Goal: Use online tool/utility: Use online tool/utility

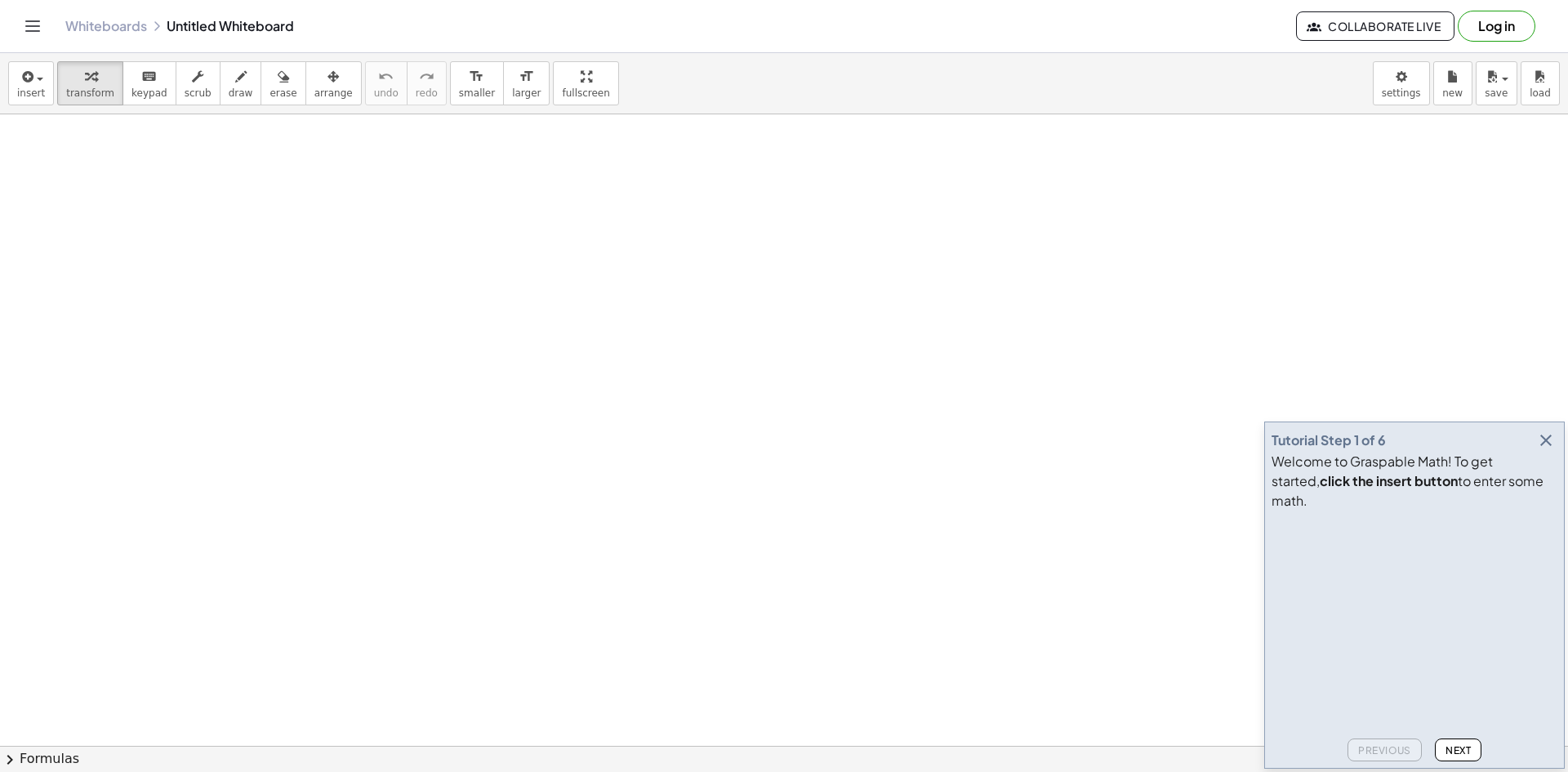
click at [1550, 450] on icon "button" at bounding box center [1545, 439] width 20 height 20
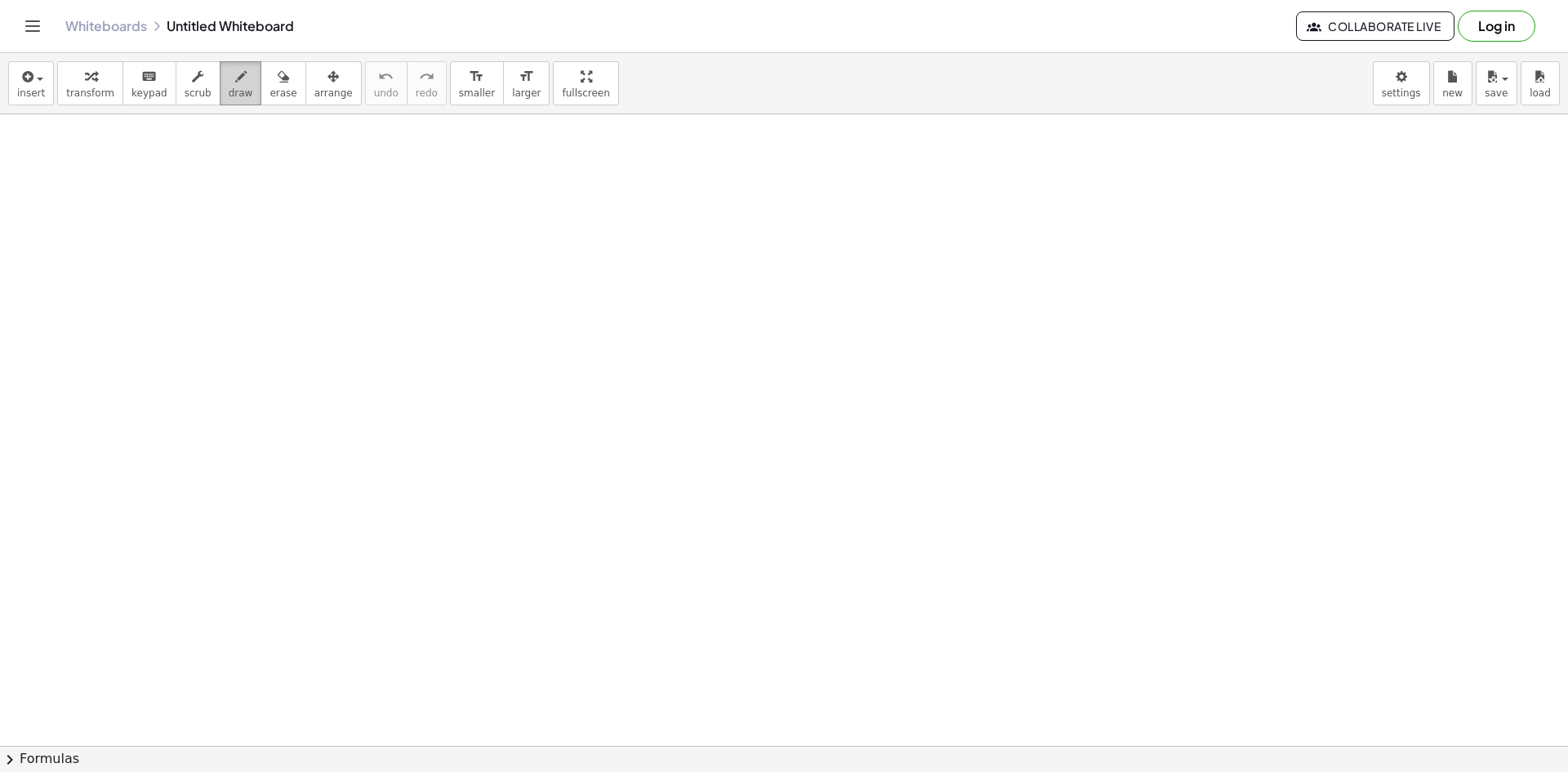
click at [231, 87] on span "draw" at bounding box center [241, 92] width 25 height 11
drag, startPoint x: 63, startPoint y: 138, endPoint x: 33, endPoint y: 164, distance: 39.7
drag, startPoint x: 65, startPoint y: 159, endPoint x: 75, endPoint y: 158, distance: 10.0
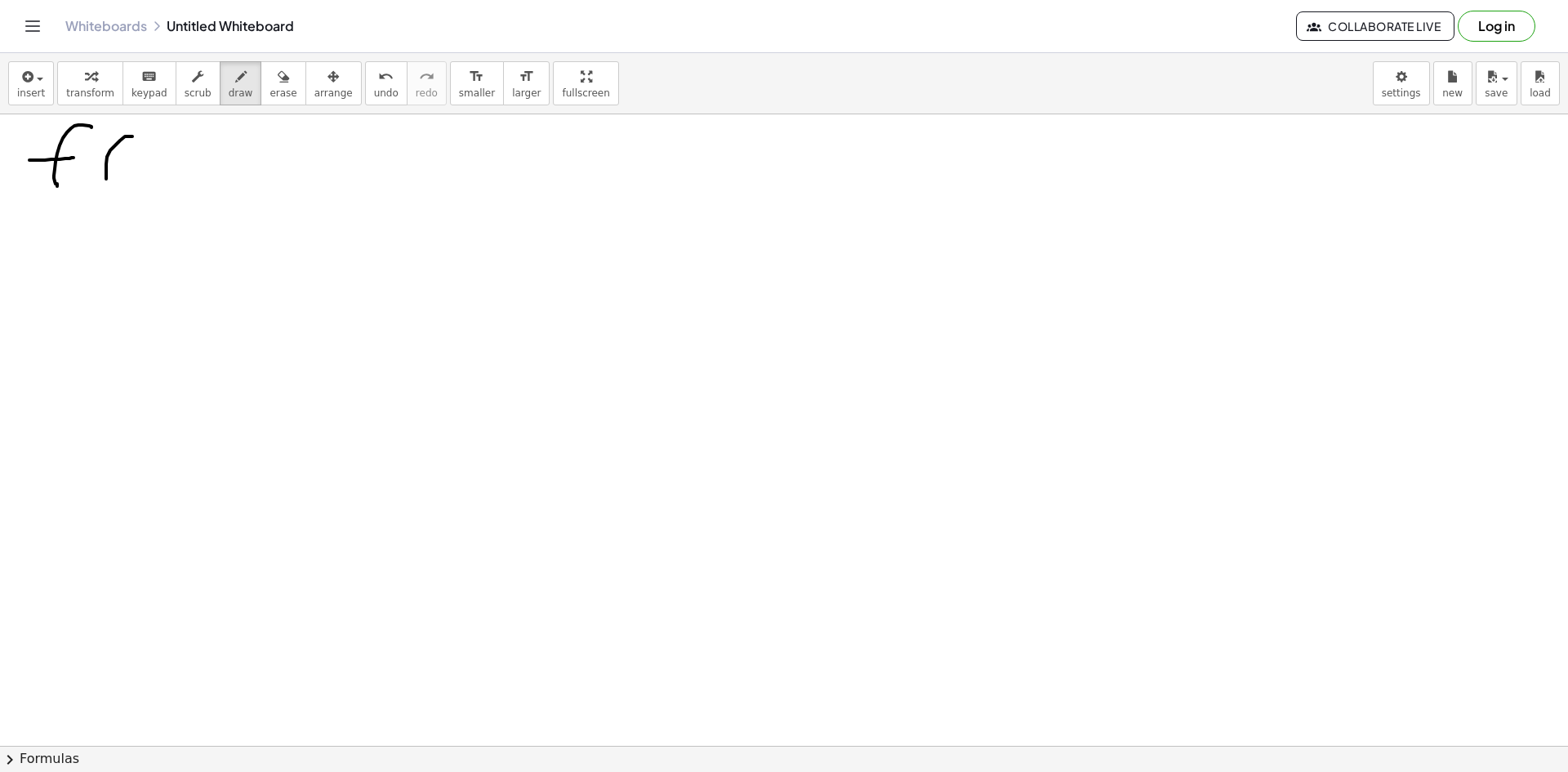
drag, startPoint x: 132, startPoint y: 137, endPoint x: 133, endPoint y: 175, distance: 38.0
drag, startPoint x: 157, startPoint y: 154, endPoint x: 137, endPoint y: 177, distance: 30.5
drag, startPoint x: 137, startPoint y: 148, endPoint x: 173, endPoint y: 171, distance: 42.7
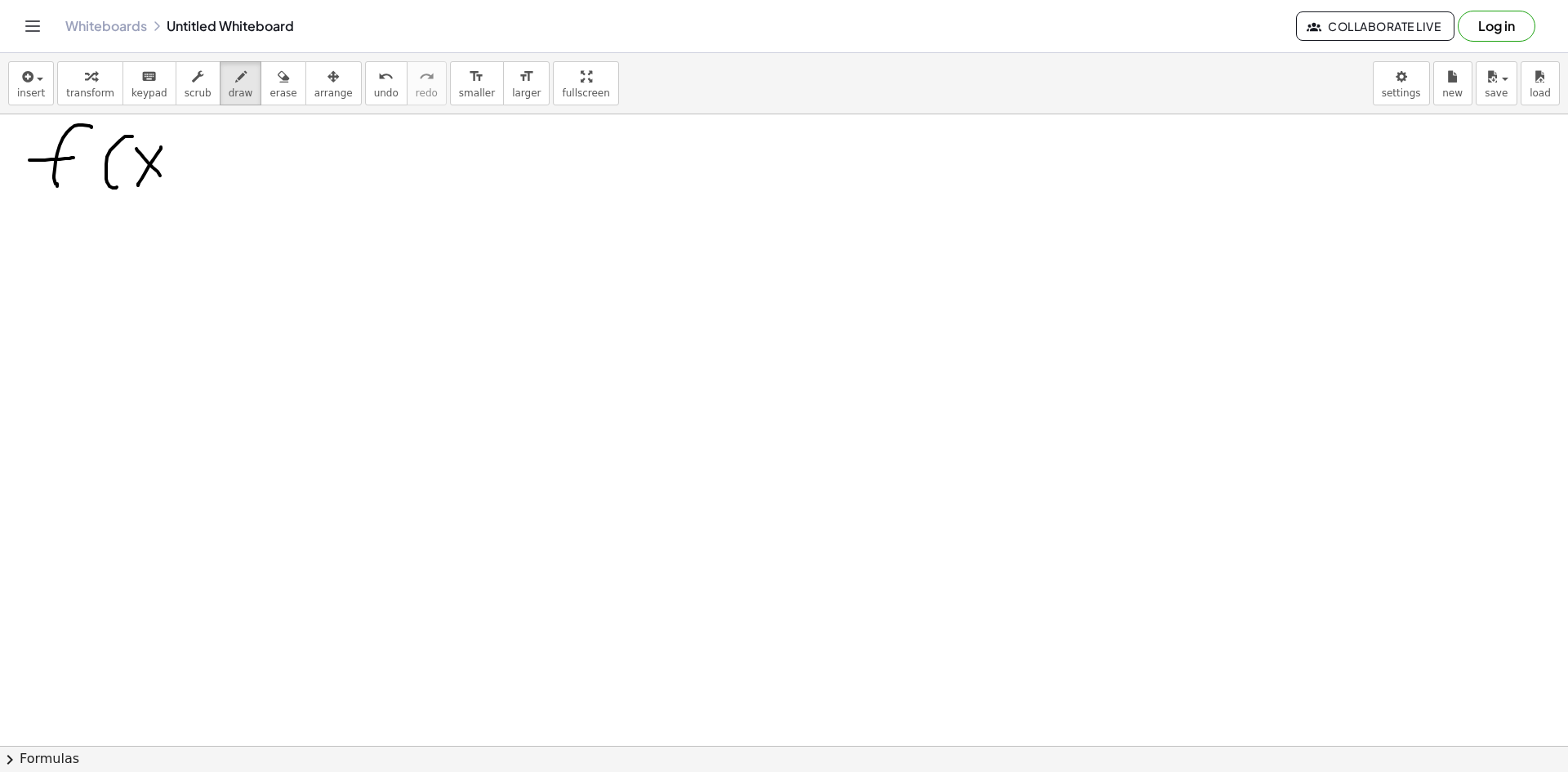
drag, startPoint x: 177, startPoint y: 168, endPoint x: 185, endPoint y: 200, distance: 33.0
drag, startPoint x: 235, startPoint y: 154, endPoint x: 220, endPoint y: 191, distance: 39.9
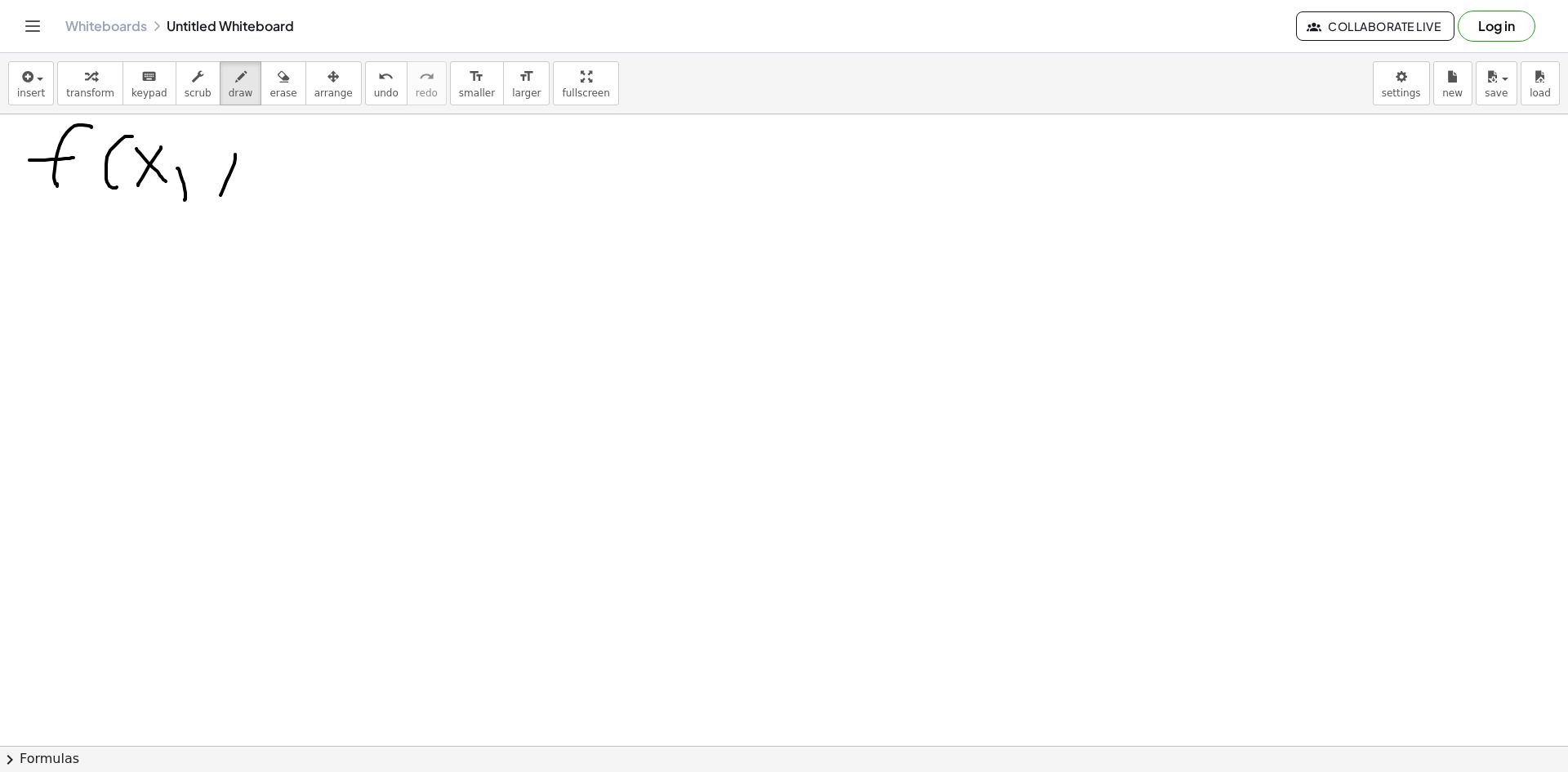
drag, startPoint x: 217, startPoint y: 160, endPoint x: 200, endPoint y: 145, distance: 22.7
drag, startPoint x: 265, startPoint y: 153, endPoint x: 279, endPoint y: 151, distance: 14.1
drag, startPoint x: 261, startPoint y: 176, endPoint x: 299, endPoint y: 175, distance: 38.0
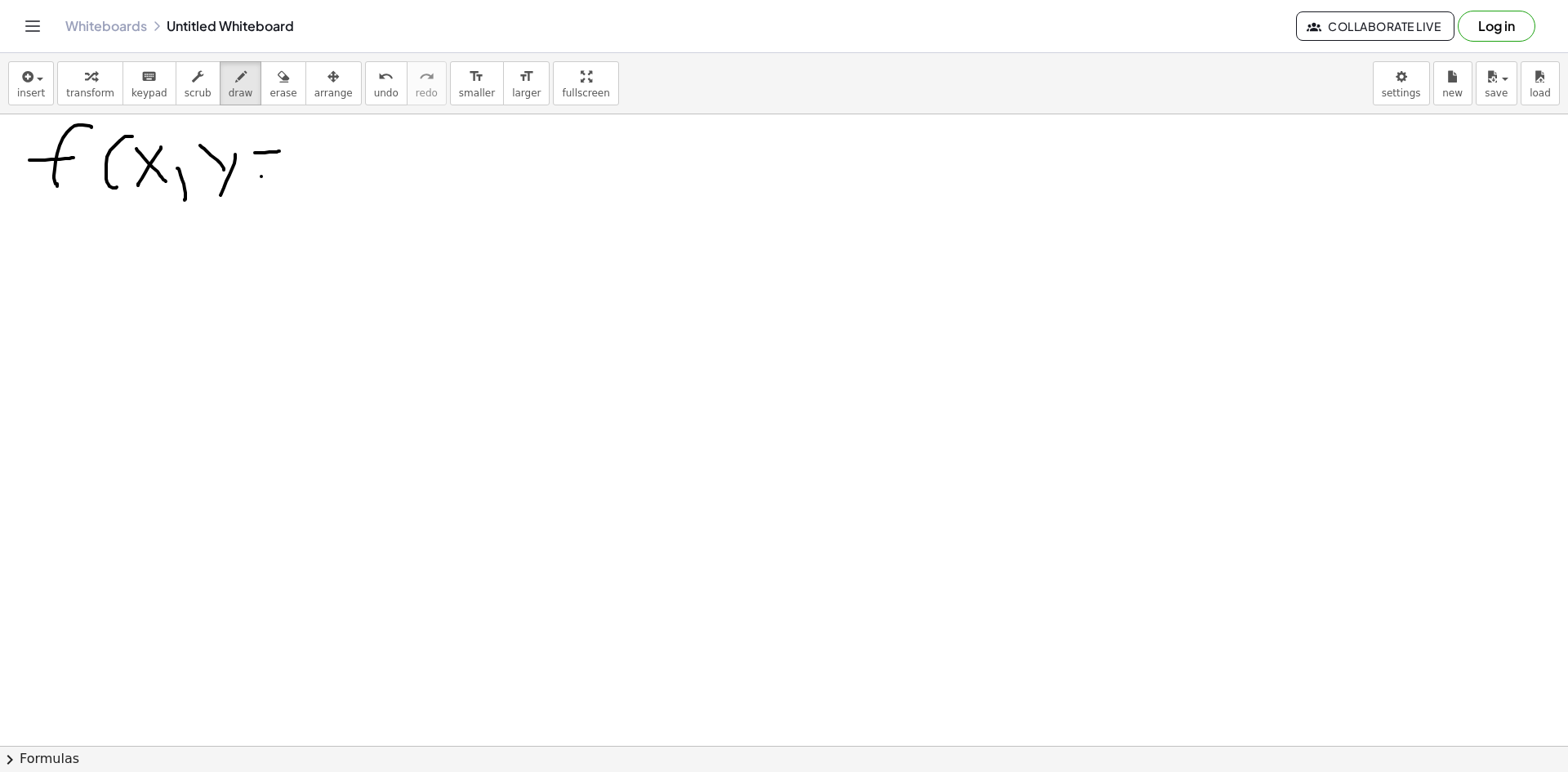
drag, startPoint x: 254, startPoint y: 143, endPoint x: 264, endPoint y: 187, distance: 45.1
drag, startPoint x: 308, startPoint y: 149, endPoint x: 359, endPoint y: 152, distance: 51.1
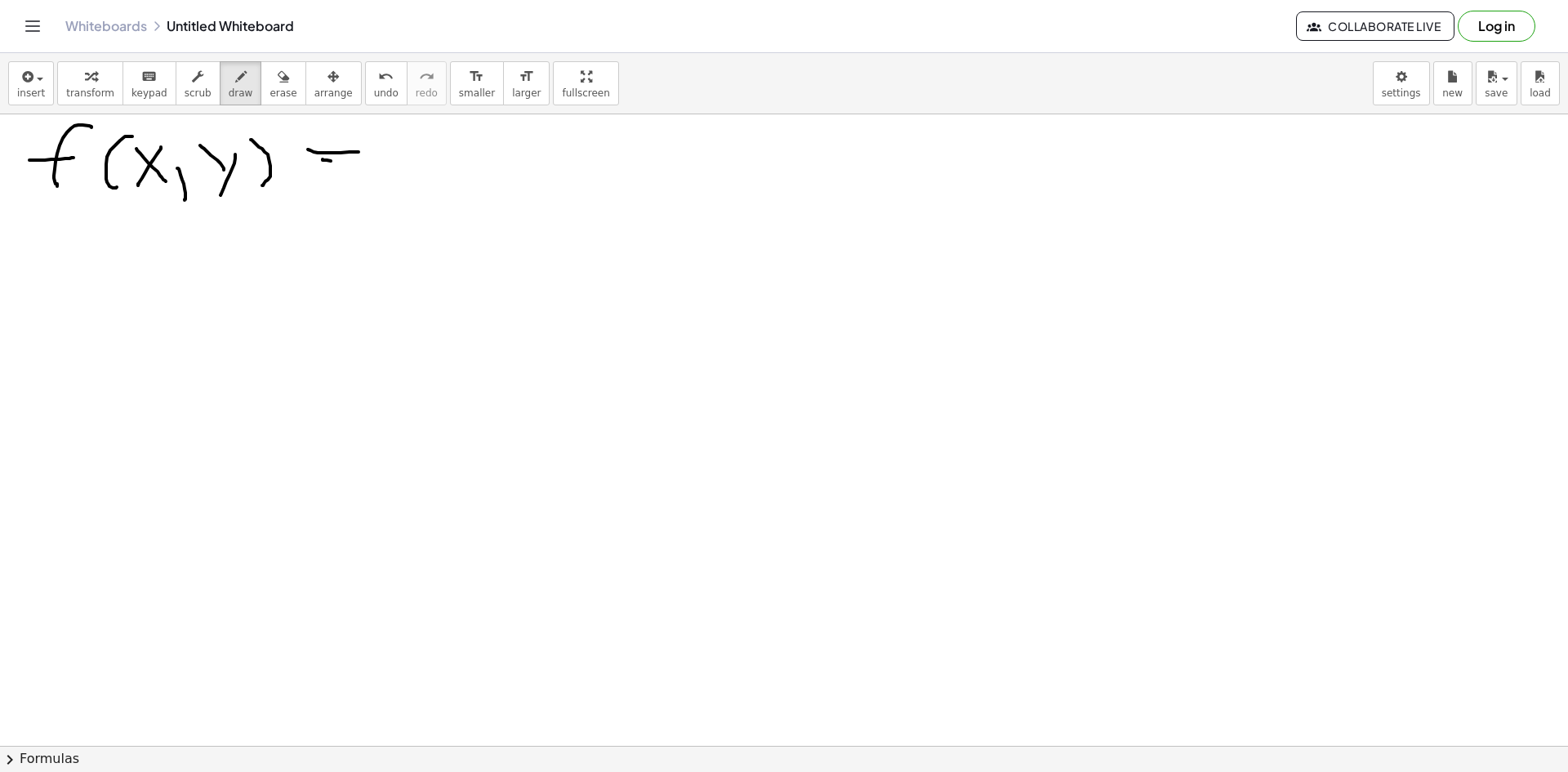
drag, startPoint x: 331, startPoint y: 161, endPoint x: 371, endPoint y: 163, distance: 40.0
drag, startPoint x: 460, startPoint y: 148, endPoint x: 513, endPoint y: 150, distance: 53.0
drag, startPoint x: 497, startPoint y: 184, endPoint x: 486, endPoint y: 148, distance: 37.6
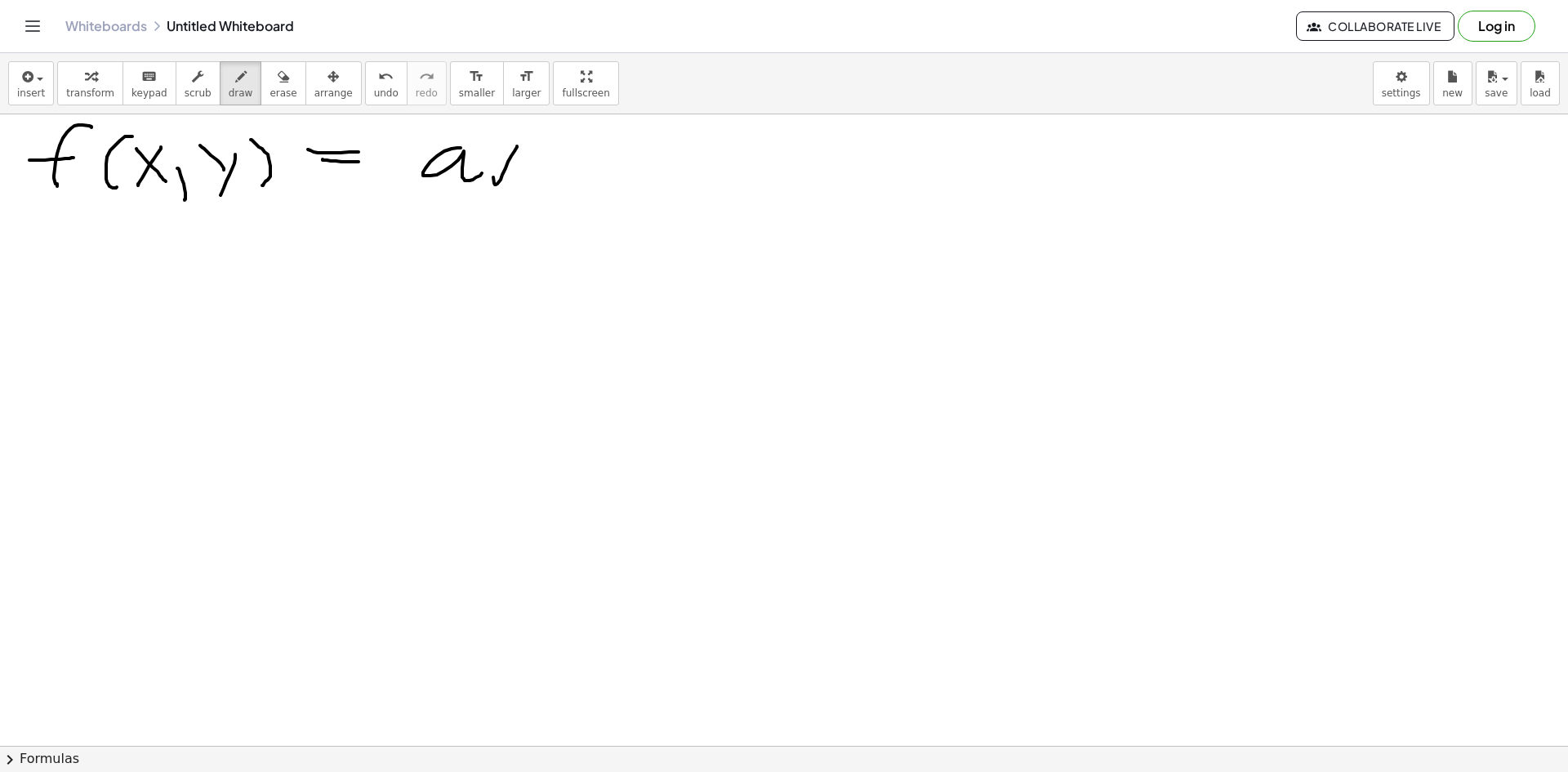
drag, startPoint x: 516, startPoint y: 176, endPoint x: 537, endPoint y: 165, distance: 23.7
drag, startPoint x: 558, startPoint y: 141, endPoint x: 562, endPoint y: 182, distance: 41.2
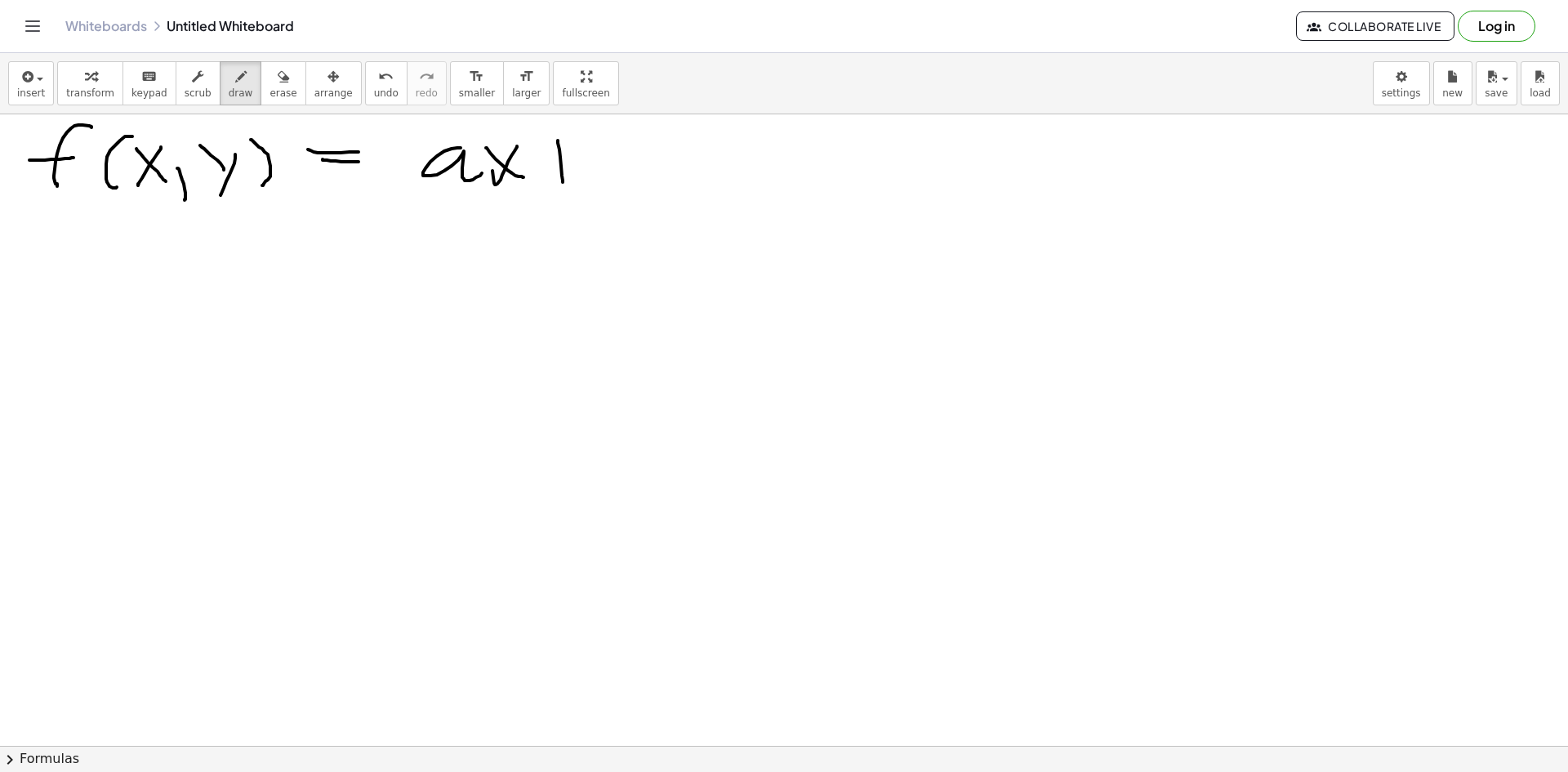
drag, startPoint x: 538, startPoint y: 163, endPoint x: 585, endPoint y: 159, distance: 47.2
drag, startPoint x: 592, startPoint y: 140, endPoint x: 602, endPoint y: 181, distance: 42.2
drag, startPoint x: 678, startPoint y: 163, endPoint x: 669, endPoint y: 176, distance: 15.8
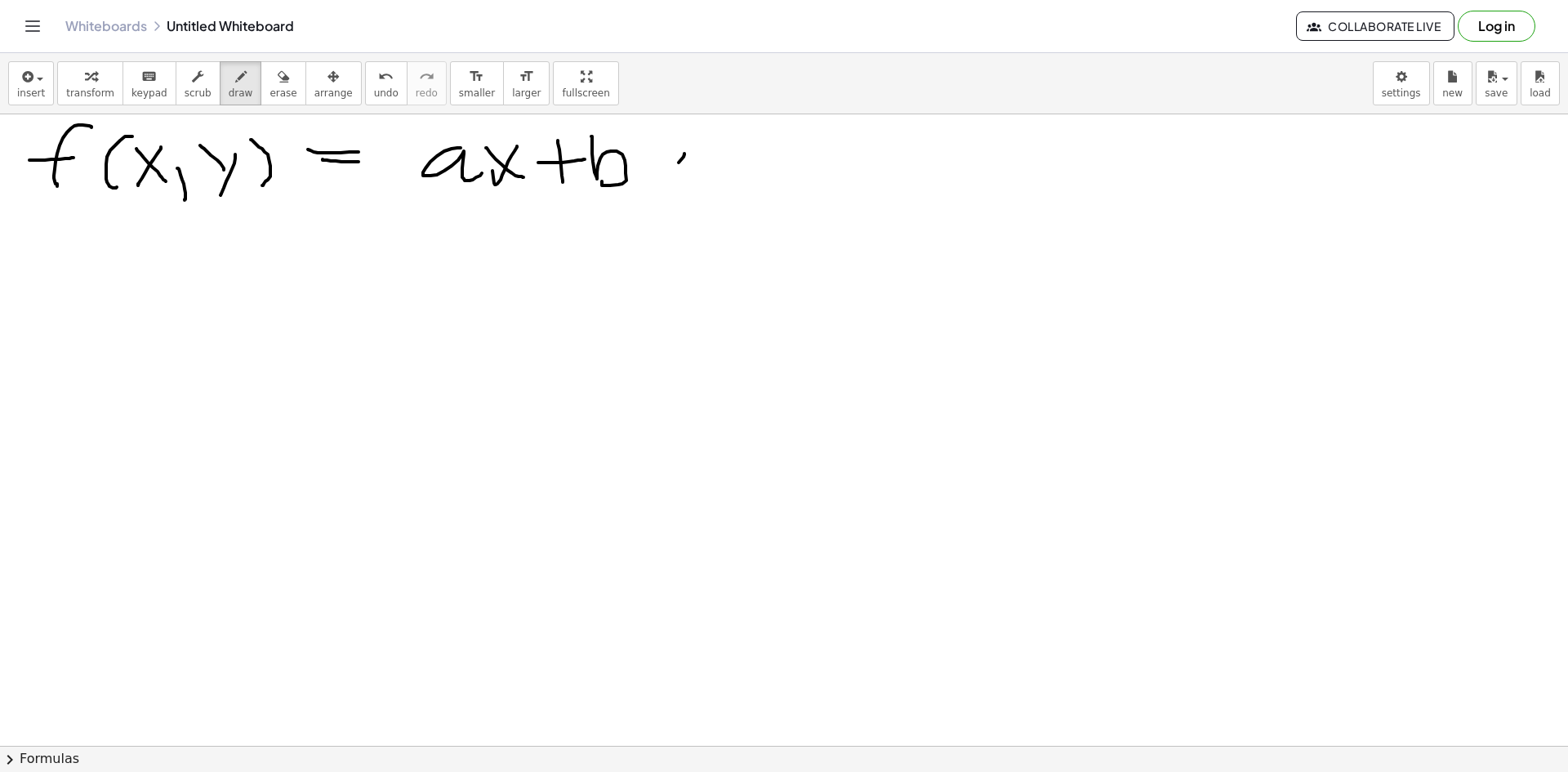
drag, startPoint x: 97, startPoint y: 260, endPoint x: 59, endPoint y: 276, distance: 41.2
drag, startPoint x: 93, startPoint y: 295, endPoint x: 107, endPoint y: 309, distance: 19.8
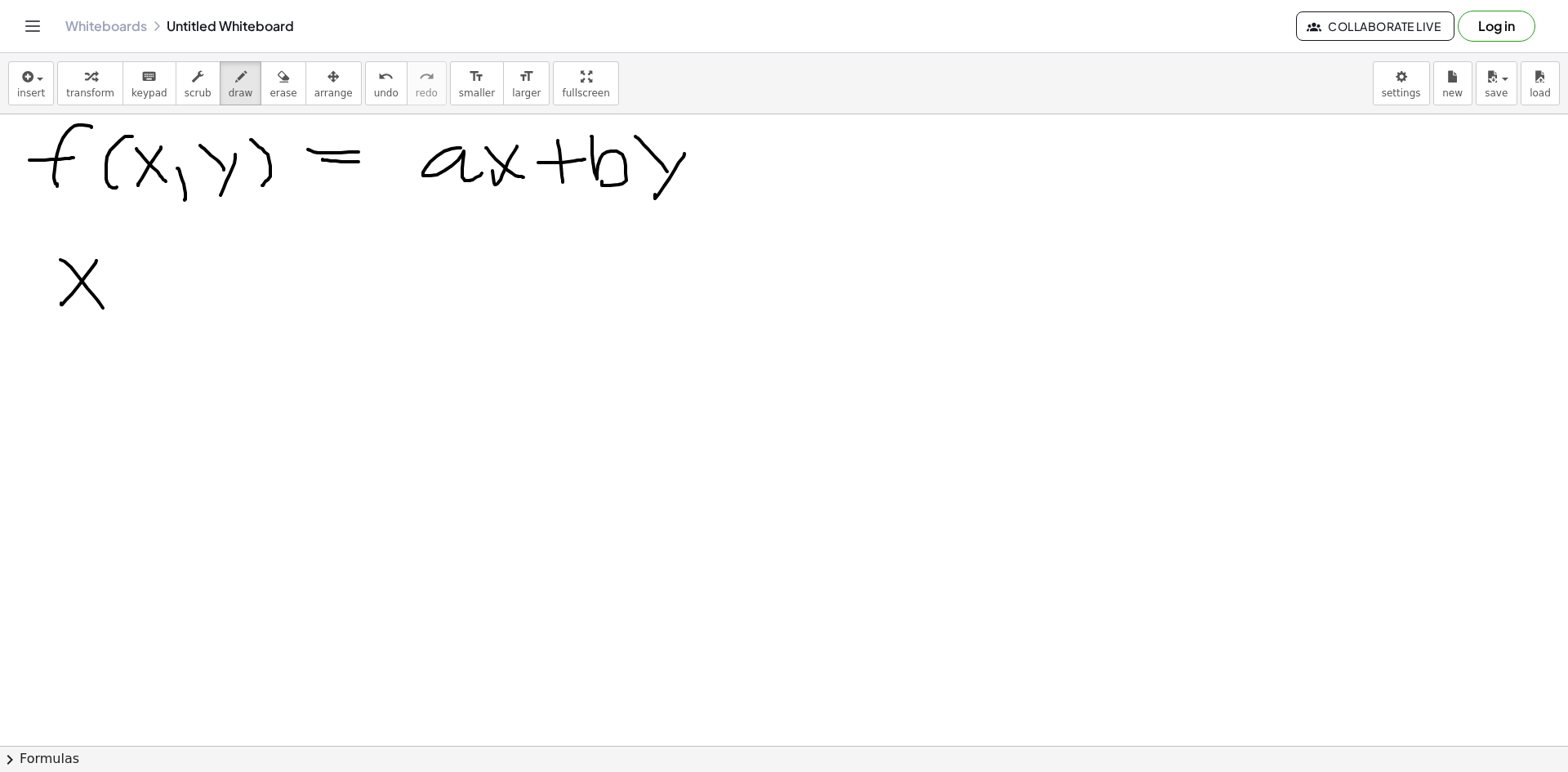
drag, startPoint x: 136, startPoint y: 250, endPoint x: 137, endPoint y: 278, distance: 28.0
drag, startPoint x: 147, startPoint y: 294, endPoint x: 199, endPoint y: 294, distance: 52.0
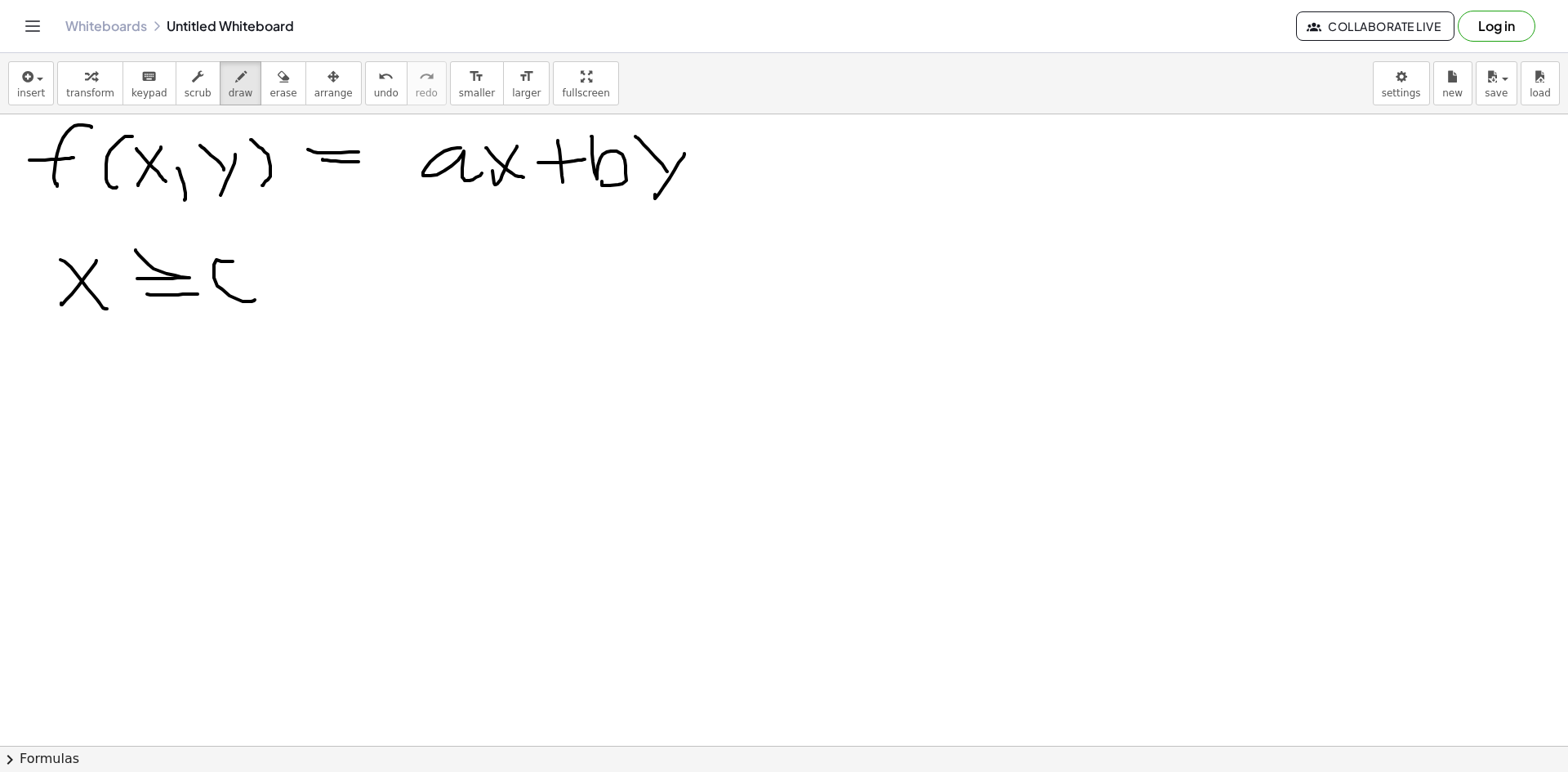
drag, startPoint x: 338, startPoint y: 299, endPoint x: 342, endPoint y: 287, distance: 12.6
drag, startPoint x: 360, startPoint y: 277, endPoint x: 343, endPoint y: 304, distance: 31.9
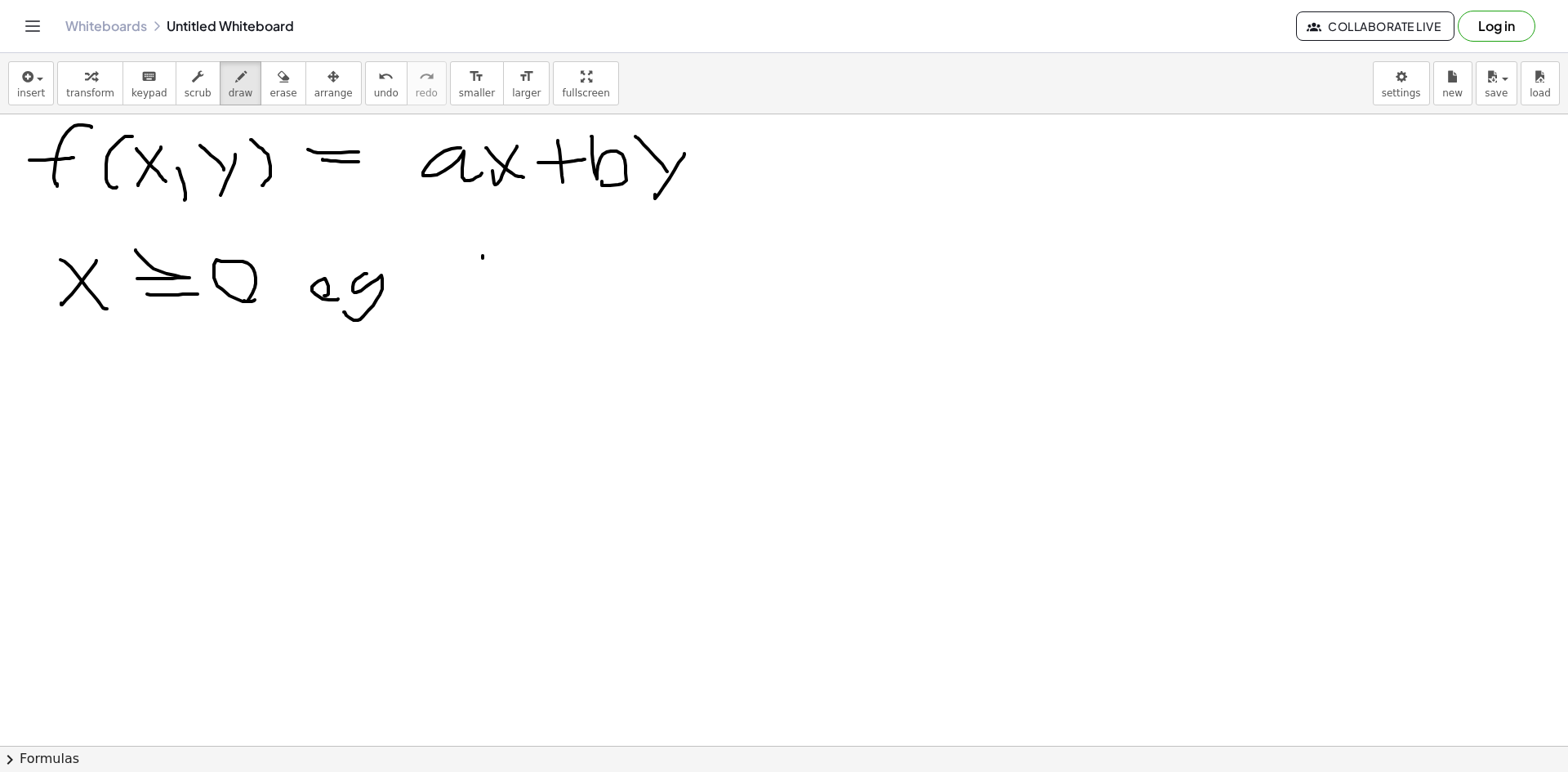
drag, startPoint x: 483, startPoint y: 255, endPoint x: 460, endPoint y: 286, distance: 38.6
drag, startPoint x: 545, startPoint y: 255, endPoint x: 524, endPoint y: 271, distance: 26.4
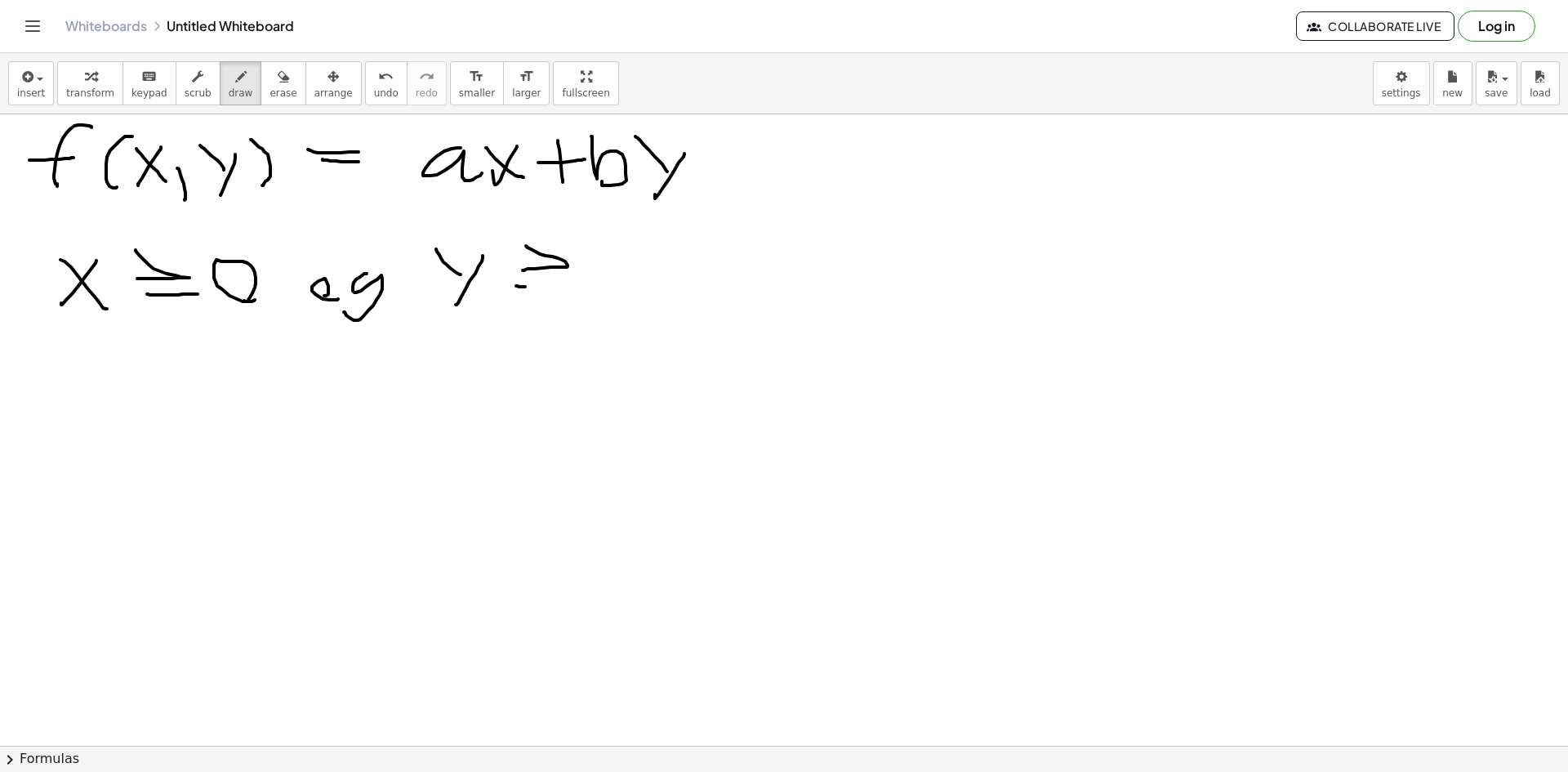
drag, startPoint x: 516, startPoint y: 286, endPoint x: 572, endPoint y: 286, distance: 56.0
drag, startPoint x: 86, startPoint y: 378, endPoint x: 105, endPoint y: 413, distance: 39.8
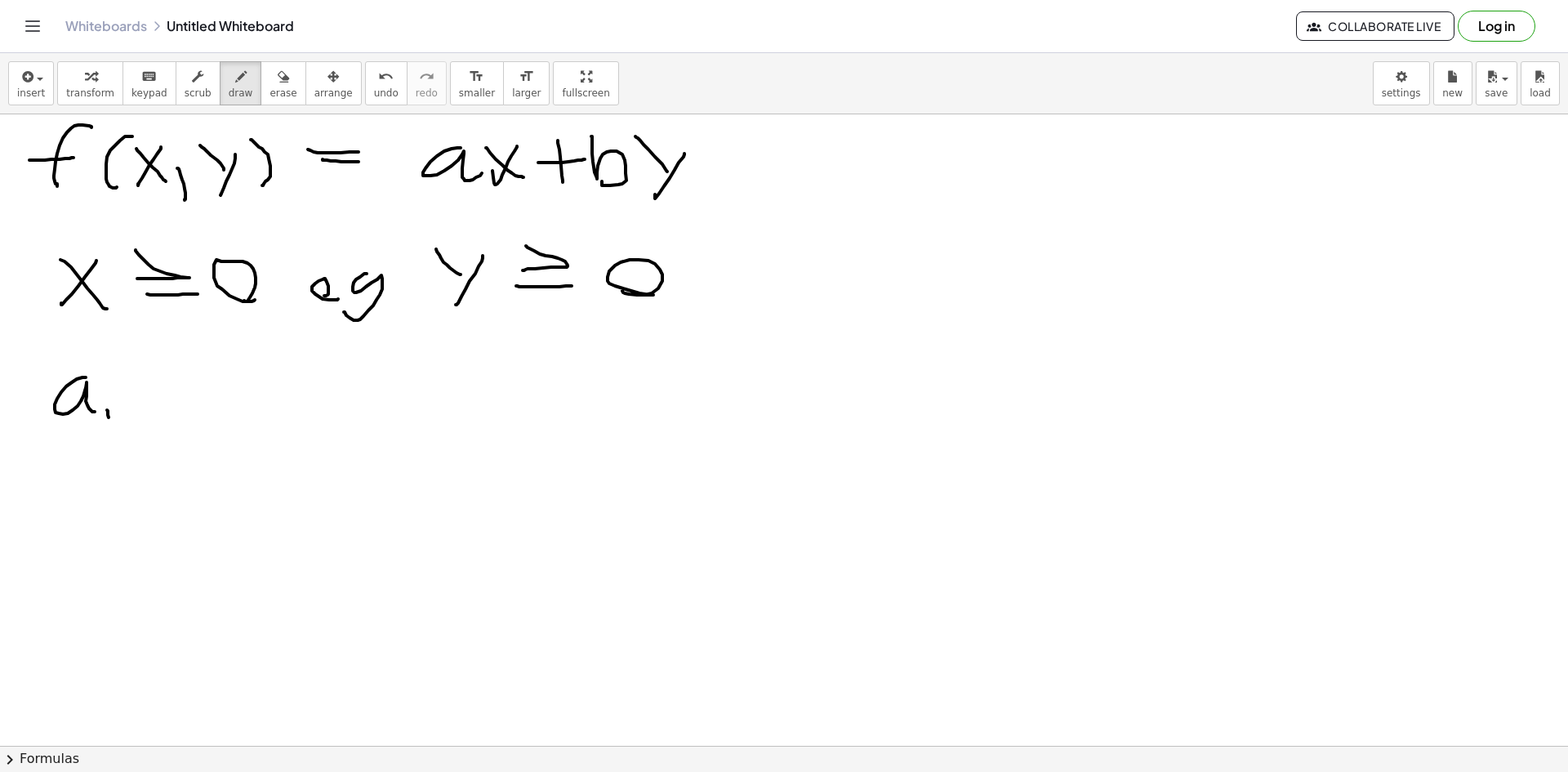
drag
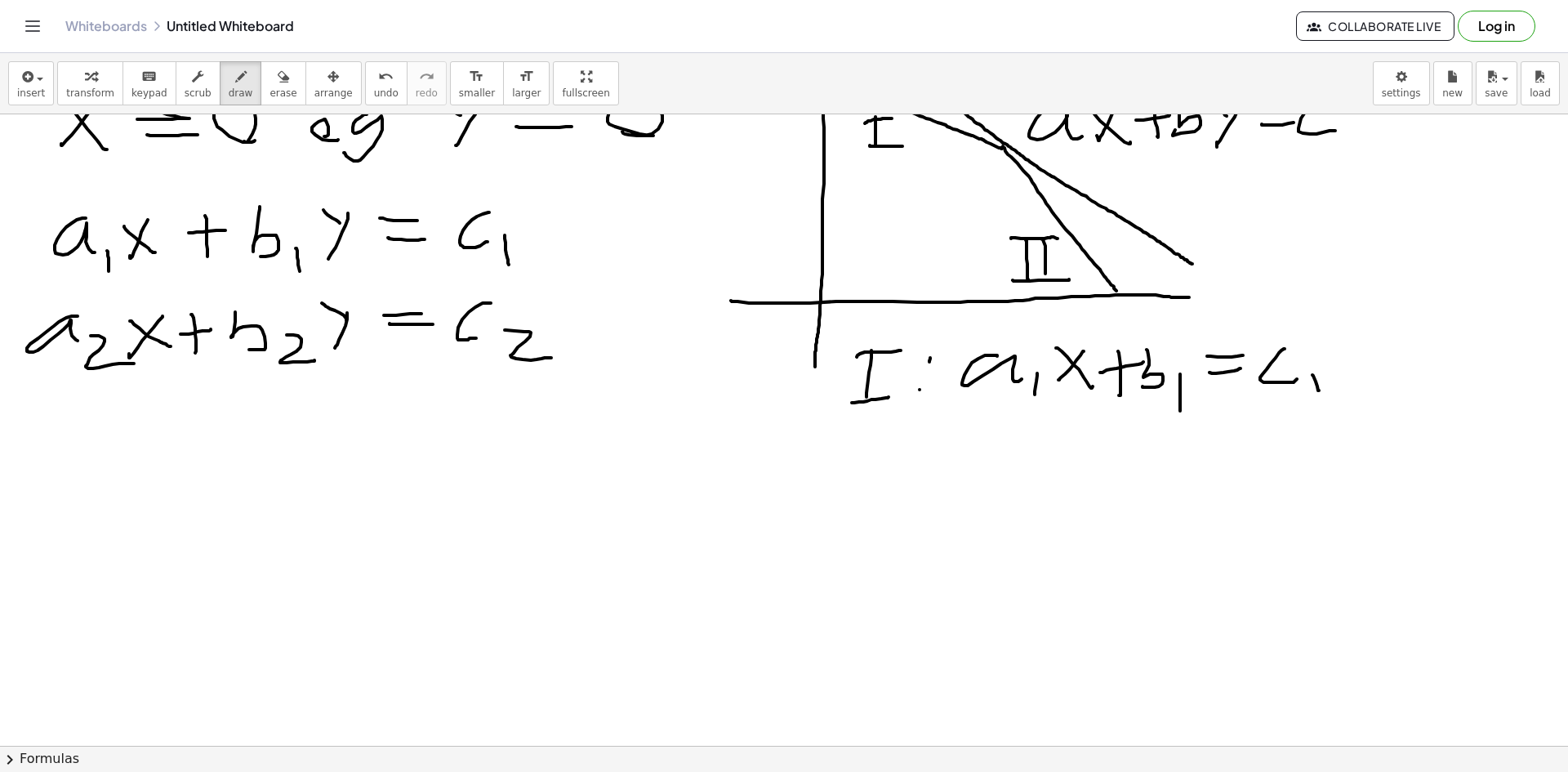
scroll to position [164, 0]
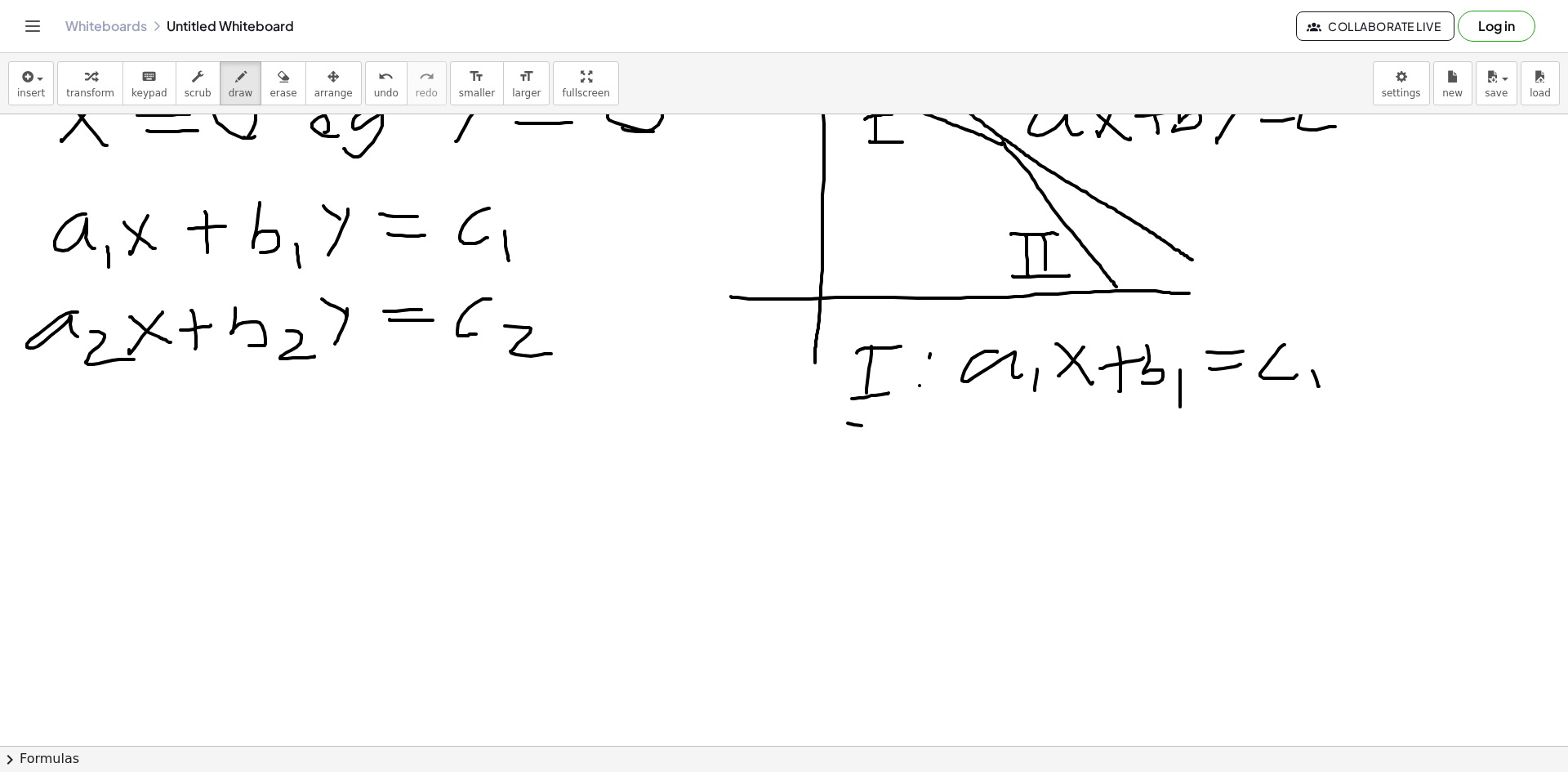
click at [921, 431] on div at bounding box center [784, 635] width 1568 height 1369
click at [877, 466] on div at bounding box center [784, 635] width 1568 height 1369
click at [900, 475] on div at bounding box center [784, 635] width 1568 height 1369
click at [919, 464] on div at bounding box center [784, 635] width 1568 height 1369
click at [945, 445] on div at bounding box center [784, 635] width 1568 height 1369
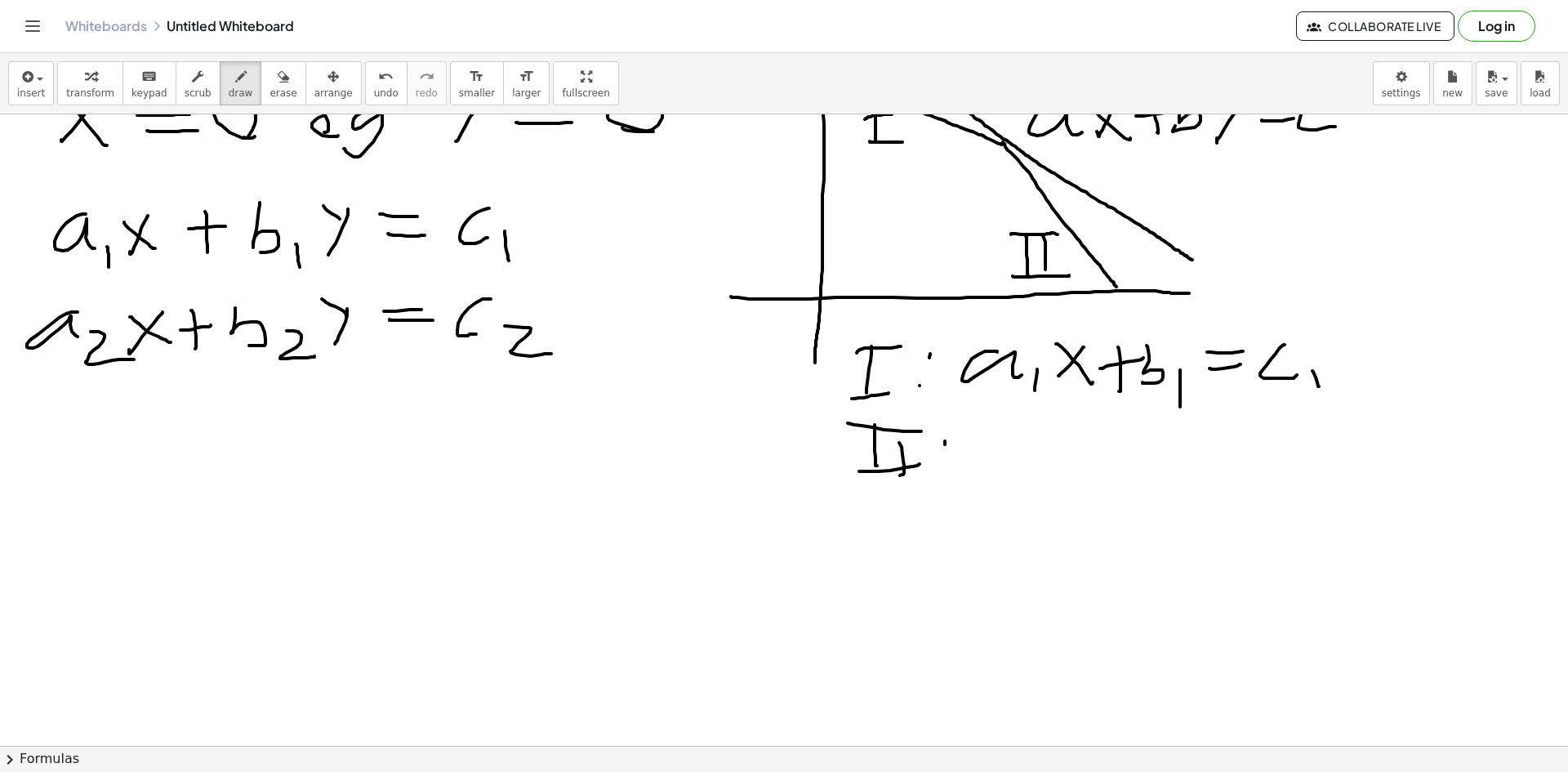
click at [945, 473] on div at bounding box center [784, 635] width 1568 height 1369
click at [1019, 469] on div at bounding box center [784, 635] width 1568 height 1369
click at [1035, 489] on div at bounding box center [784, 635] width 1568 height 1369
click at [1072, 488] on div at bounding box center [784, 635] width 1568 height 1369
click at [1070, 469] on div at bounding box center [784, 635] width 1568 height 1369
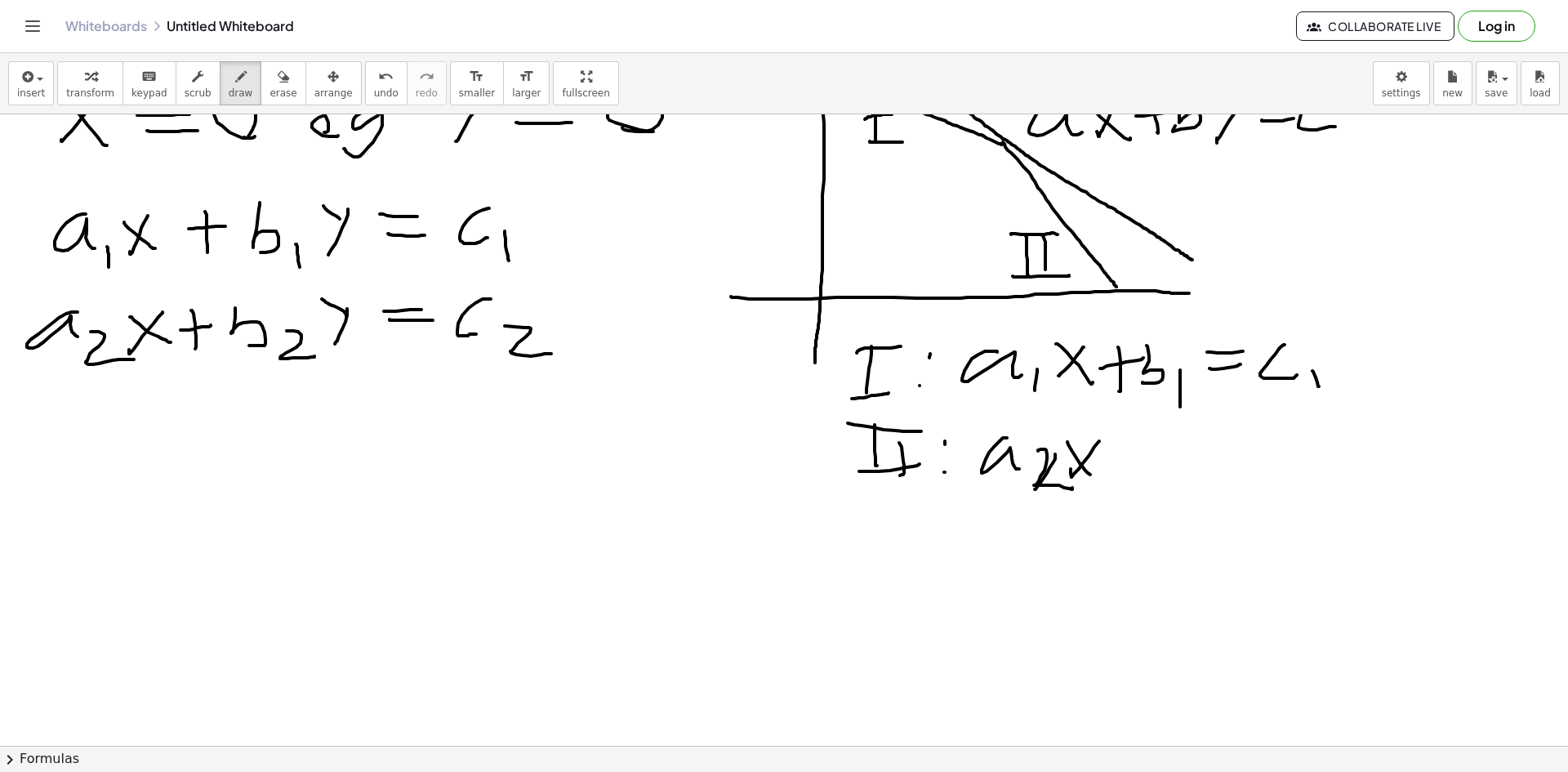
click at [1096, 476] on div at bounding box center [784, 635] width 1568 height 1369
click at [1125, 478] on div at bounding box center [784, 635] width 1568 height 1369
click at [1132, 455] on div at bounding box center [784, 635] width 1568 height 1369
click at [1153, 474] on div at bounding box center [784, 635] width 1568 height 1369
click at [1204, 485] on div at bounding box center [784, 635] width 1568 height 1369
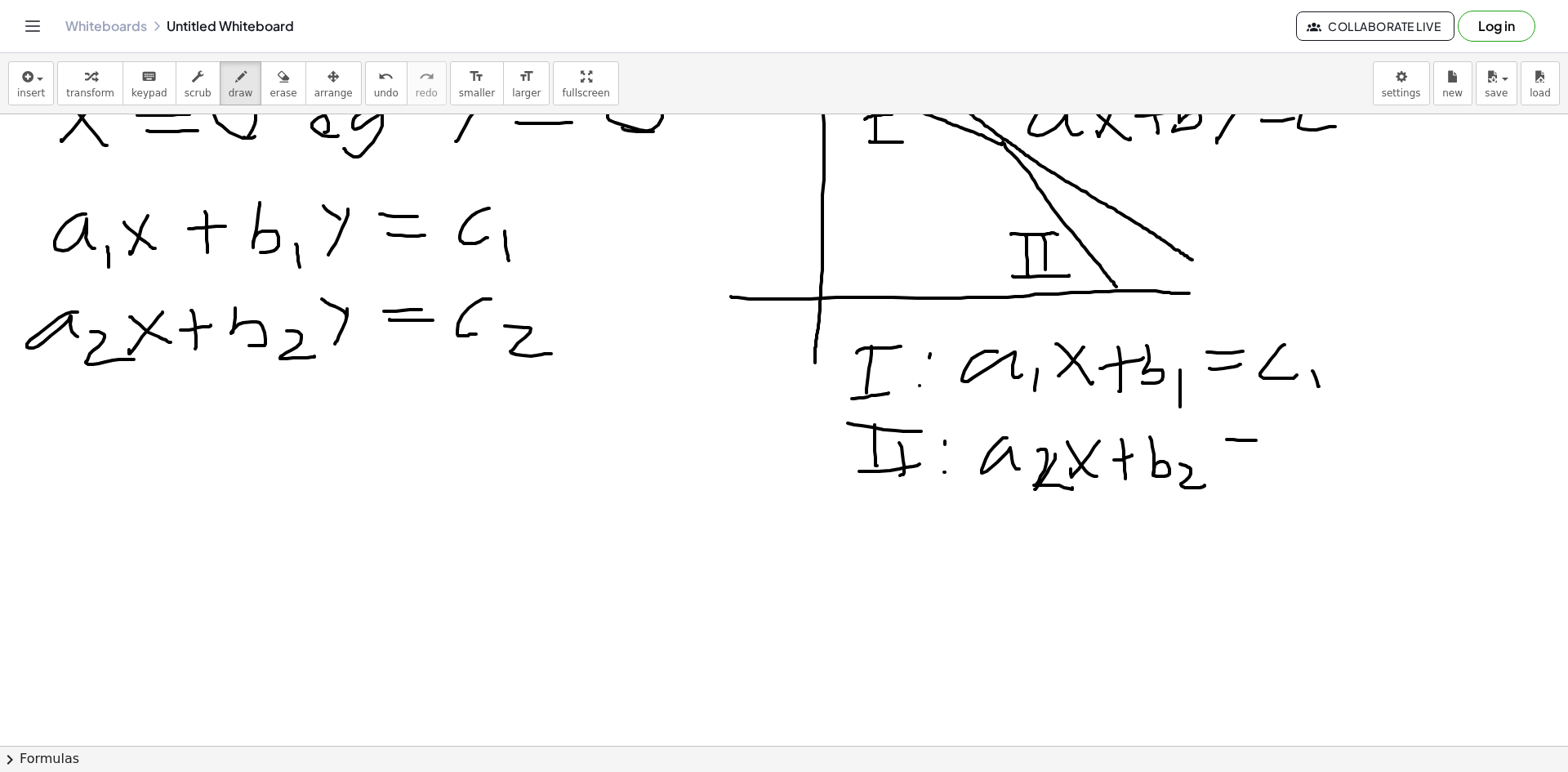
click at [1265, 440] on div at bounding box center [784, 635] width 1568 height 1369
click at [1265, 460] on div at bounding box center [784, 635] width 1568 height 1369
click at [1322, 467] on div at bounding box center [784, 635] width 1568 height 1369
click at [1370, 494] on div at bounding box center [784, 635] width 1568 height 1369
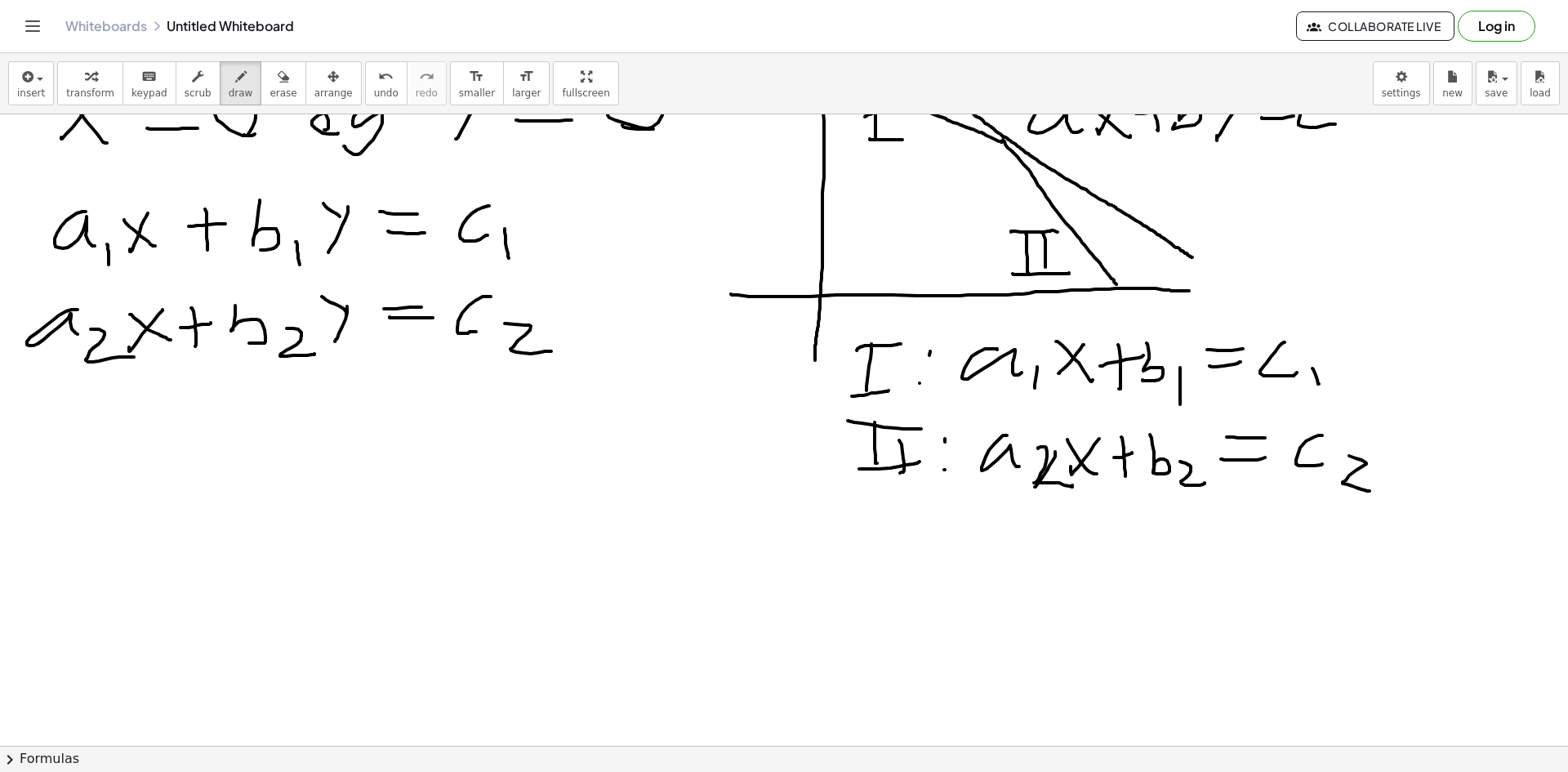
scroll to position [245, 0]
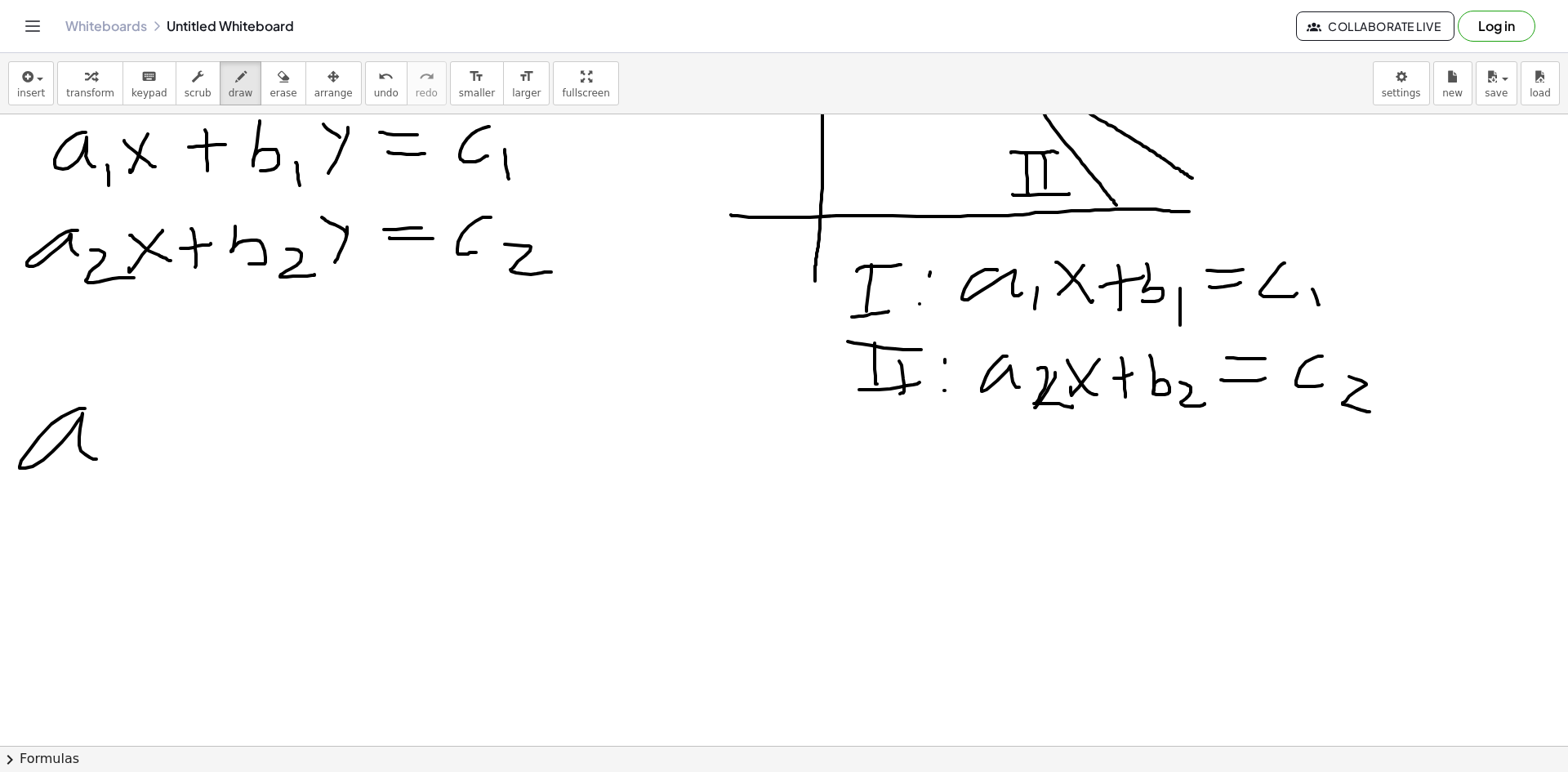
click at [99, 458] on div at bounding box center [784, 554] width 1568 height 1369
click at [118, 468] on div at bounding box center [784, 554] width 1568 height 1369
click at [137, 440] on div at bounding box center [784, 554] width 1568 height 1369
click at [172, 440] on div at bounding box center [784, 554] width 1568 height 1369
click at [208, 456] on div at bounding box center [784, 554] width 1568 height 1369
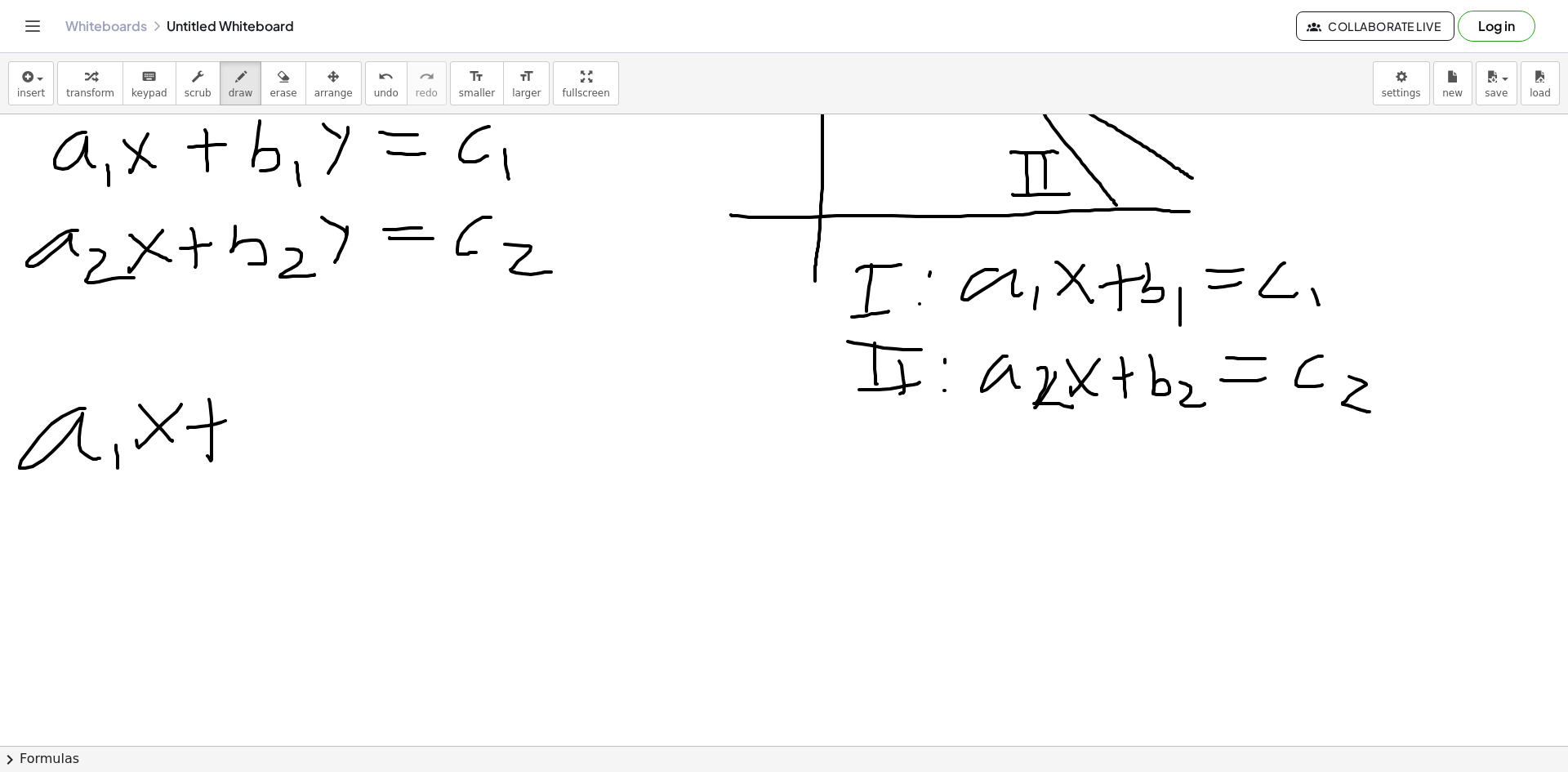
click at [230, 419] on div at bounding box center [784, 554] width 1568 height 1369
click at [246, 449] on div at bounding box center [784, 554] width 1568 height 1369
click at [287, 458] on div at bounding box center [784, 554] width 1568 height 1369
click at [326, 449] on div at bounding box center [784, 554] width 1568 height 1369
click at [310, 394] on div at bounding box center [784, 554] width 1568 height 1369
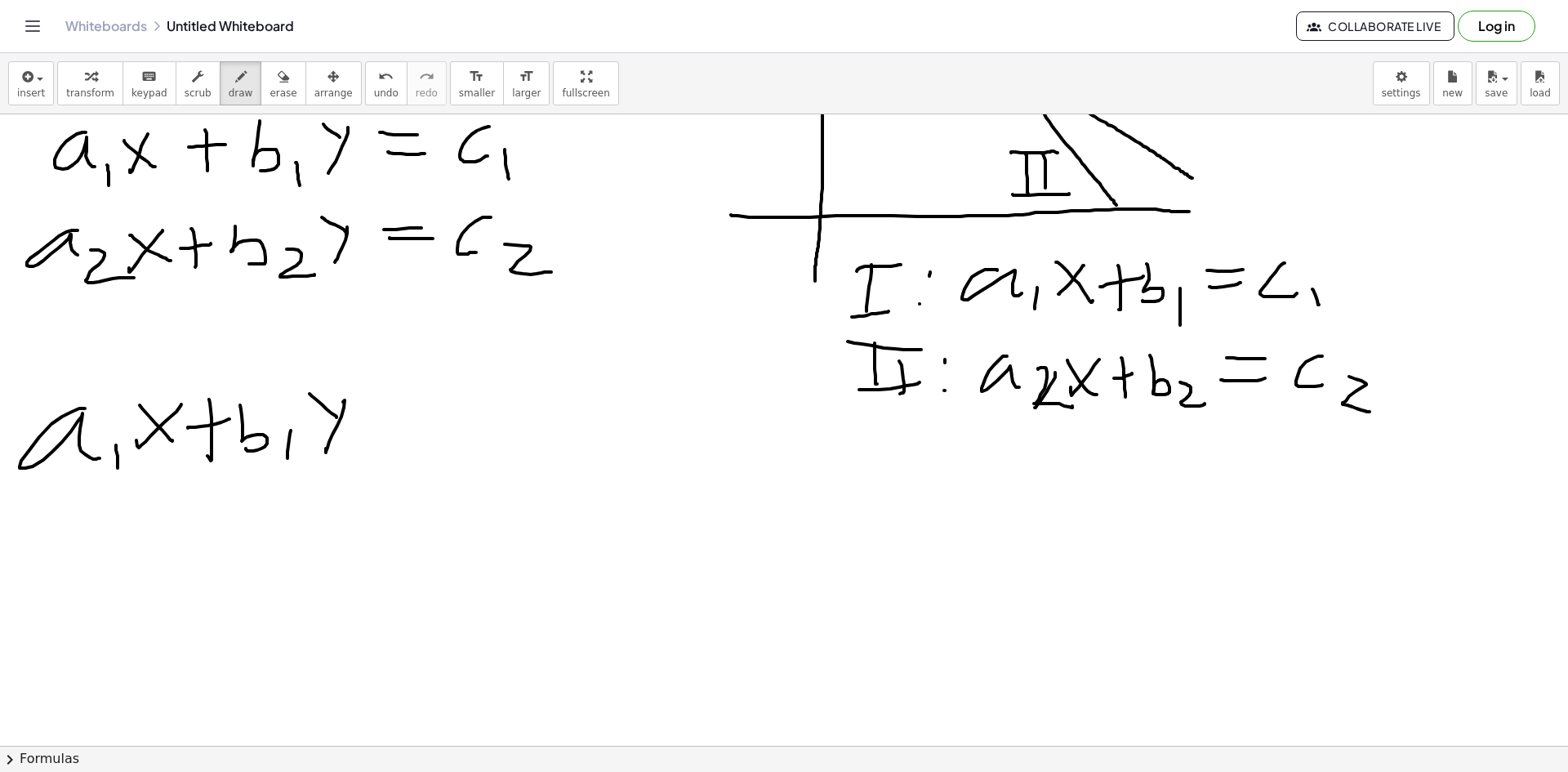
click at [299, 419] on div at bounding box center [784, 554] width 1568 height 1369
click at [109, 430] on div at bounding box center [784, 554] width 1568 height 1369
click at [429, 409] on div at bounding box center [784, 554] width 1568 height 1369
click at [424, 427] on div at bounding box center [784, 554] width 1568 height 1369
click at [489, 432] on div at bounding box center [784, 554] width 1568 height 1369
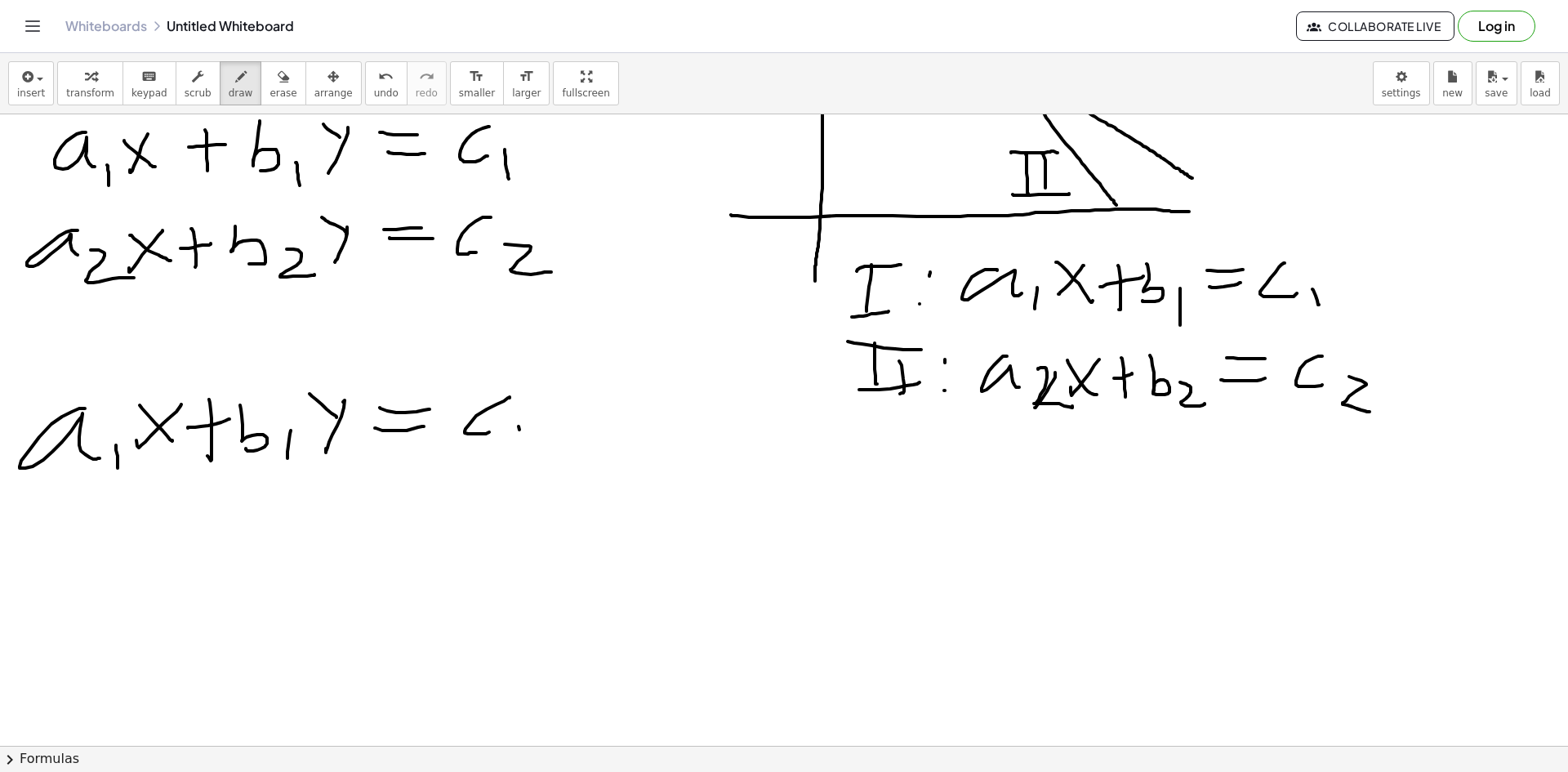
click at [521, 452] on div at bounding box center [784, 554] width 1568 height 1369
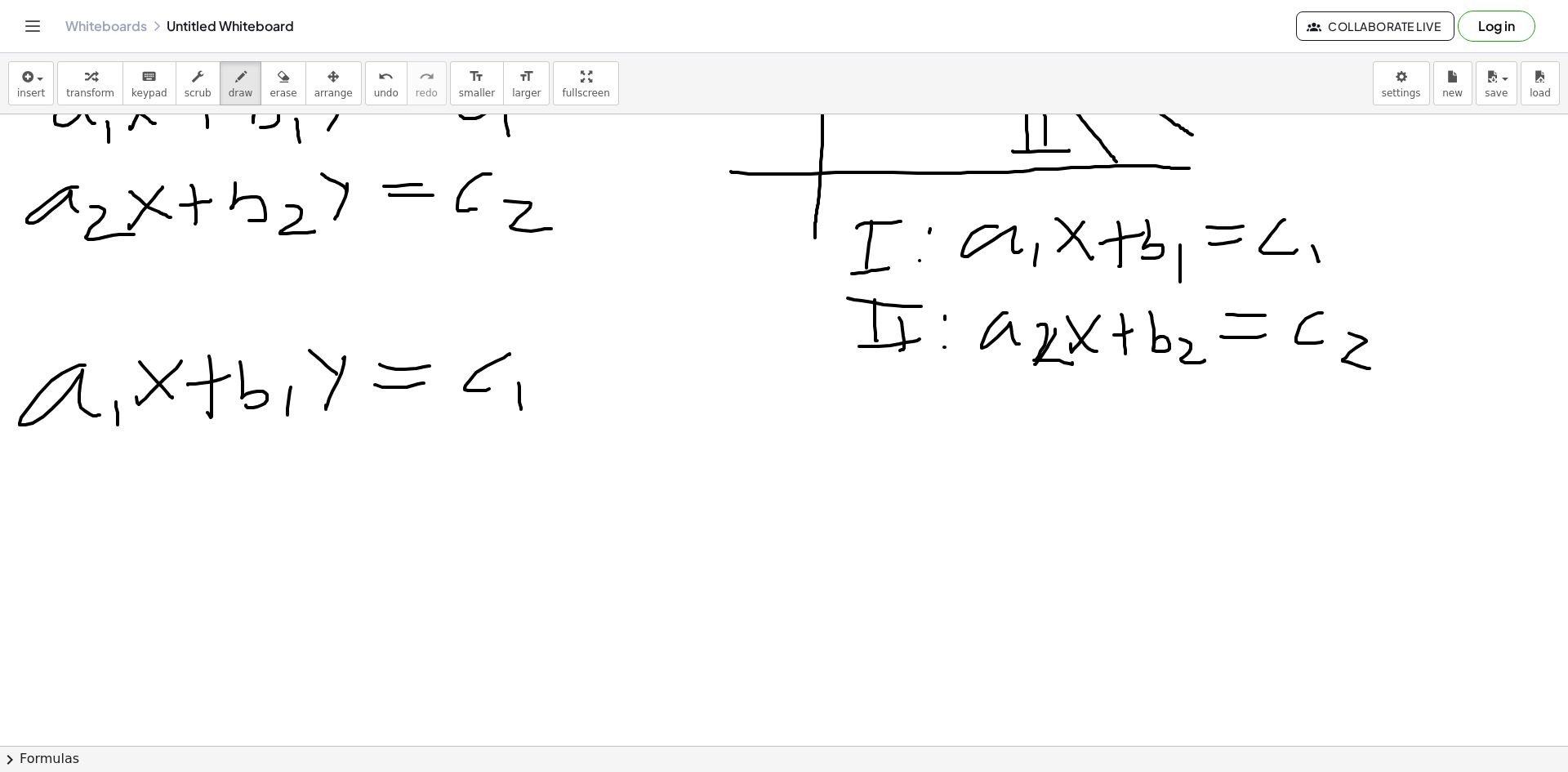
scroll to position [408, 0]
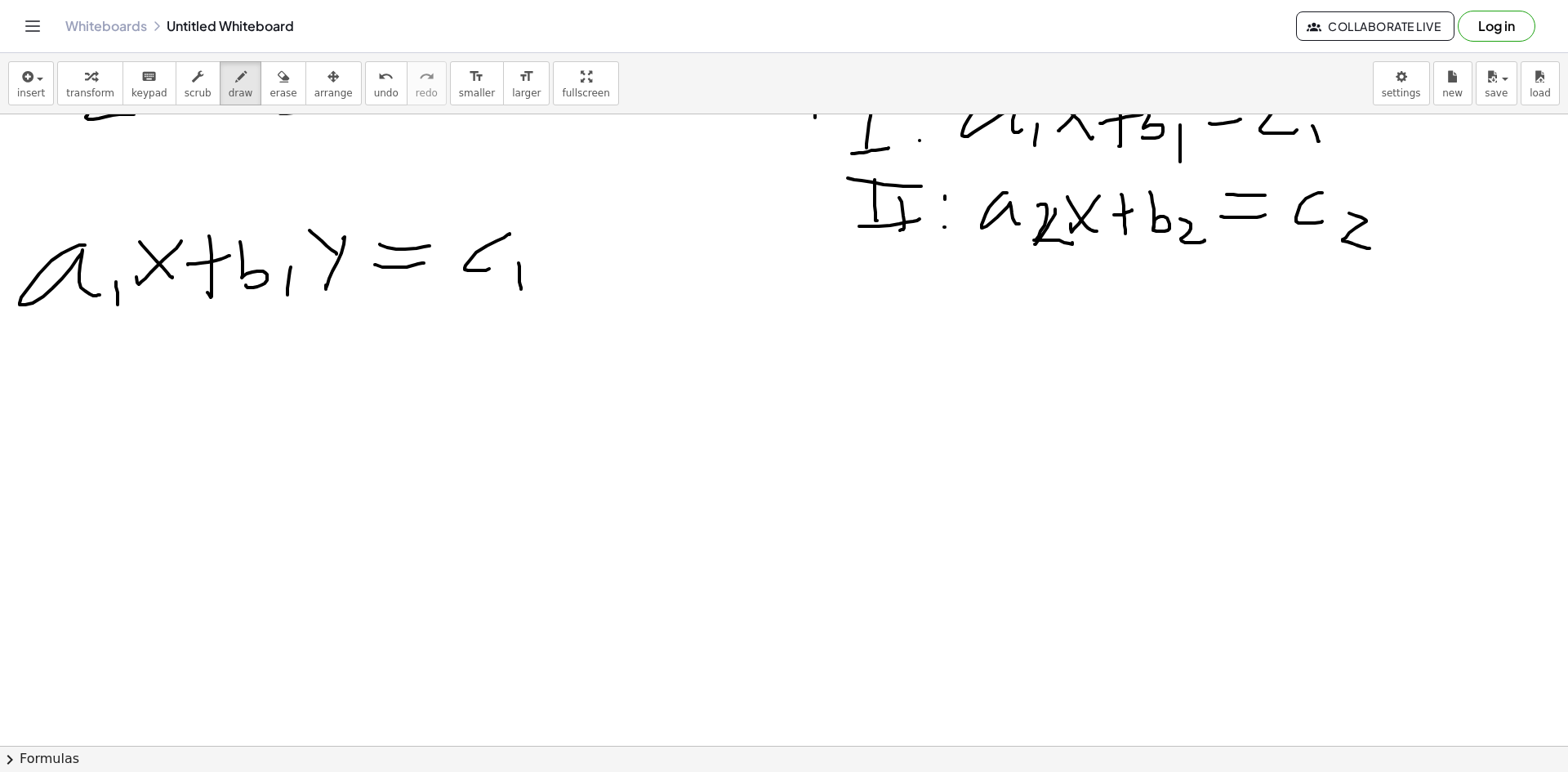
click at [429, 335] on div at bounding box center [784, 390] width 1568 height 1369
click at [427, 354] on div at bounding box center [784, 390] width 1568 height 1369
click at [245, 383] on div at bounding box center [784, 390] width 1568 height 1369
click at [279, 401] on div at bounding box center [784, 390] width 1568 height 1369
click at [298, 356] on div at bounding box center [784, 390] width 1568 height 1369
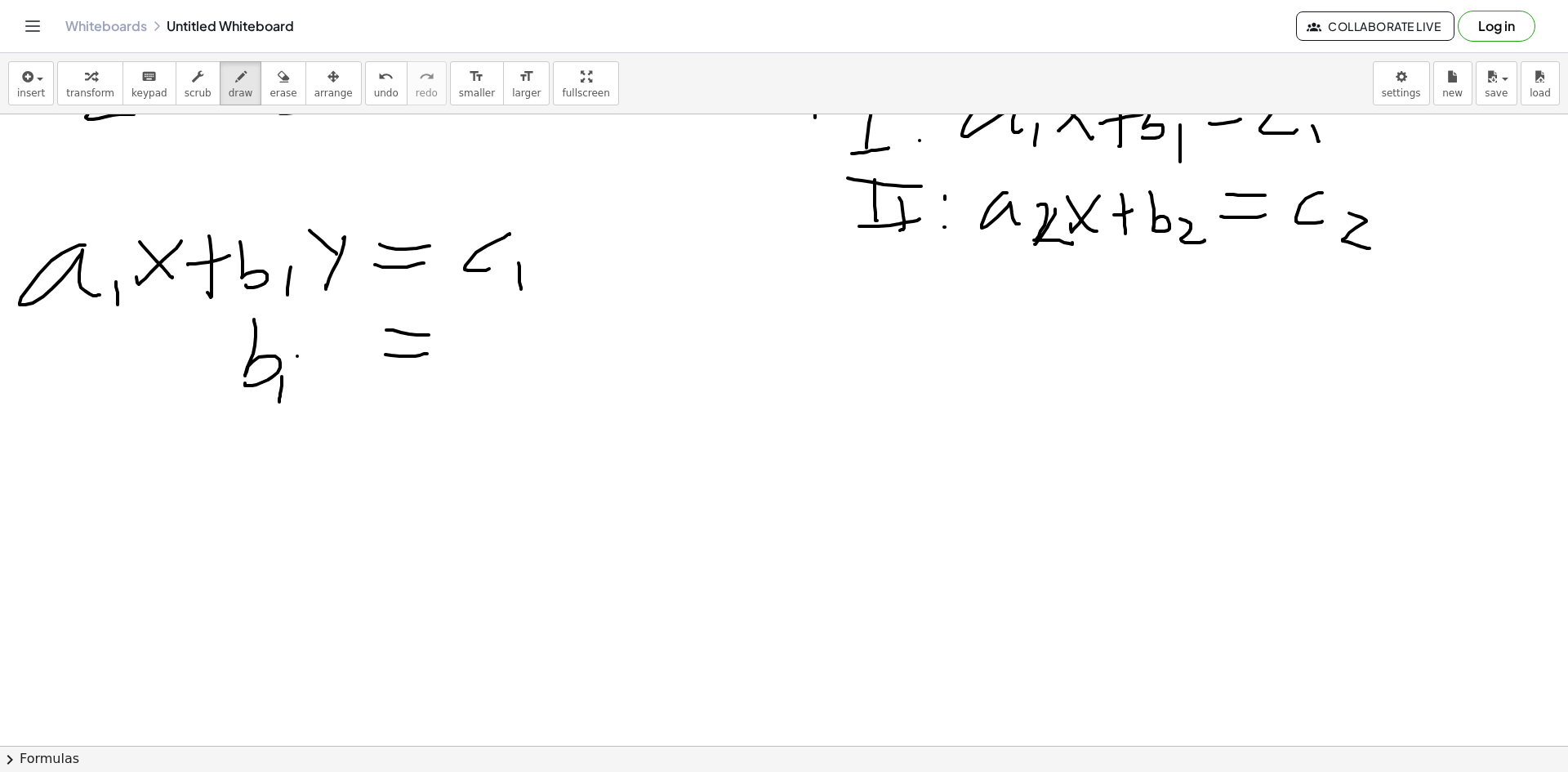
click at [342, 377] on div at bounding box center [784, 390] width 1568 height 1369
click at [322, 336] on div at bounding box center [784, 390] width 1568 height 1369
click at [489, 338] on div at bounding box center [784, 390] width 1568 height 1369
click at [537, 357] on div at bounding box center [784, 390] width 1568 height 1369
click at [544, 375] on div at bounding box center [784, 390] width 1568 height 1369
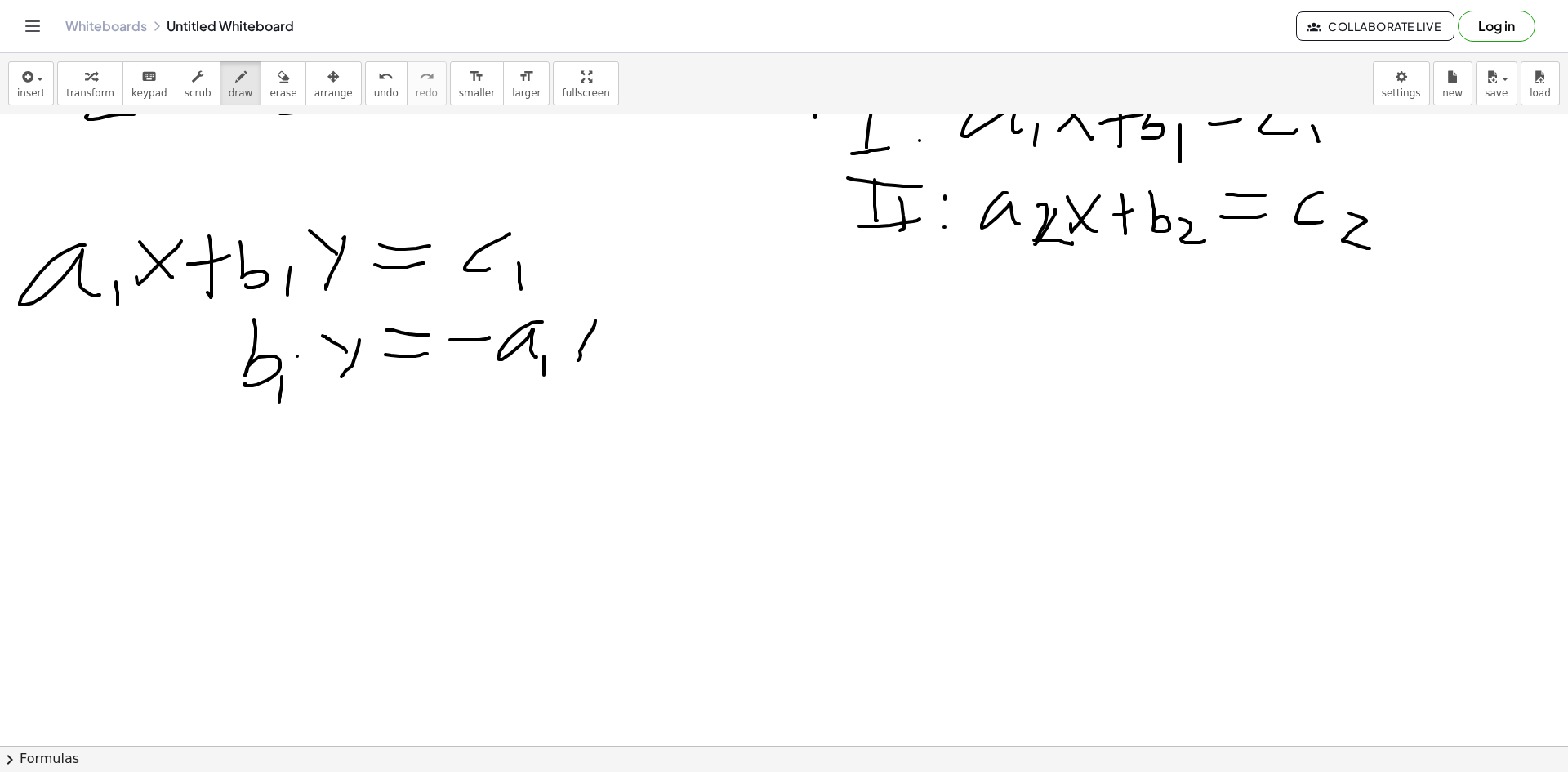
click at [577, 351] on div at bounding box center [784, 390] width 1568 height 1369
click at [600, 355] on div at bounding box center [784, 390] width 1568 height 1369
click at [655, 364] on div at bounding box center [784, 390] width 1568 height 1369
click at [677, 337] on div at bounding box center [784, 390] width 1568 height 1369
click at [734, 357] on div at bounding box center [784, 390] width 1568 height 1369
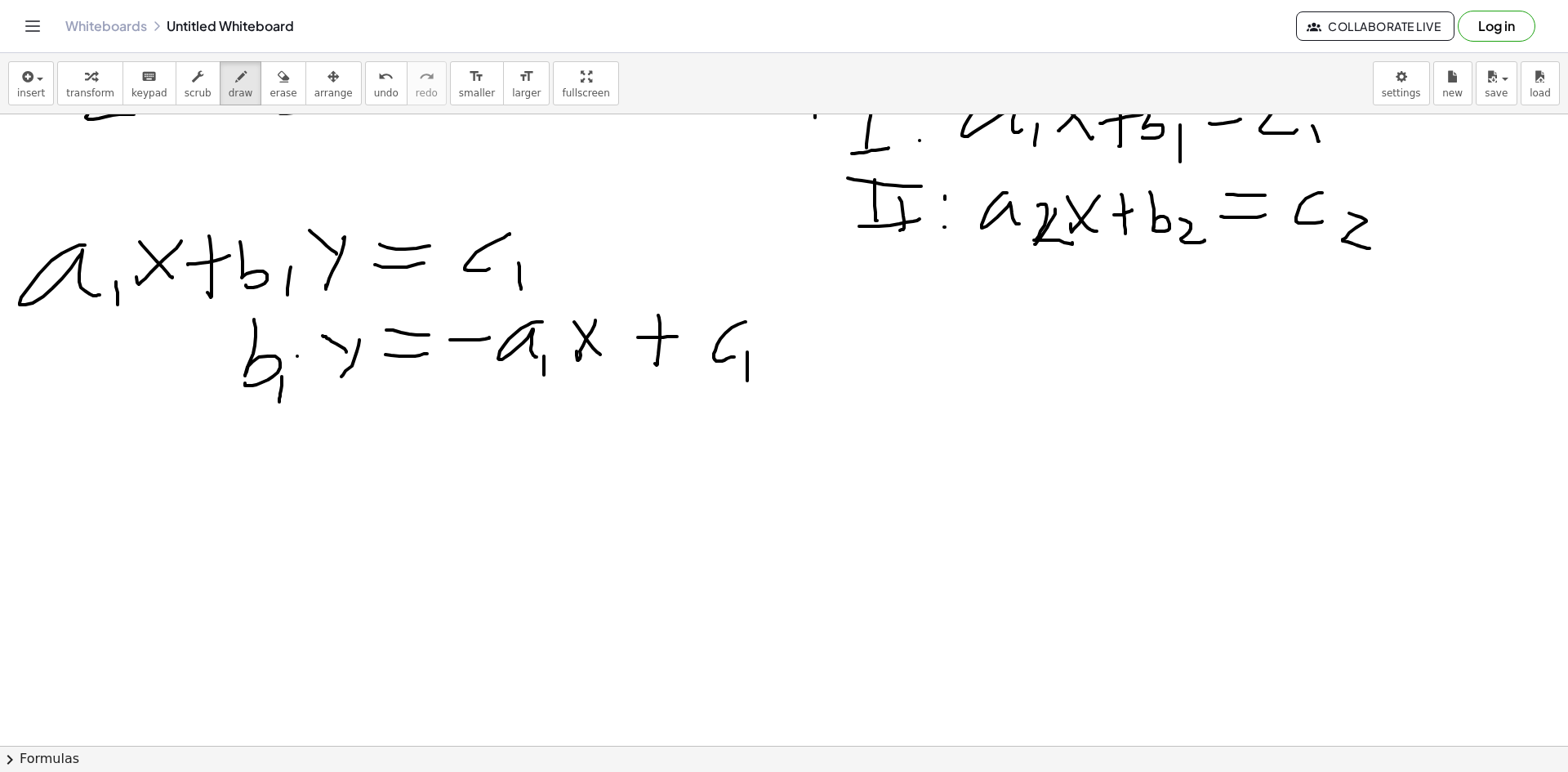
click at [745, 386] on div at bounding box center [784, 390] width 1568 height 1369
click at [422, 418] on div at bounding box center [784, 390] width 1568 height 1369
click at [432, 434] on div at bounding box center [784, 390] width 1568 height 1369
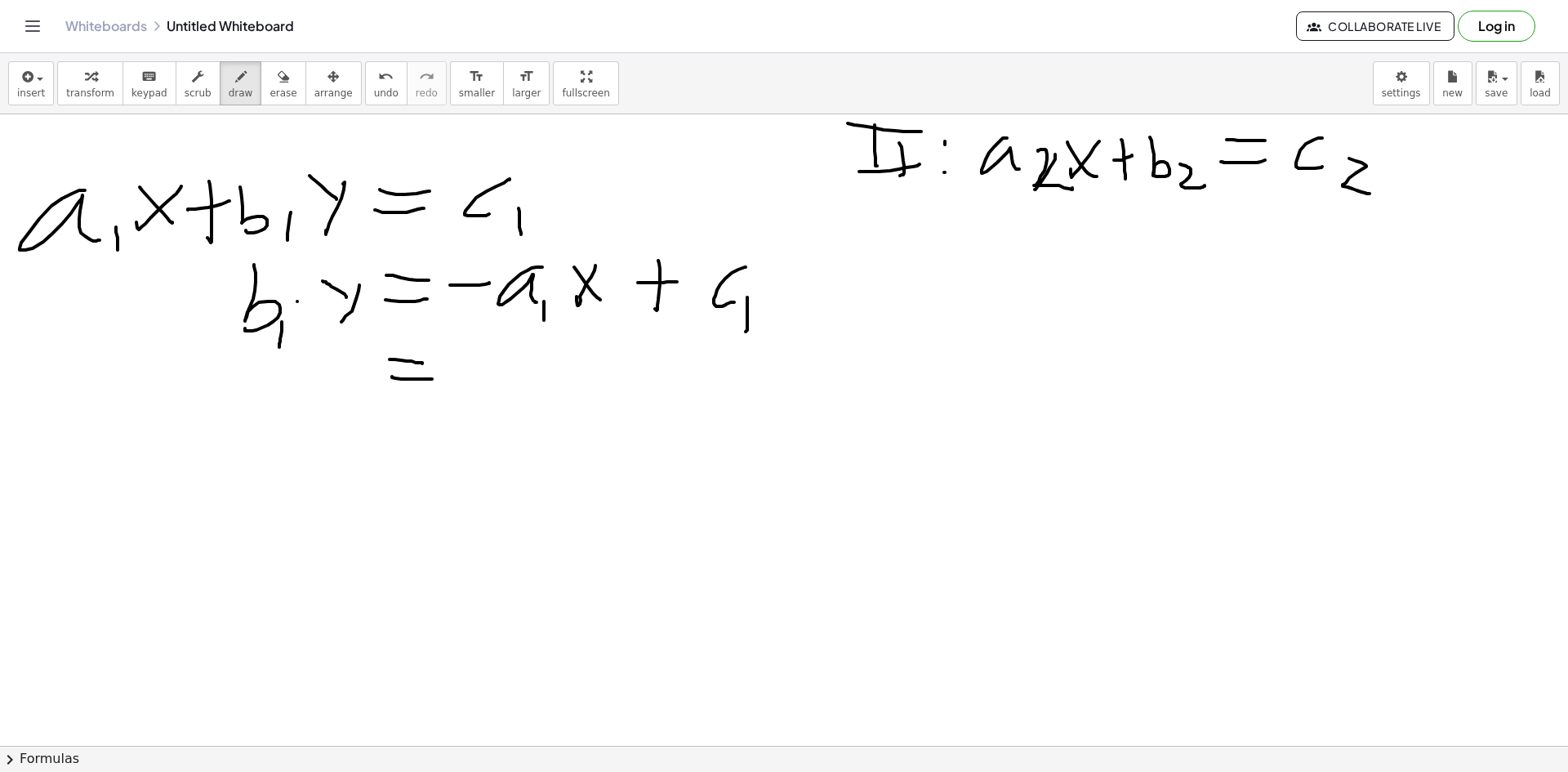
scroll to position [572, 0]
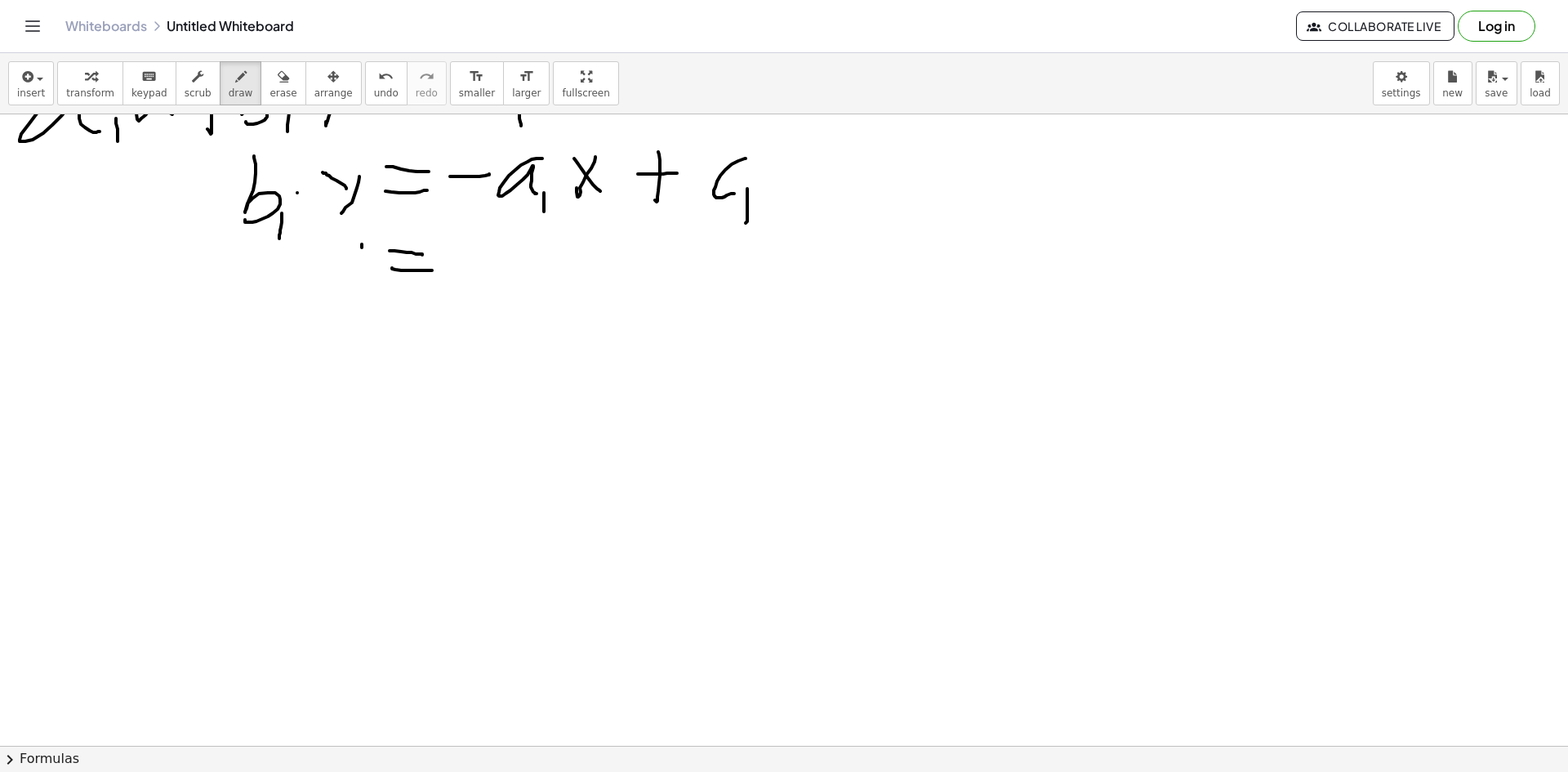
click at [333, 294] on div at bounding box center [784, 227] width 1568 height 1369
click at [322, 240] on div at bounding box center [784, 227] width 1568 height 1369
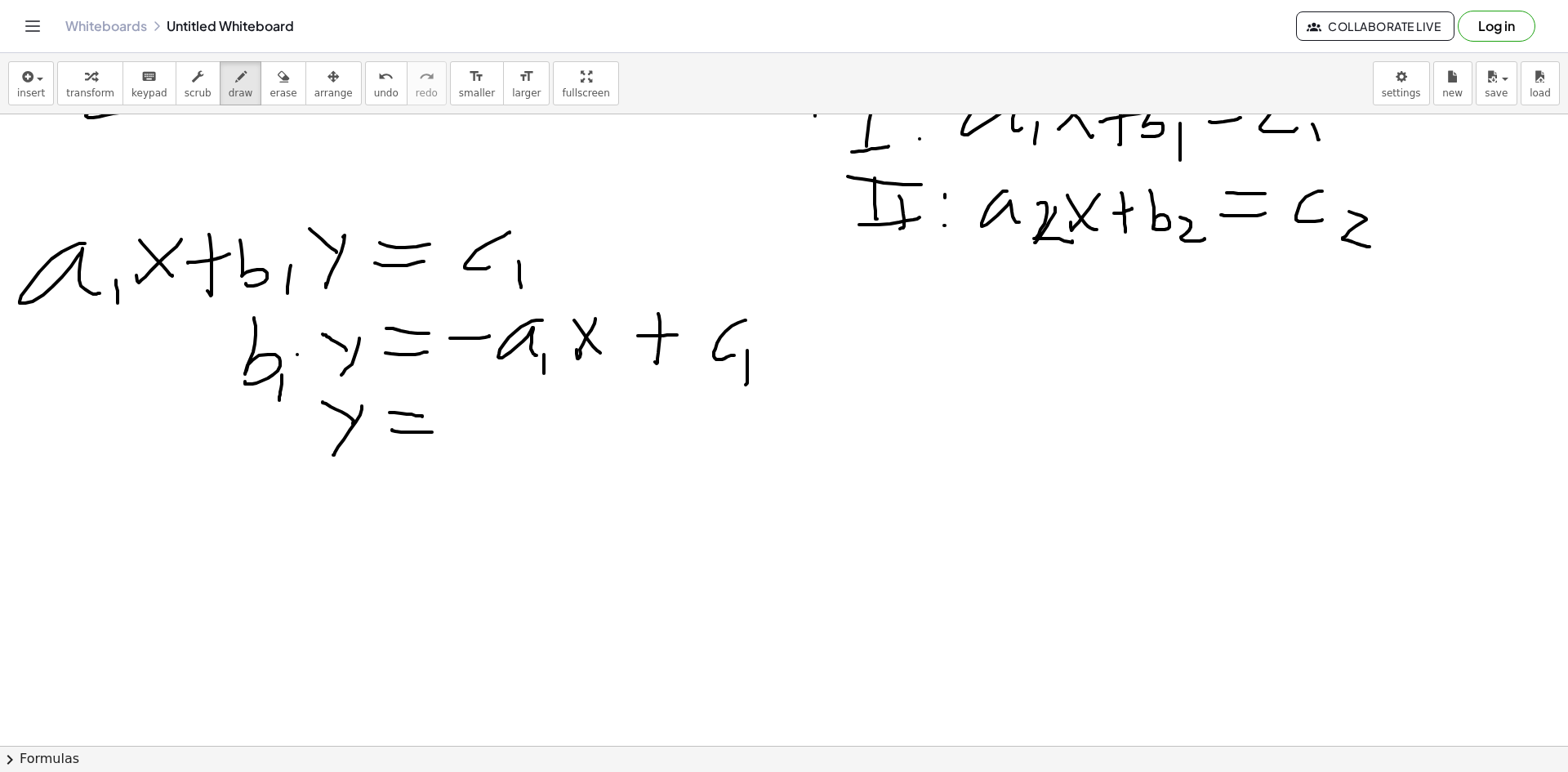
scroll to position [408, 0]
click at [481, 417] on div at bounding box center [784, 390] width 1568 height 1369
click at [540, 408] on div at bounding box center [784, 390] width 1568 height 1369
click at [551, 422] on div at bounding box center [784, 390] width 1568 height 1369
click at [577, 428] on div at bounding box center [784, 390] width 1568 height 1369
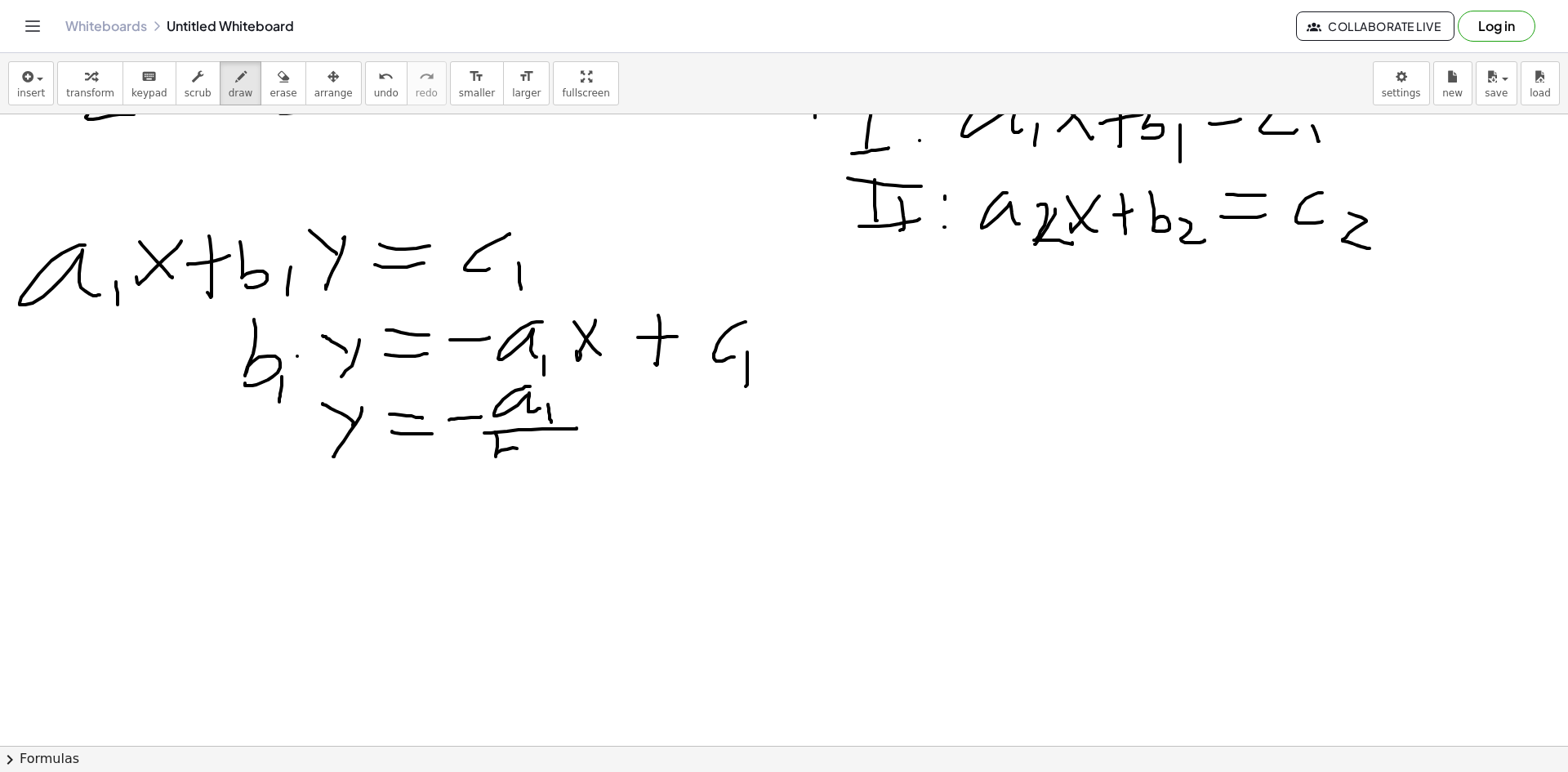
click at [496, 469] on div at bounding box center [784, 390] width 1568 height 1369
click at [540, 485] on div at bounding box center [784, 390] width 1568 height 1369
click at [585, 456] on div at bounding box center [784, 390] width 1568 height 1369
click at [607, 448] on div at bounding box center [784, 390] width 1568 height 1369
click at [661, 451] on div at bounding box center [784, 390] width 1568 height 1369
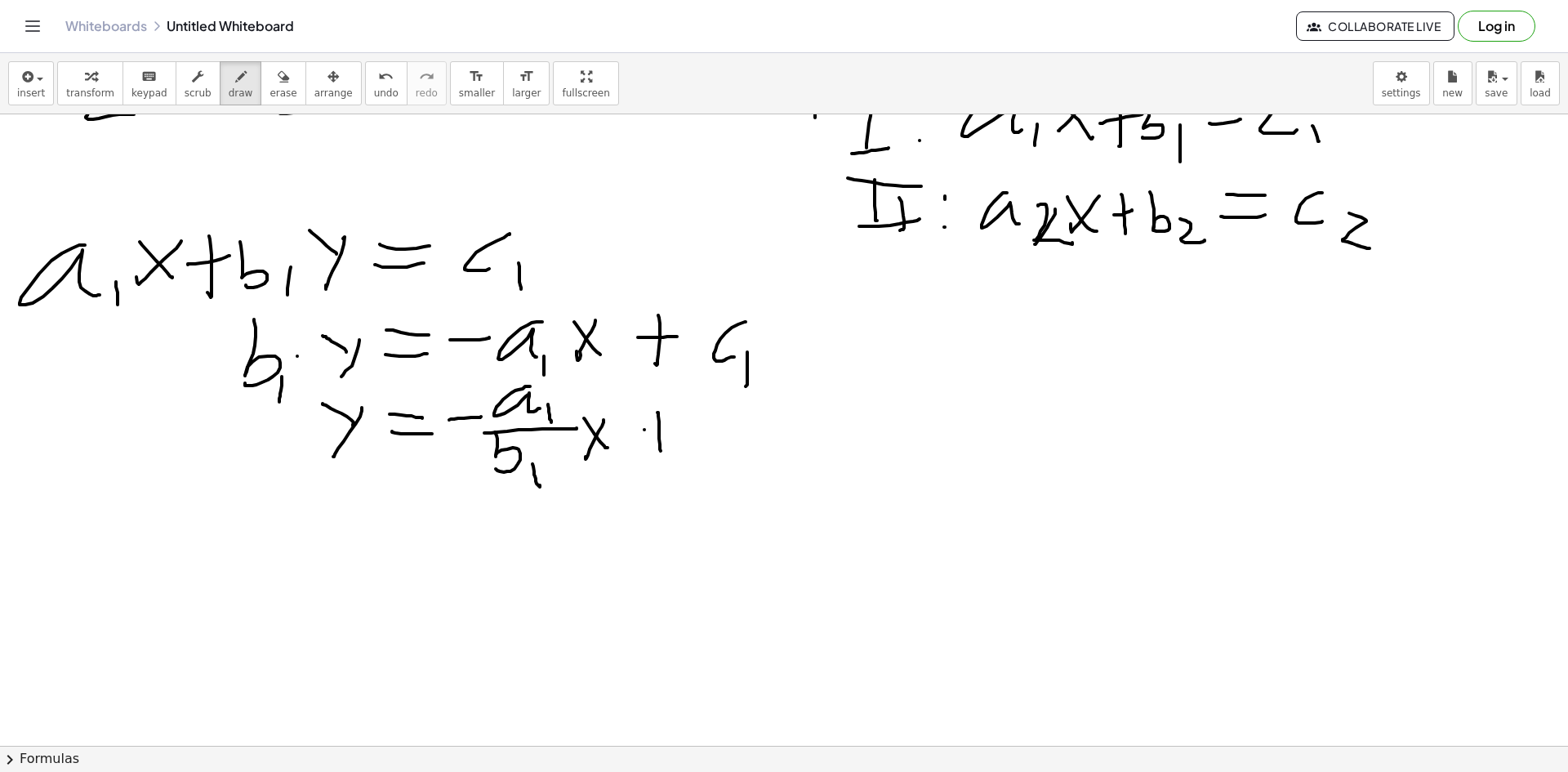
click at [685, 428] on div at bounding box center [784, 390] width 1568 height 1369
click at [729, 419] on div at bounding box center [784, 390] width 1568 height 1369
click at [748, 439] on div at bounding box center [784, 390] width 1568 height 1369
click at [786, 440] on div at bounding box center [784, 390] width 1568 height 1369
click at [710, 478] on div at bounding box center [784, 390] width 1568 height 1369
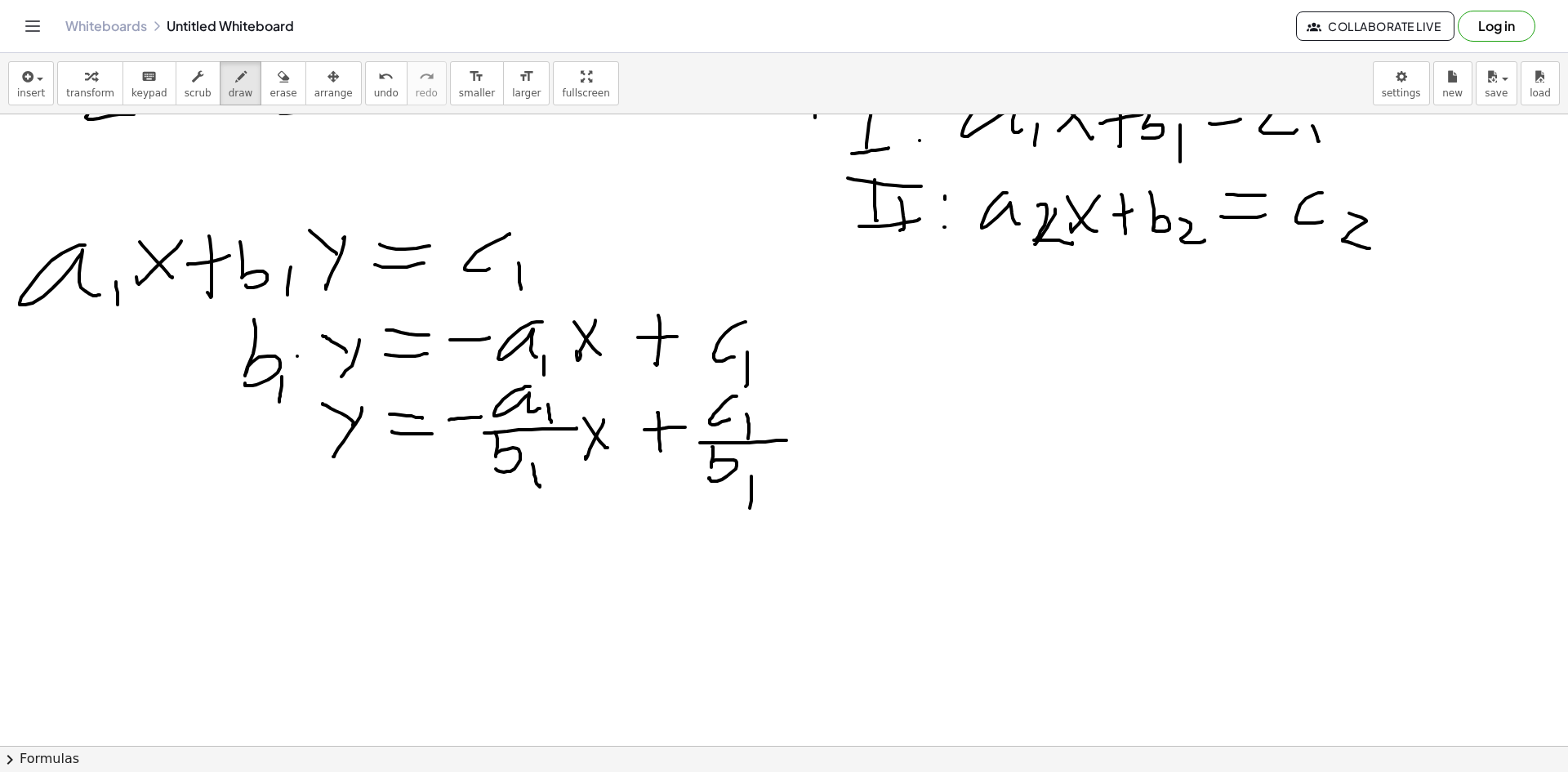
click at [749, 514] on div at bounding box center [784, 390] width 1568 height 1369
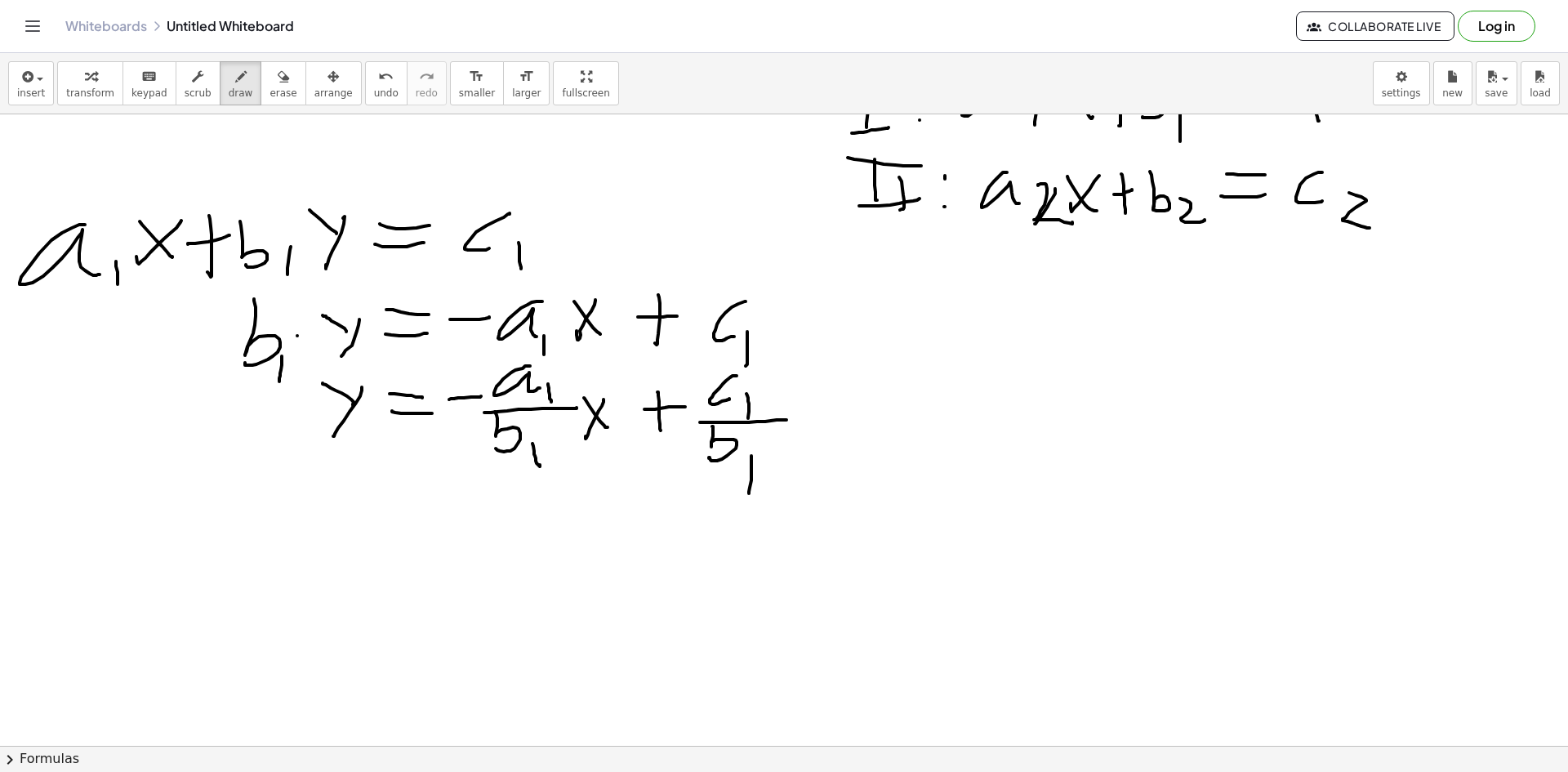
scroll to position [490, 0]
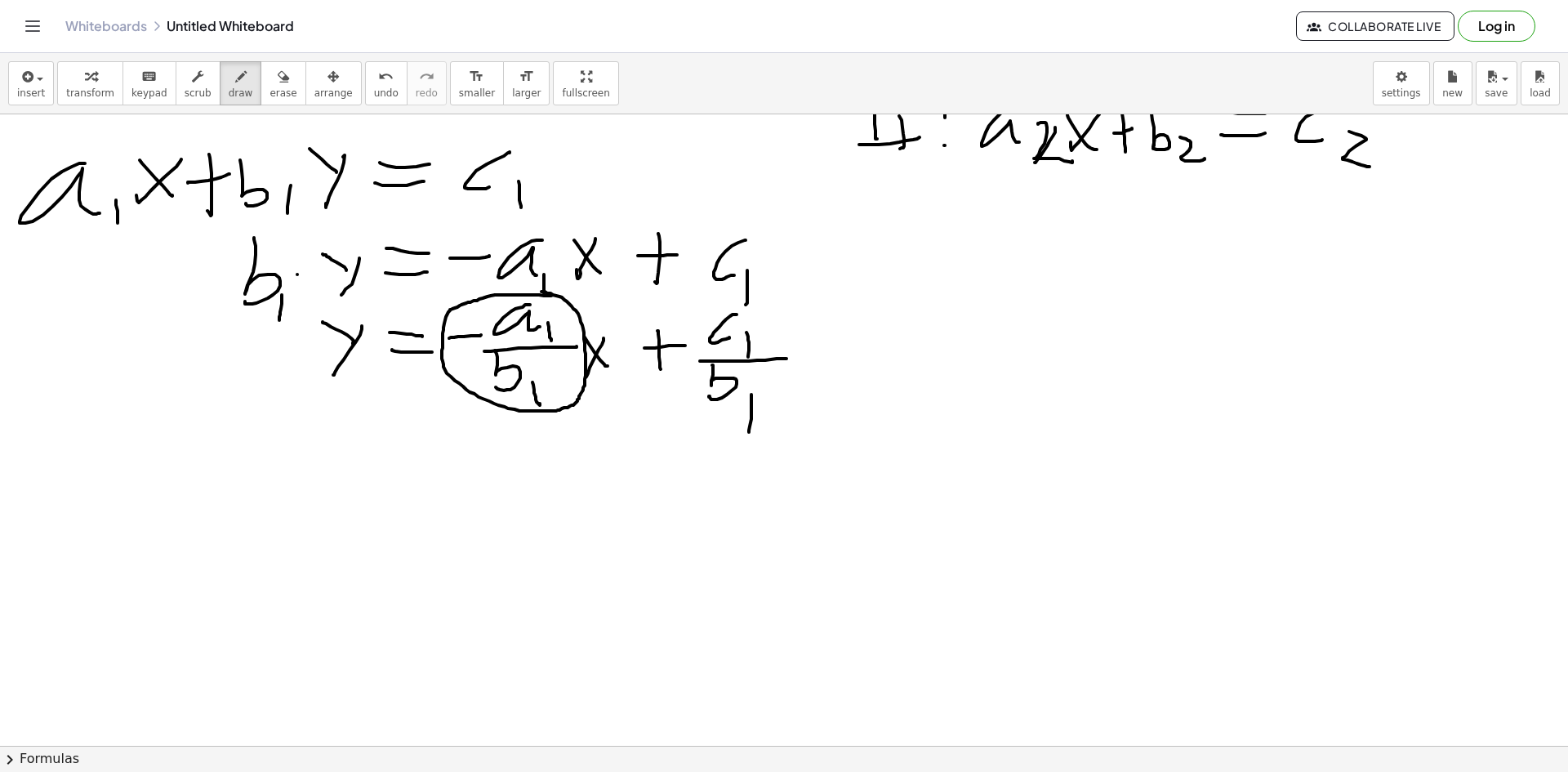
click at [540, 291] on div at bounding box center [784, 309] width 1568 height 1369
click at [185, 364] on div at bounding box center [784, 309] width 1568 height 1369
click at [167, 344] on div at bounding box center [784, 309] width 1568 height 1369
click at [180, 365] on div at bounding box center [784, 309] width 1568 height 1369
click at [232, 362] on div at bounding box center [784, 309] width 1568 height 1369
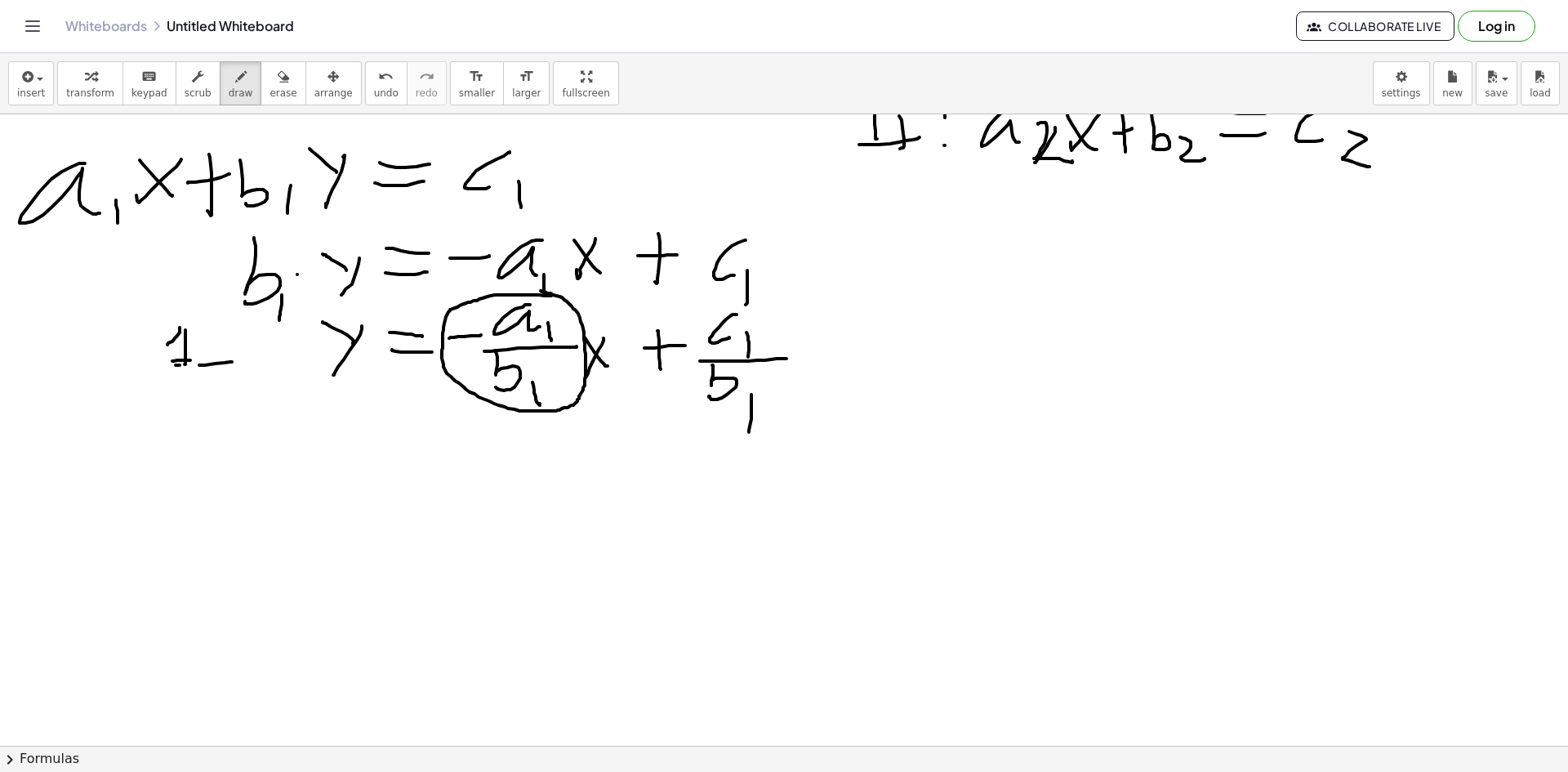
click at [195, 361] on div at bounding box center [784, 309] width 1568 height 1369
click at [195, 364] on div at bounding box center [784, 309] width 1568 height 1369
click at [207, 364] on div at bounding box center [784, 309] width 1568 height 1369
click at [247, 366] on div at bounding box center [784, 309] width 1568 height 1369
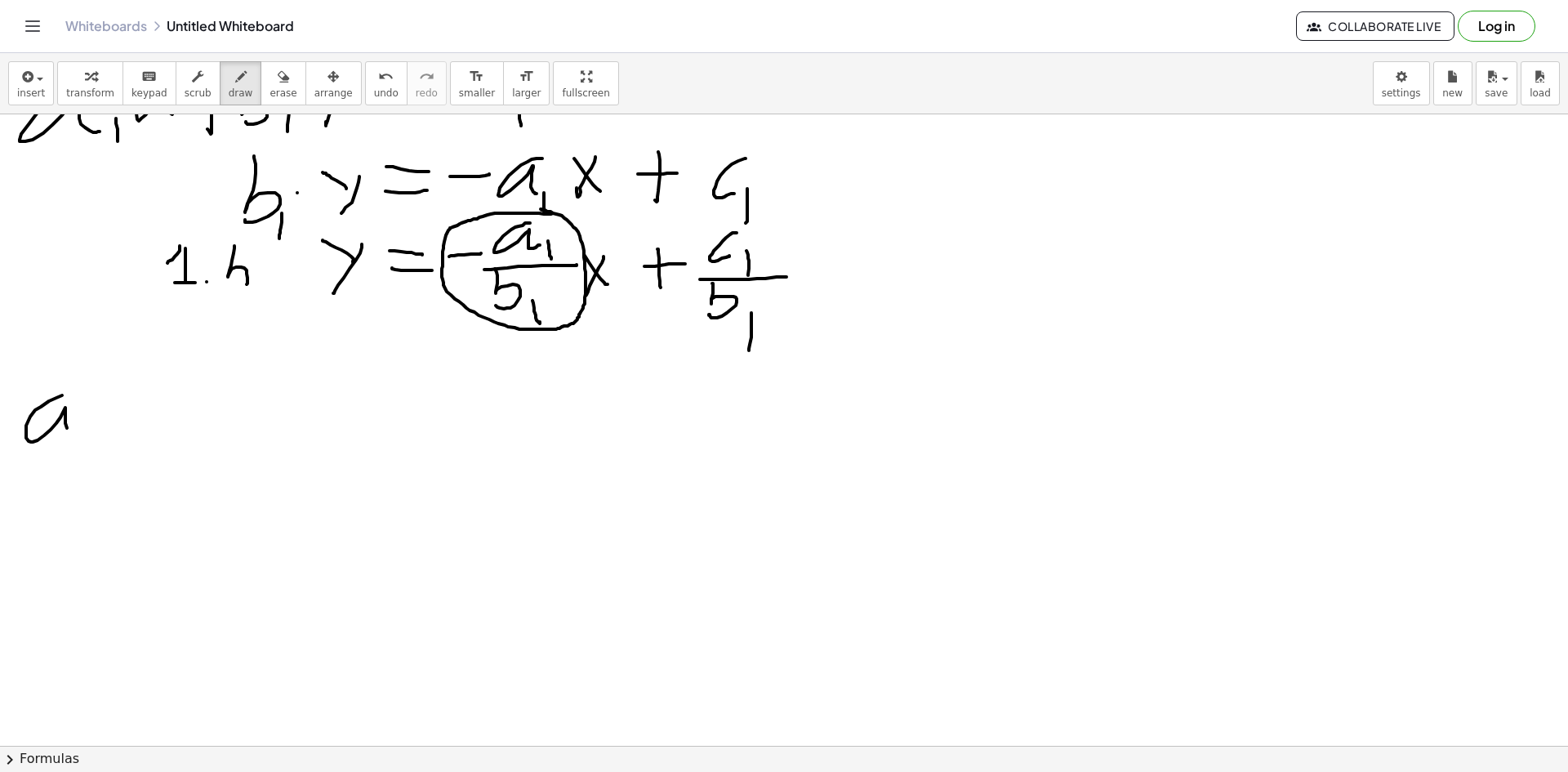
click at [81, 437] on div at bounding box center [784, 227] width 1568 height 1369
click at [126, 461] on div at bounding box center [784, 227] width 1568 height 1369
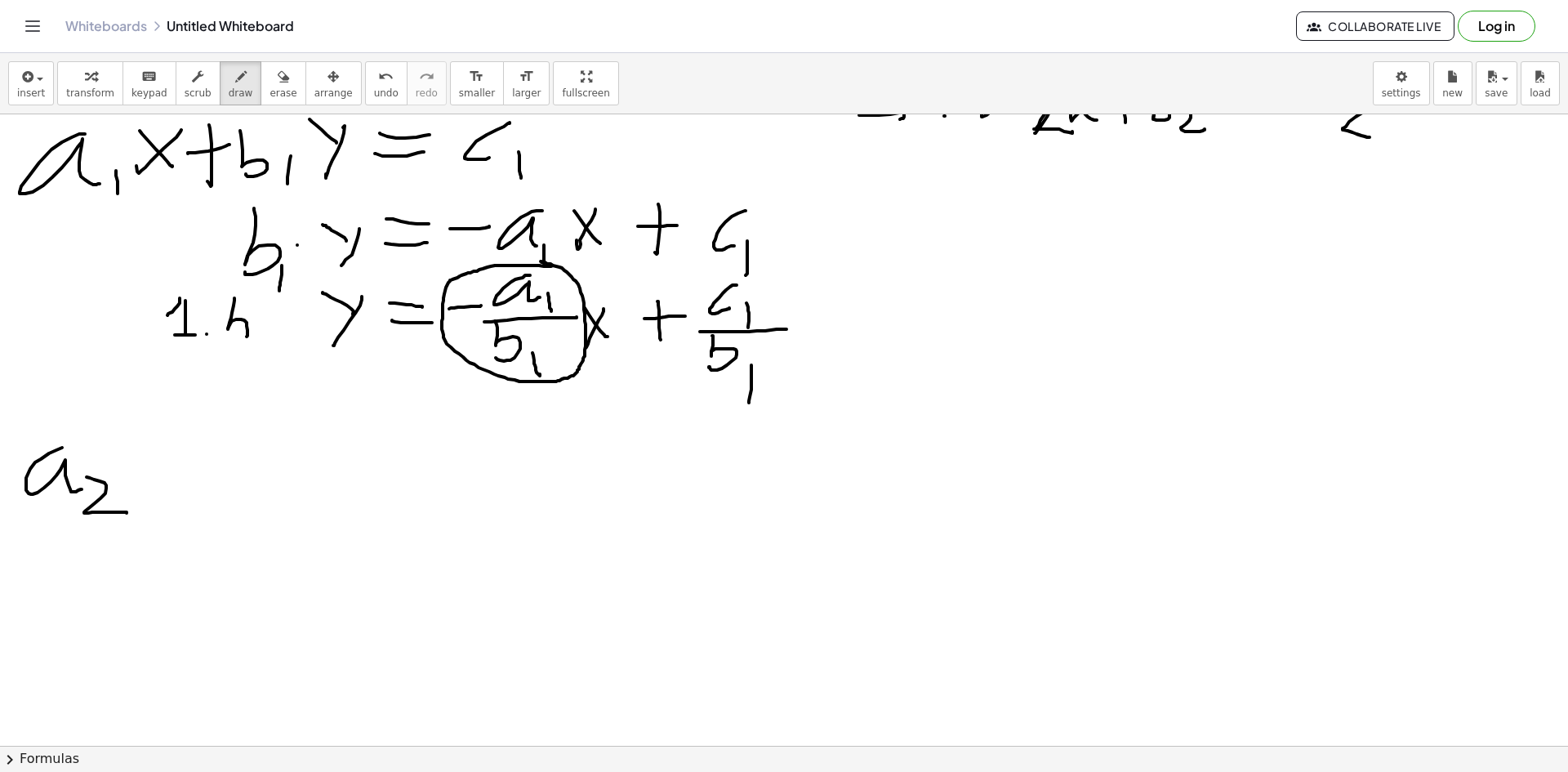
scroll to position [490, 0]
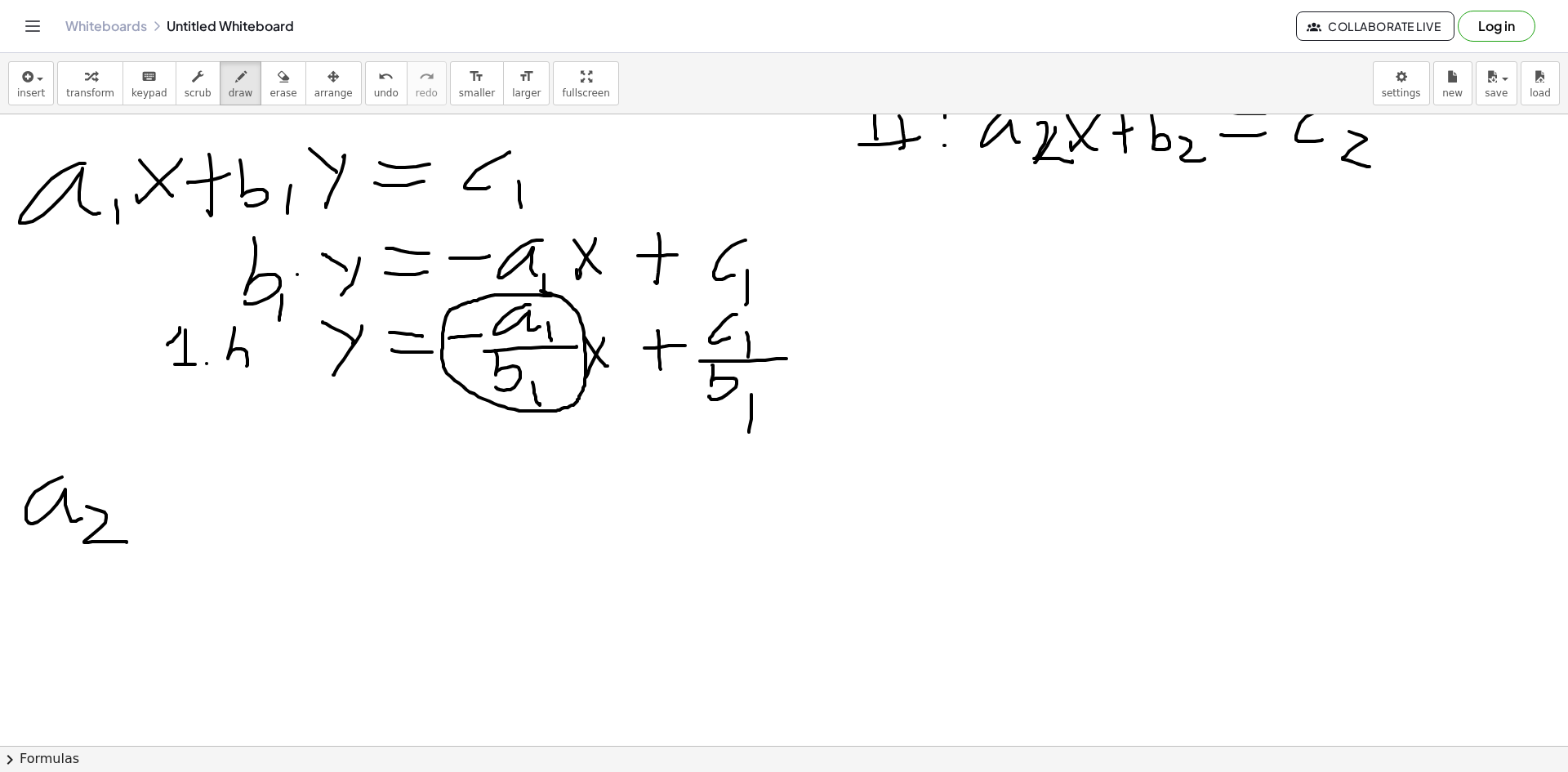
click at [120, 503] on div at bounding box center [784, 309] width 1568 height 1369
click at [165, 509] on div at bounding box center [784, 309] width 1568 height 1369
click at [207, 507] on div at bounding box center [784, 309] width 1568 height 1369
click at [226, 481] on div at bounding box center [784, 309] width 1568 height 1369
click at [243, 500] on div at bounding box center [784, 309] width 1568 height 1369
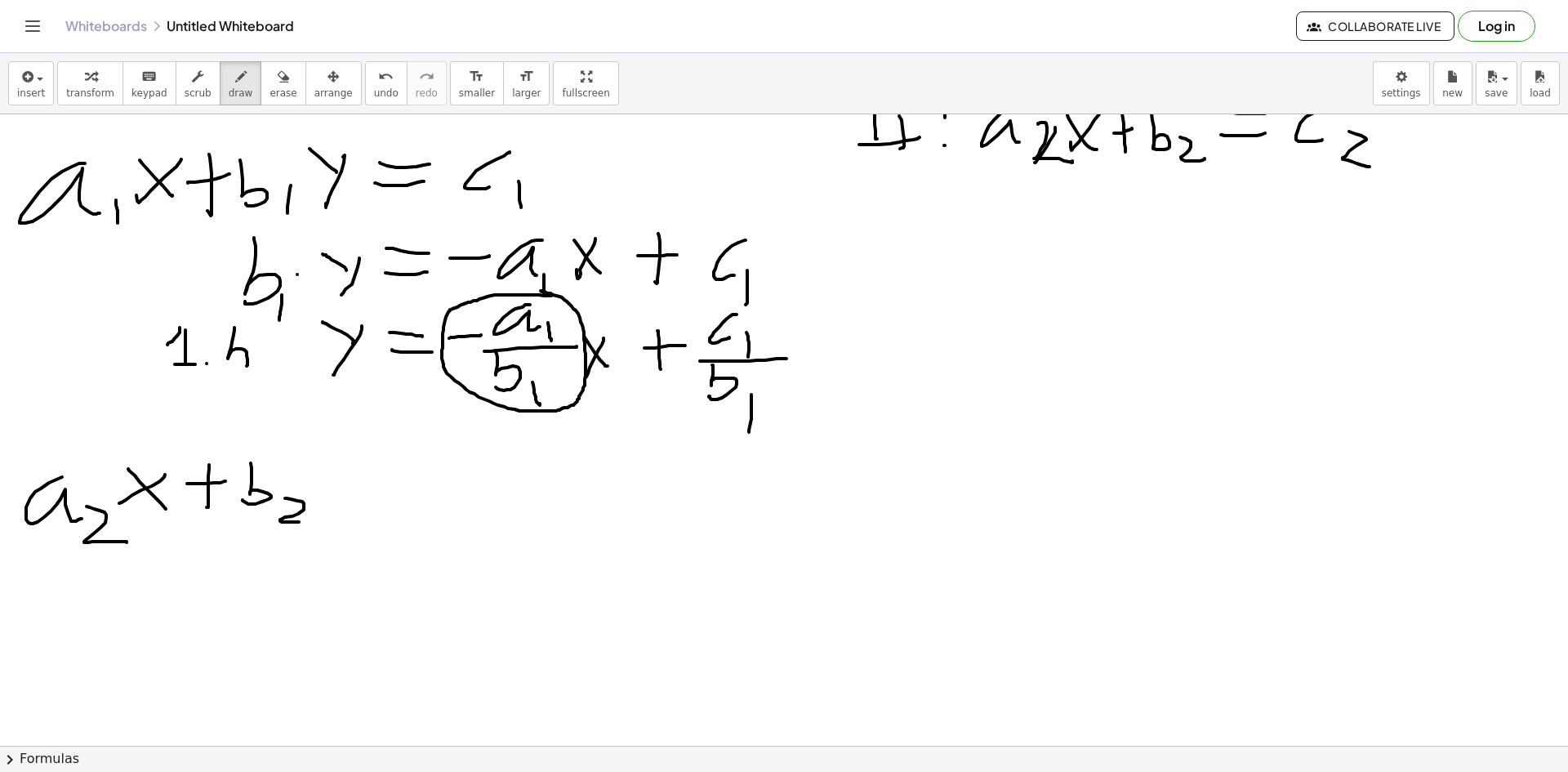
click at [305, 522] on div at bounding box center [784, 309] width 1568 height 1369
click at [341, 508] on div at bounding box center [784, 309] width 1568 height 1369
click at [329, 466] on div at bounding box center [784, 309] width 1568 height 1369
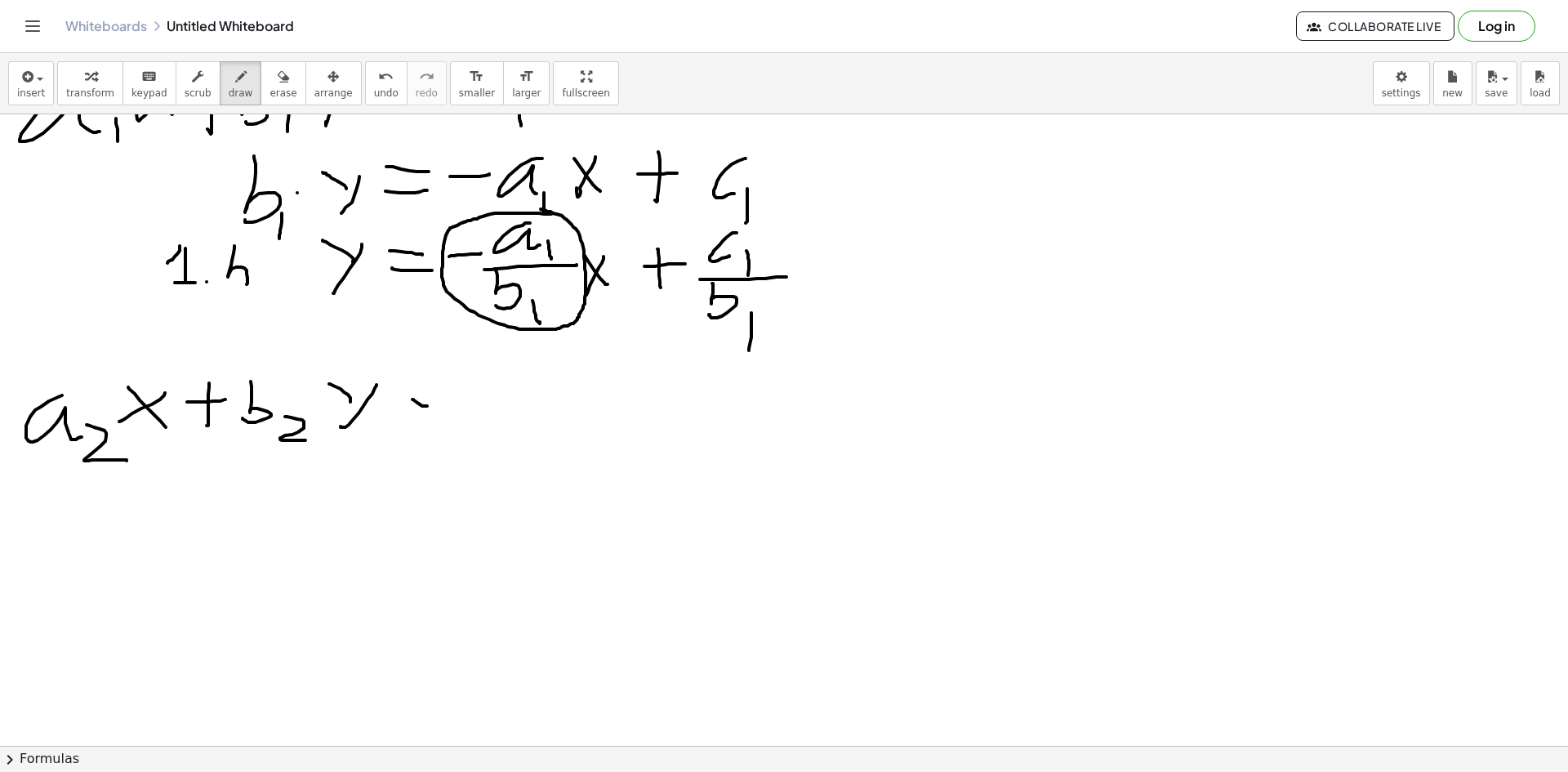
click at [434, 408] on div at bounding box center [784, 227] width 1568 height 1369
click at [433, 418] on div at bounding box center [784, 227] width 1568 height 1369
click at [479, 431] on div at bounding box center [784, 227] width 1568 height 1369
click at [524, 452] on div at bounding box center [784, 227] width 1568 height 1369
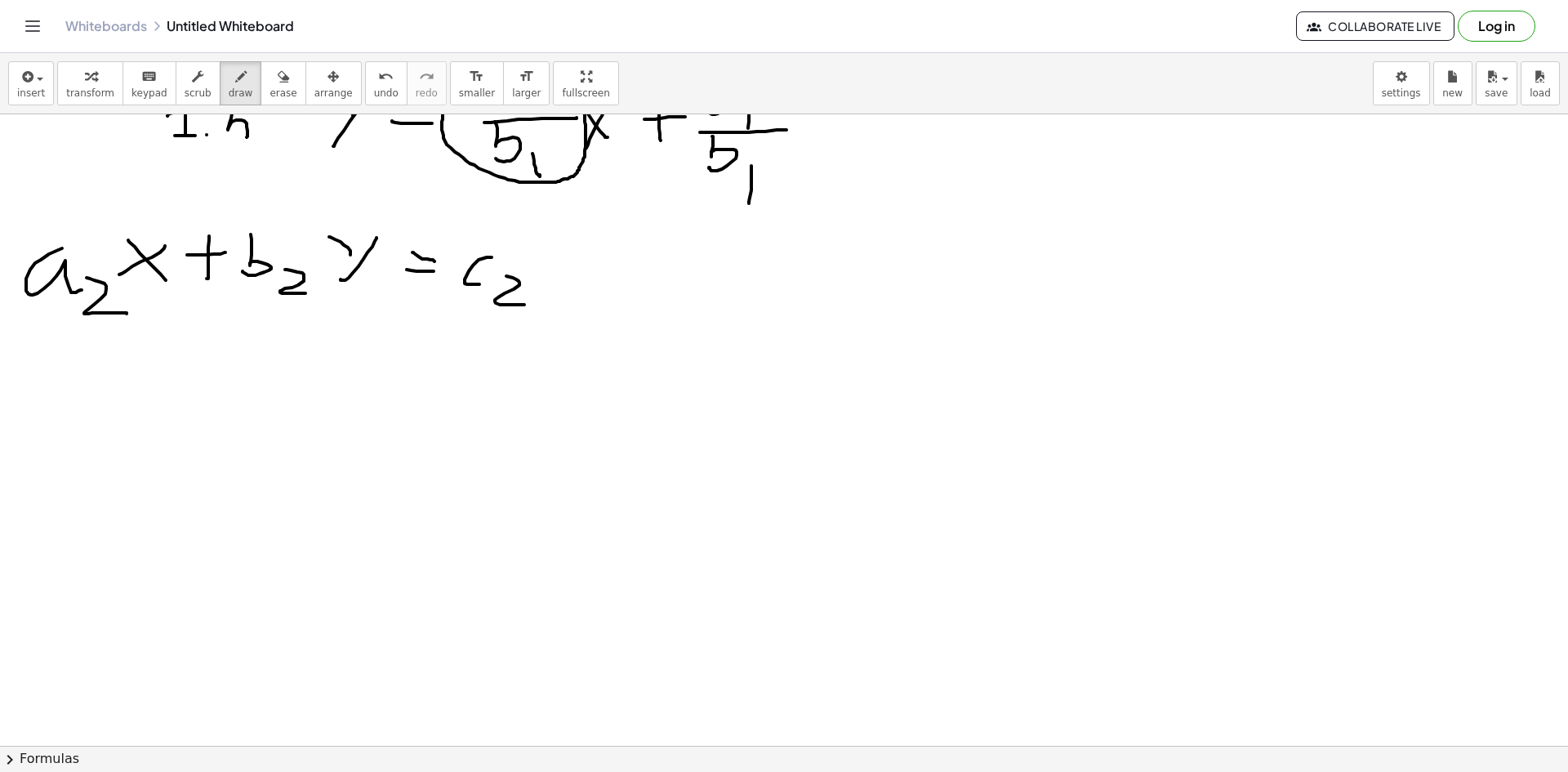
scroll to position [736, 0]
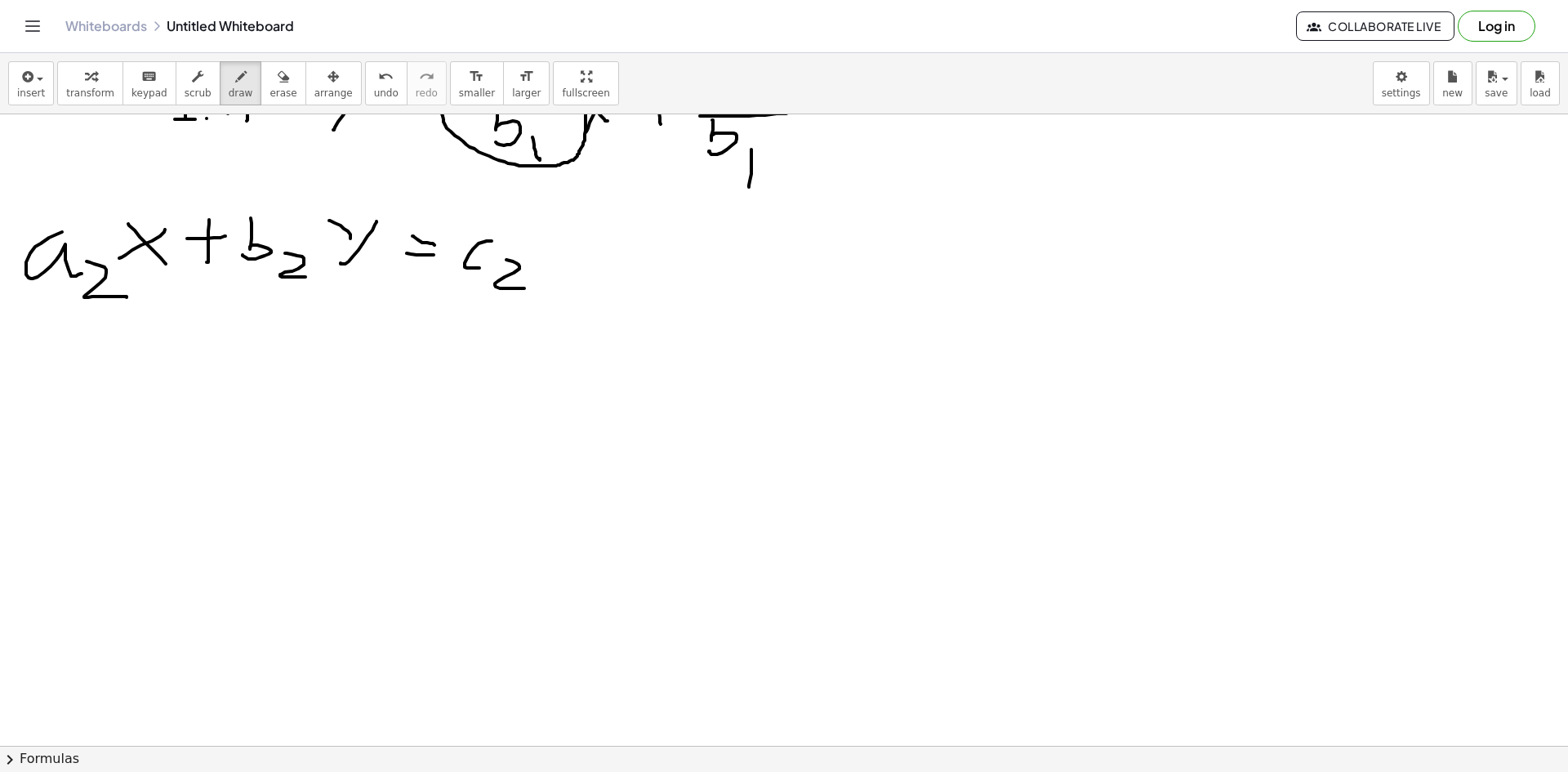
click at [432, 368] on div at bounding box center [784, 326] width 1568 height 1894
click at [429, 376] on div at bounding box center [784, 326] width 1568 height 1894
click at [270, 394] on div at bounding box center [784, 326] width 1568 height 1894
click at [325, 405] on div at bounding box center [784, 326] width 1568 height 1894
click at [333, 372] on div at bounding box center [784, 326] width 1568 height 1894
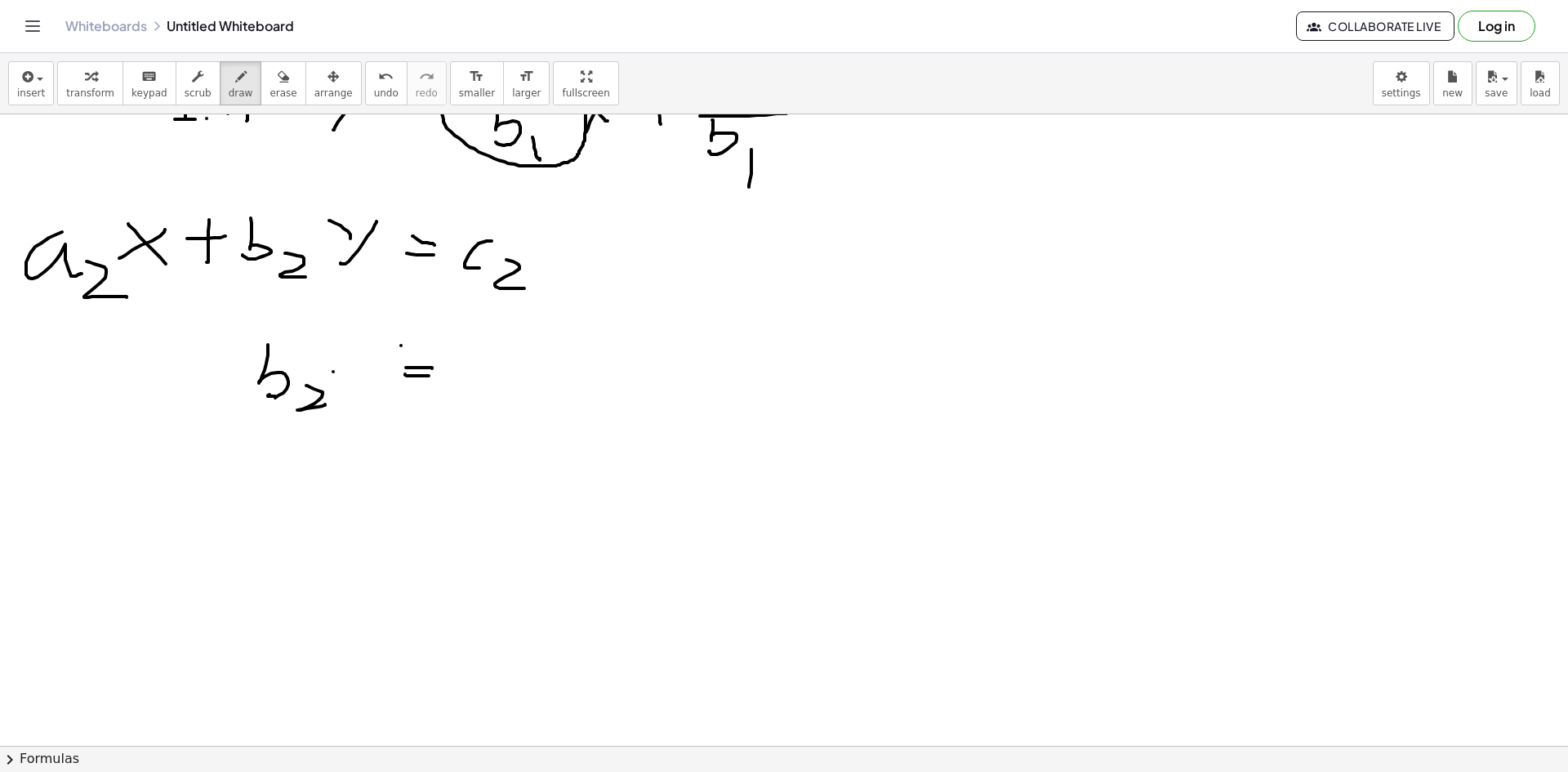
click at [368, 392] on div at bounding box center [784, 326] width 1568 height 1894
click at [357, 345] on div at bounding box center [784, 326] width 1568 height 1894
click at [494, 362] on div at bounding box center [784, 326] width 1568 height 1894
click at [551, 360] on div at bounding box center [784, 326] width 1568 height 1894
click at [584, 376] on div at bounding box center [784, 326] width 1568 height 1894
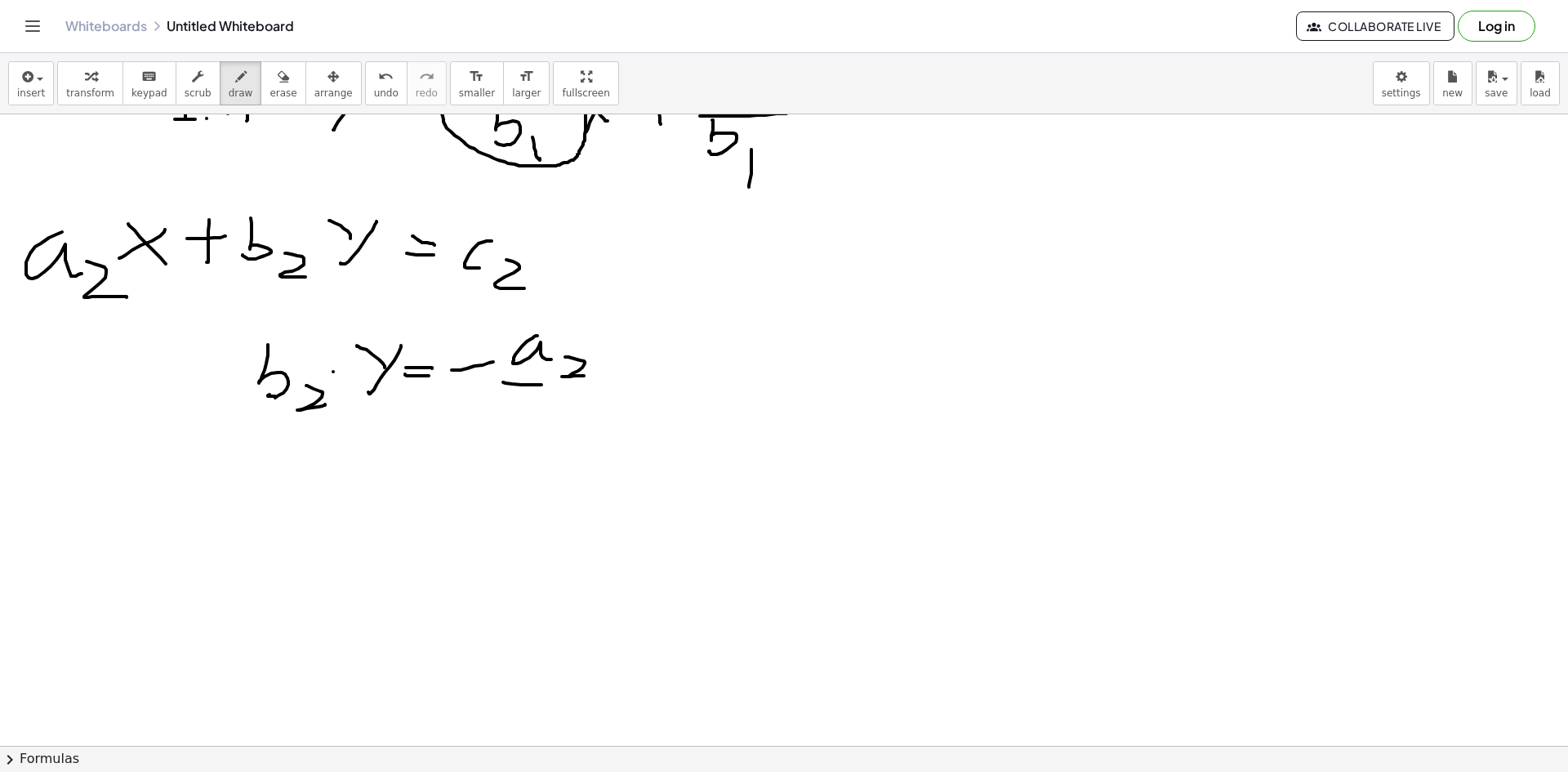
click at [593, 386] on div at bounding box center [784, 326] width 1568 height 1894
click at [537, 378] on div at bounding box center [784, 326] width 1568 height 1894
click at [570, 395] on div at bounding box center [784, 326] width 1568 height 1894
click at [585, 384] on div at bounding box center [784, 326] width 1568 height 1894
click at [619, 387] on div at bounding box center [784, 326] width 1568 height 1894
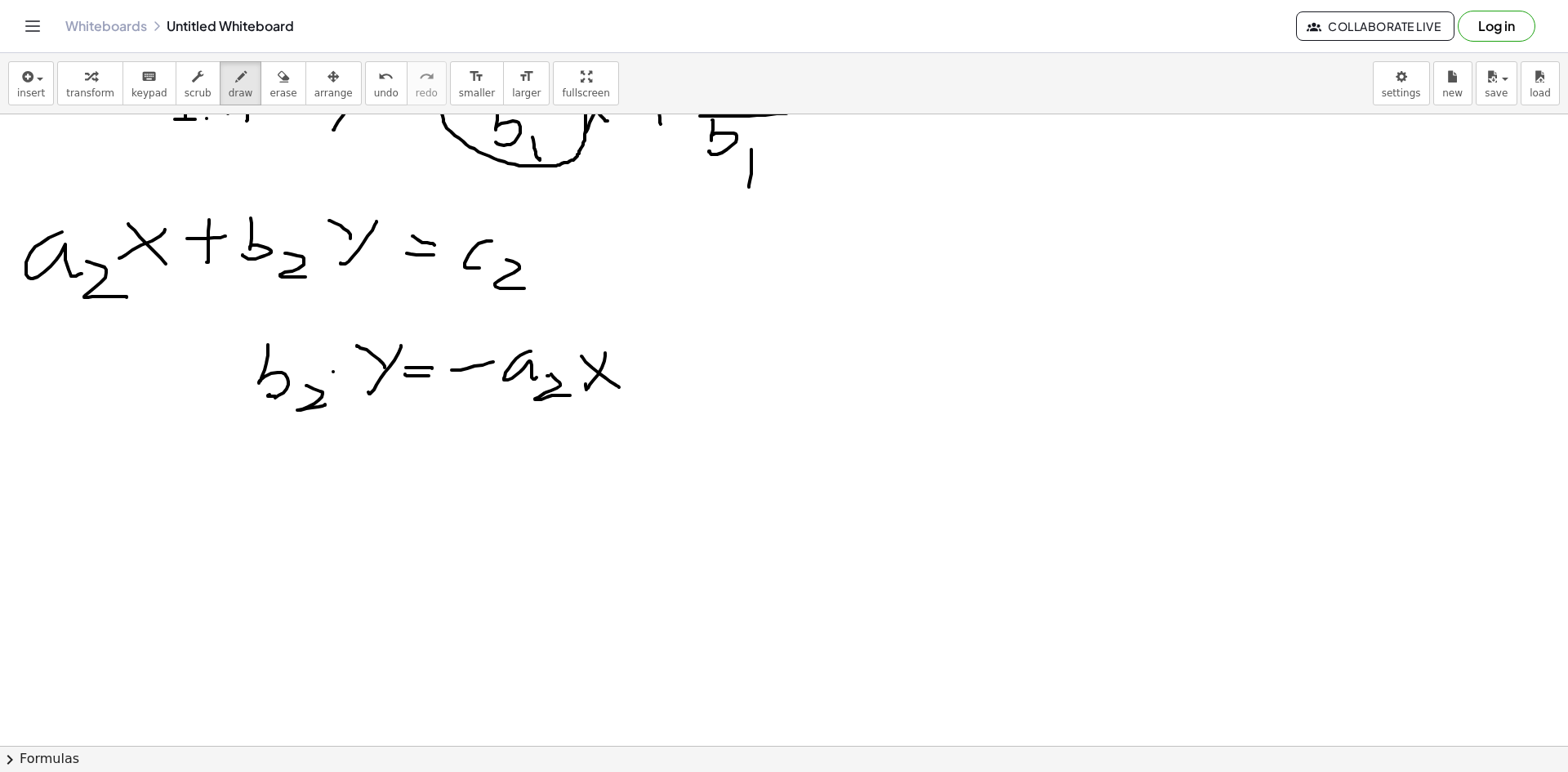
click at [562, 383] on div at bounding box center [784, 326] width 1568 height 1894
click at [664, 386] on div at bounding box center [784, 326] width 1568 height 1894
click at [689, 367] on div at bounding box center [784, 326] width 1568 height 1894
click at [741, 383] on div at bounding box center [784, 326] width 1568 height 1894
click at [805, 400] on div at bounding box center [784, 326] width 1568 height 1894
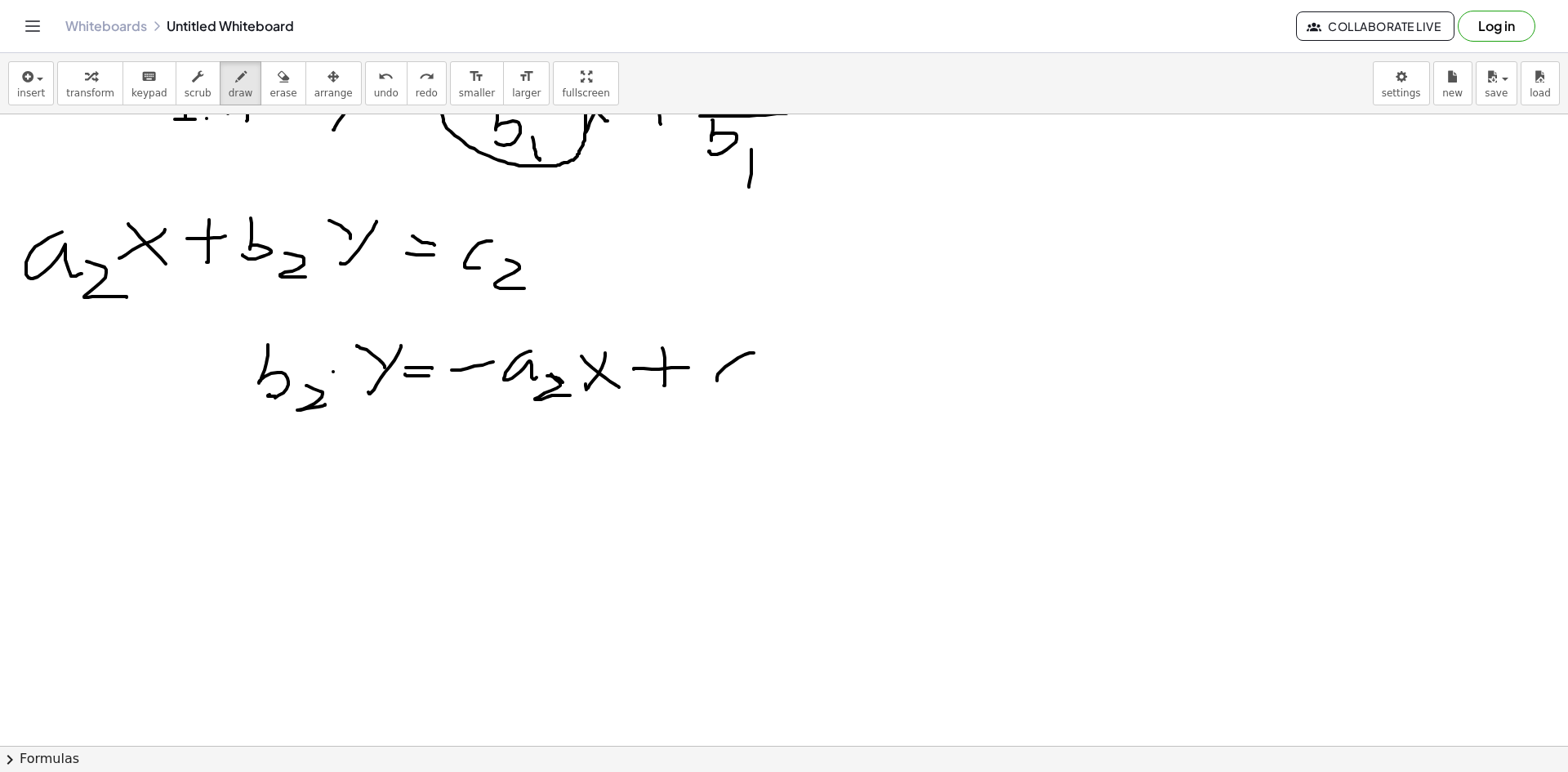
click at [748, 386] on div at bounding box center [784, 326] width 1568 height 1894
click at [790, 407] on div at bounding box center [784, 326] width 1568 height 1894
click at [438, 451] on div at bounding box center [784, 326] width 1568 height 1894
click at [433, 462] on div at bounding box center [784, 326] width 1568 height 1894
click at [349, 477] on div at bounding box center [784, 326] width 1568 height 1894
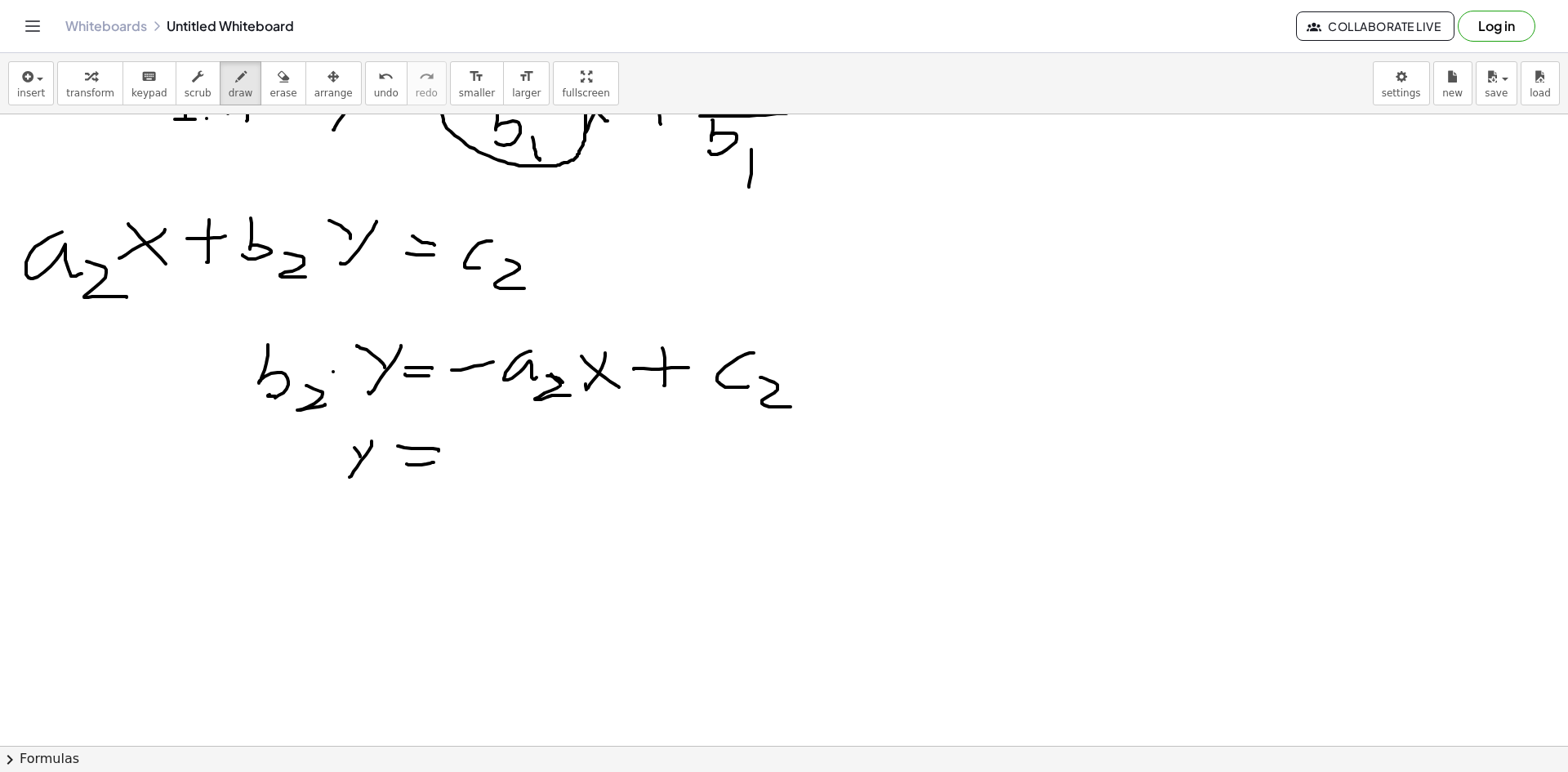
click at [333, 436] on div at bounding box center [784, 326] width 1568 height 1894
click at [496, 450] on div at bounding box center [784, 326] width 1568 height 1894
click at [545, 436] on div at bounding box center [784, 326] width 1568 height 1894
click at [577, 448] on div at bounding box center [784, 326] width 1568 height 1894
click at [596, 458] on div at bounding box center [784, 326] width 1568 height 1894
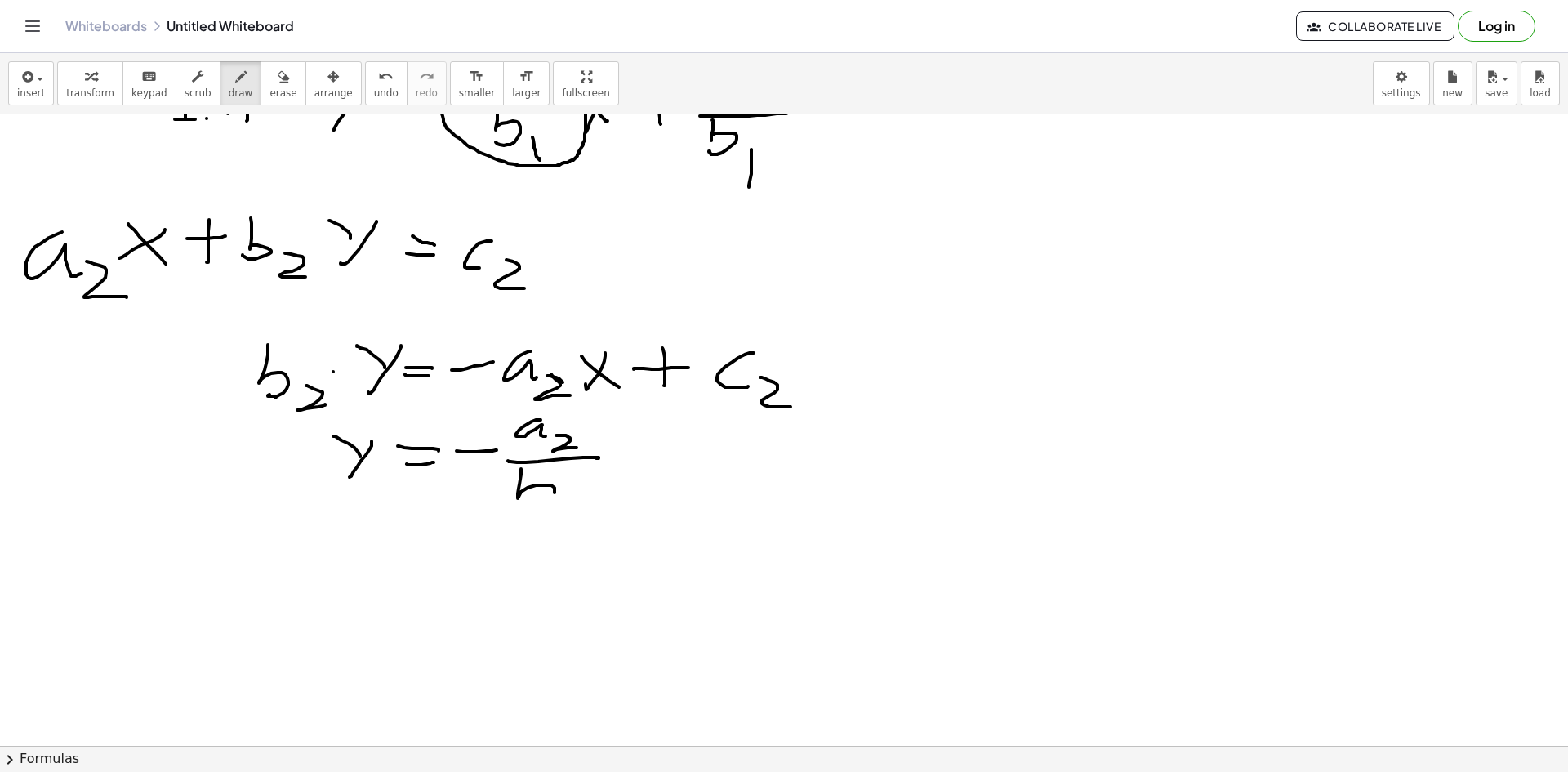
click at [525, 504] on div at bounding box center [784, 326] width 1568 height 1894
click at [595, 517] on div at bounding box center [784, 326] width 1568 height 1894
click at [615, 467] on div at bounding box center [784, 326] width 1568 height 1894
click at [648, 476] on div at bounding box center [784, 326] width 1568 height 1894
click at [682, 469] on div at bounding box center [784, 326] width 1568 height 1894
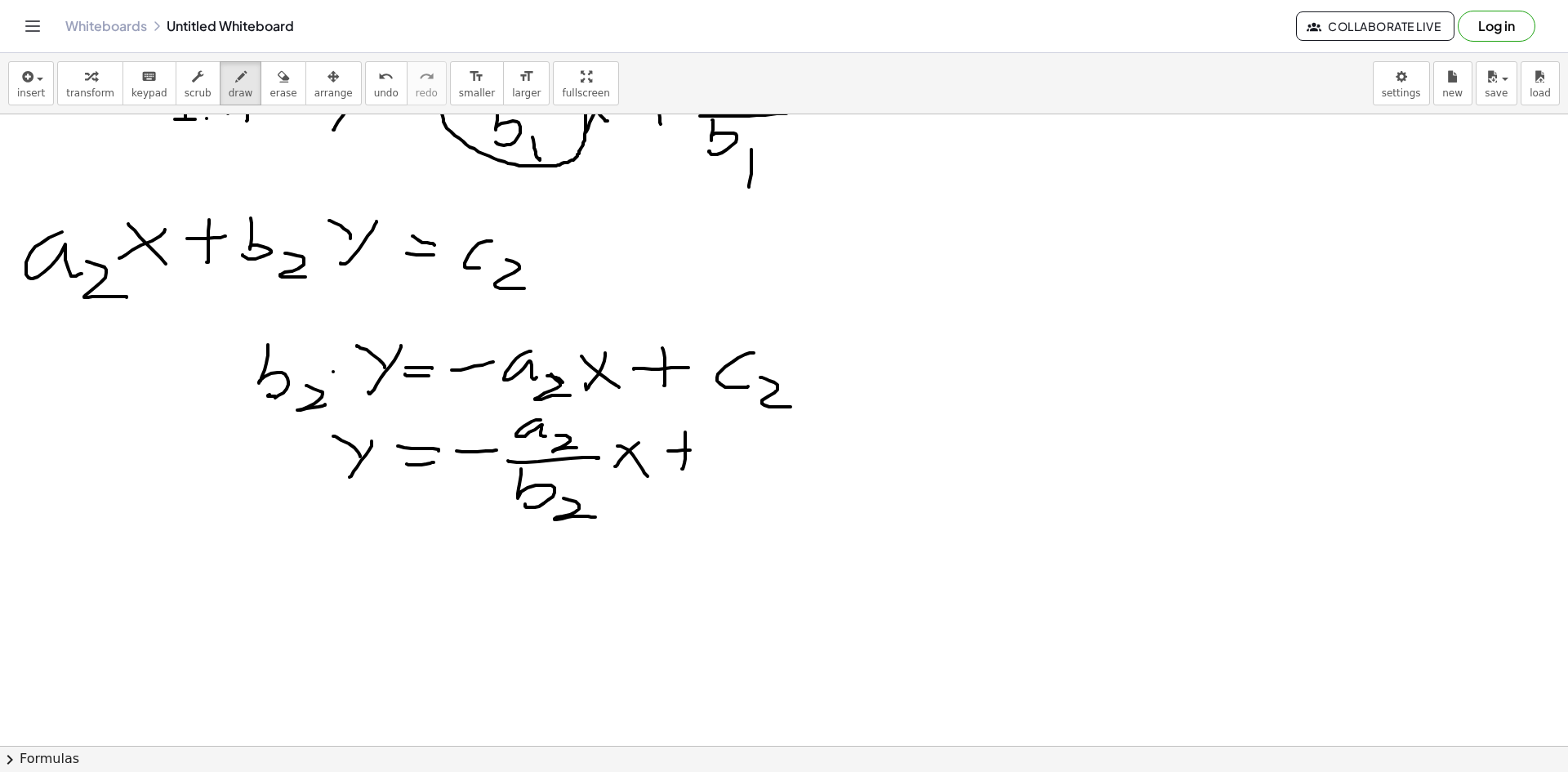
click at [706, 449] on div at bounding box center [784, 326] width 1568 height 1894
click at [748, 445] on div at bounding box center [784, 326] width 1568 height 1894
click at [790, 459] on div at bounding box center [784, 326] width 1568 height 1894
click at [838, 468] on div at bounding box center [784, 326] width 1568 height 1894
click at [736, 512] on div at bounding box center [784, 326] width 1568 height 1894
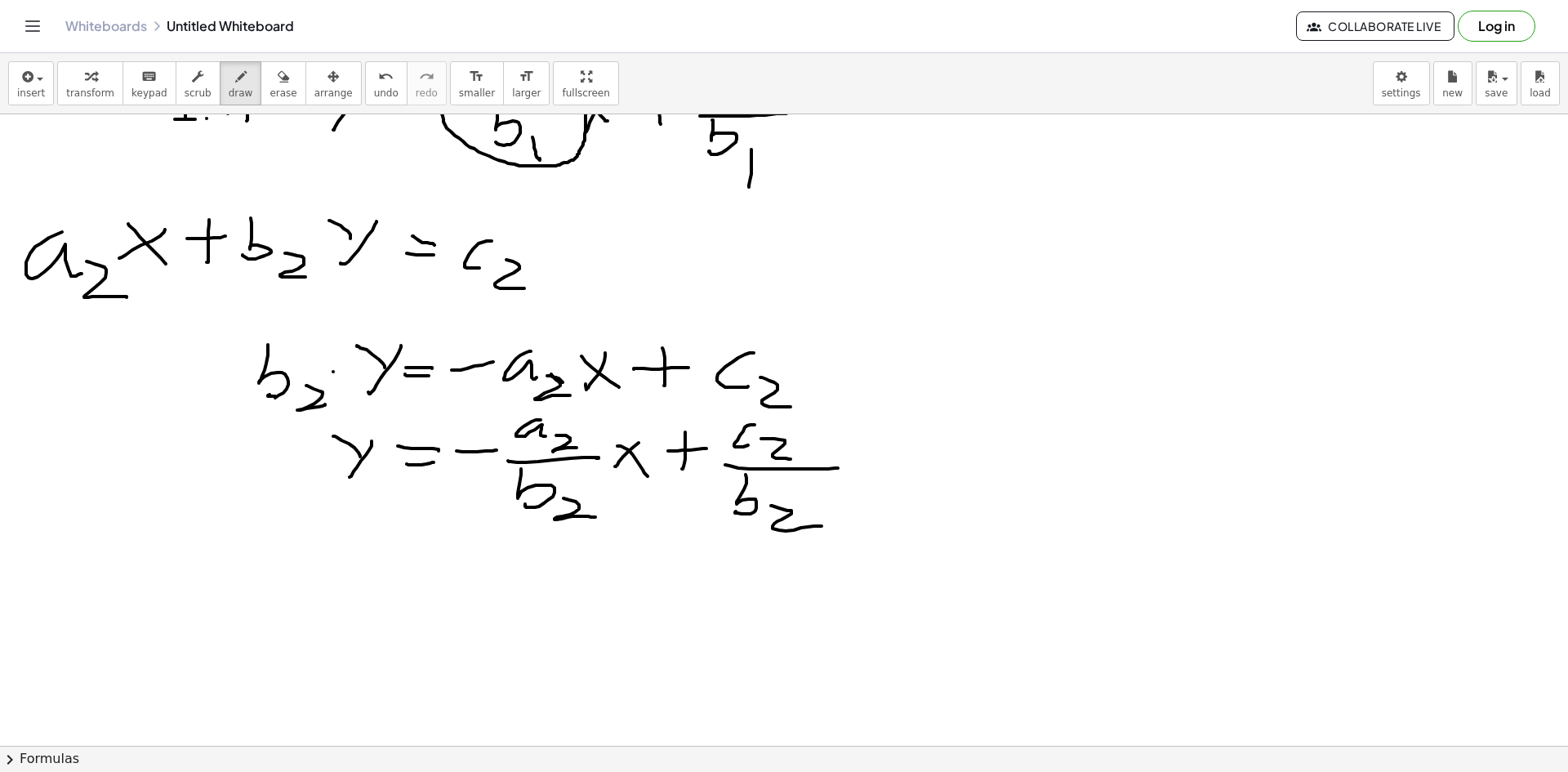
click at [830, 528] on div at bounding box center [784, 326] width 1568 height 1894
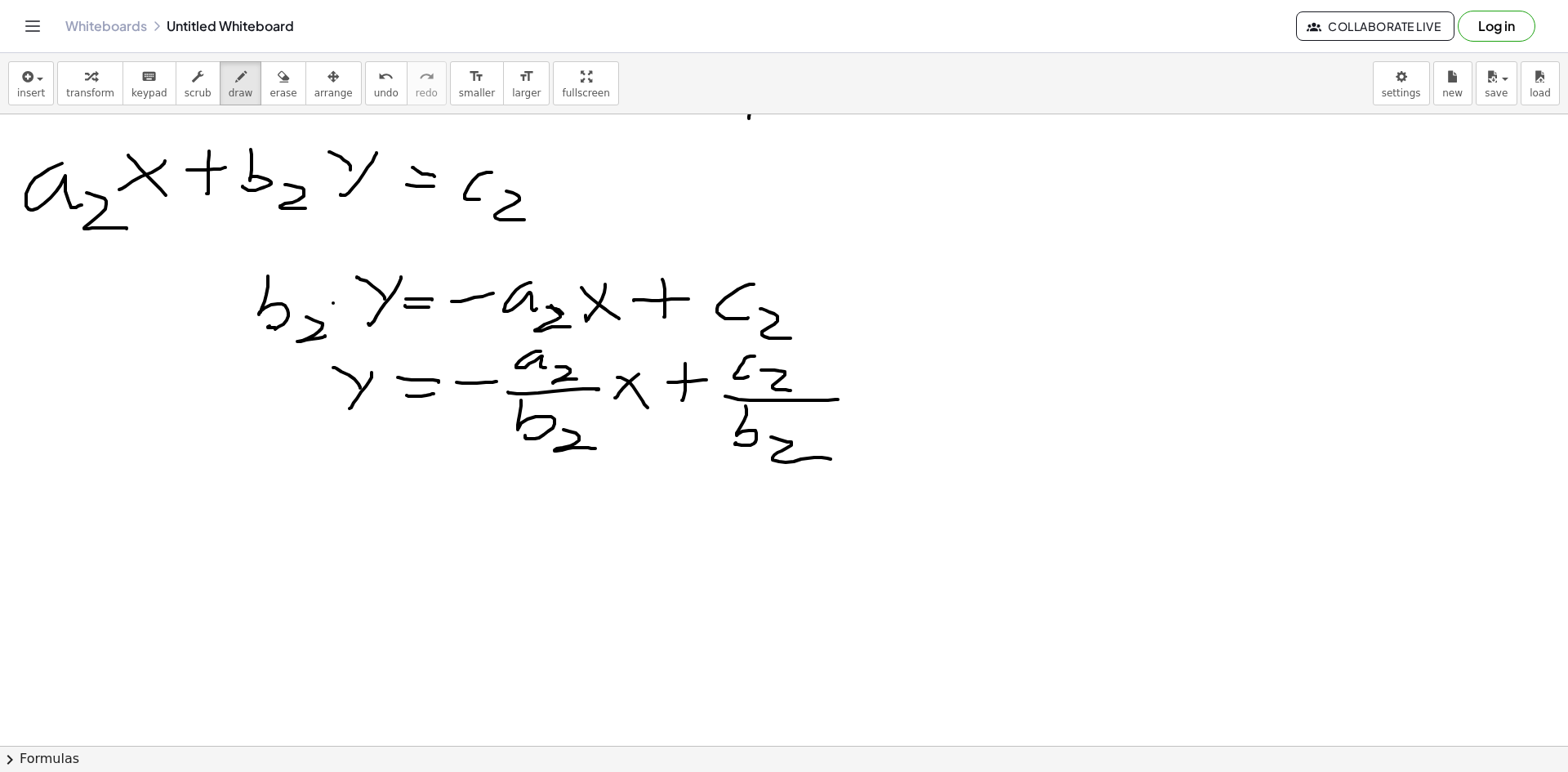
scroll to position [898, 0]
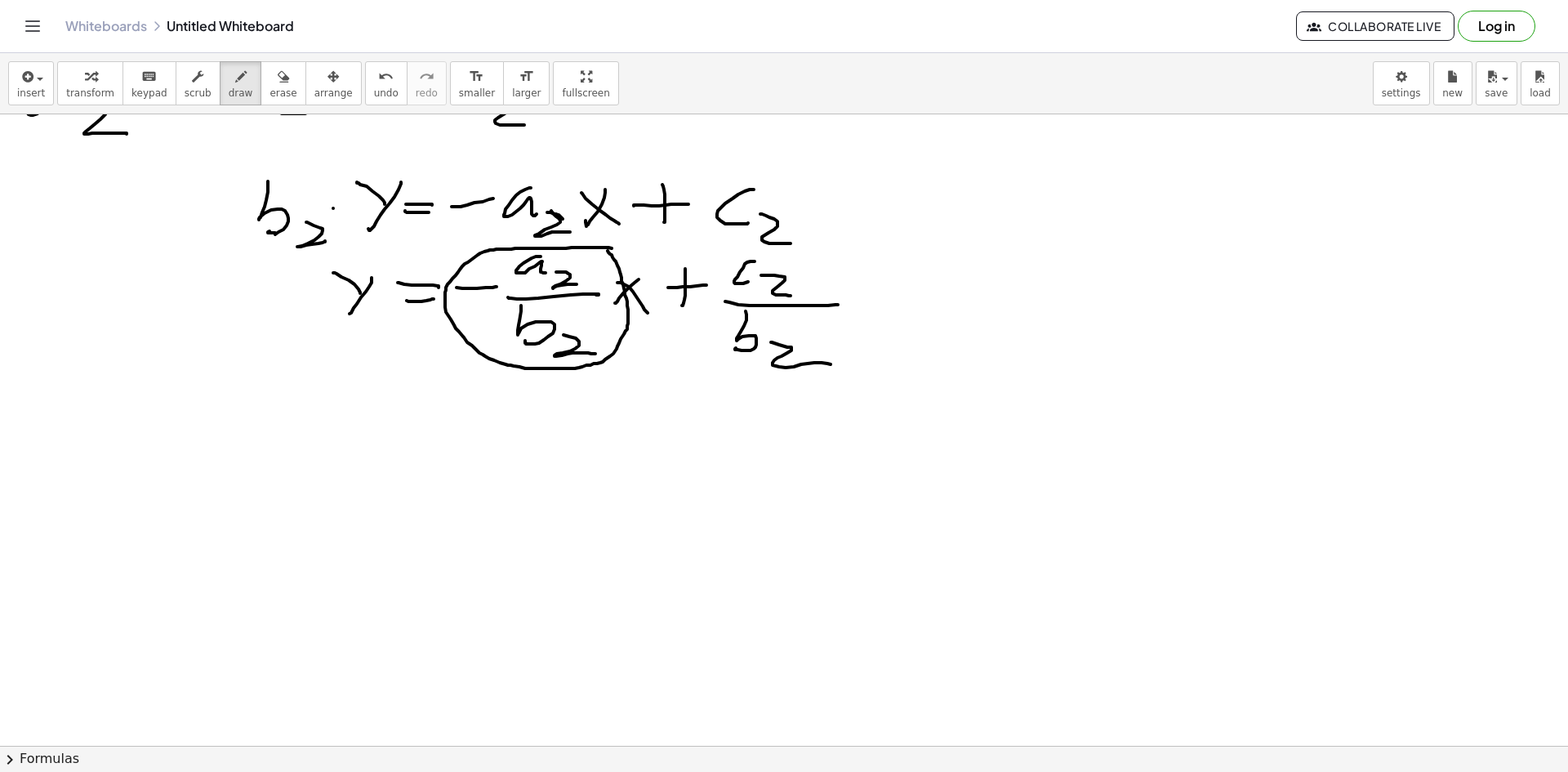
click at [605, 250] on div at bounding box center [784, 163] width 1568 height 1894
click at [438, 467] on div at bounding box center [784, 163] width 1568 height 1894
click at [432, 476] on div at bounding box center [784, 163] width 1568 height 1894
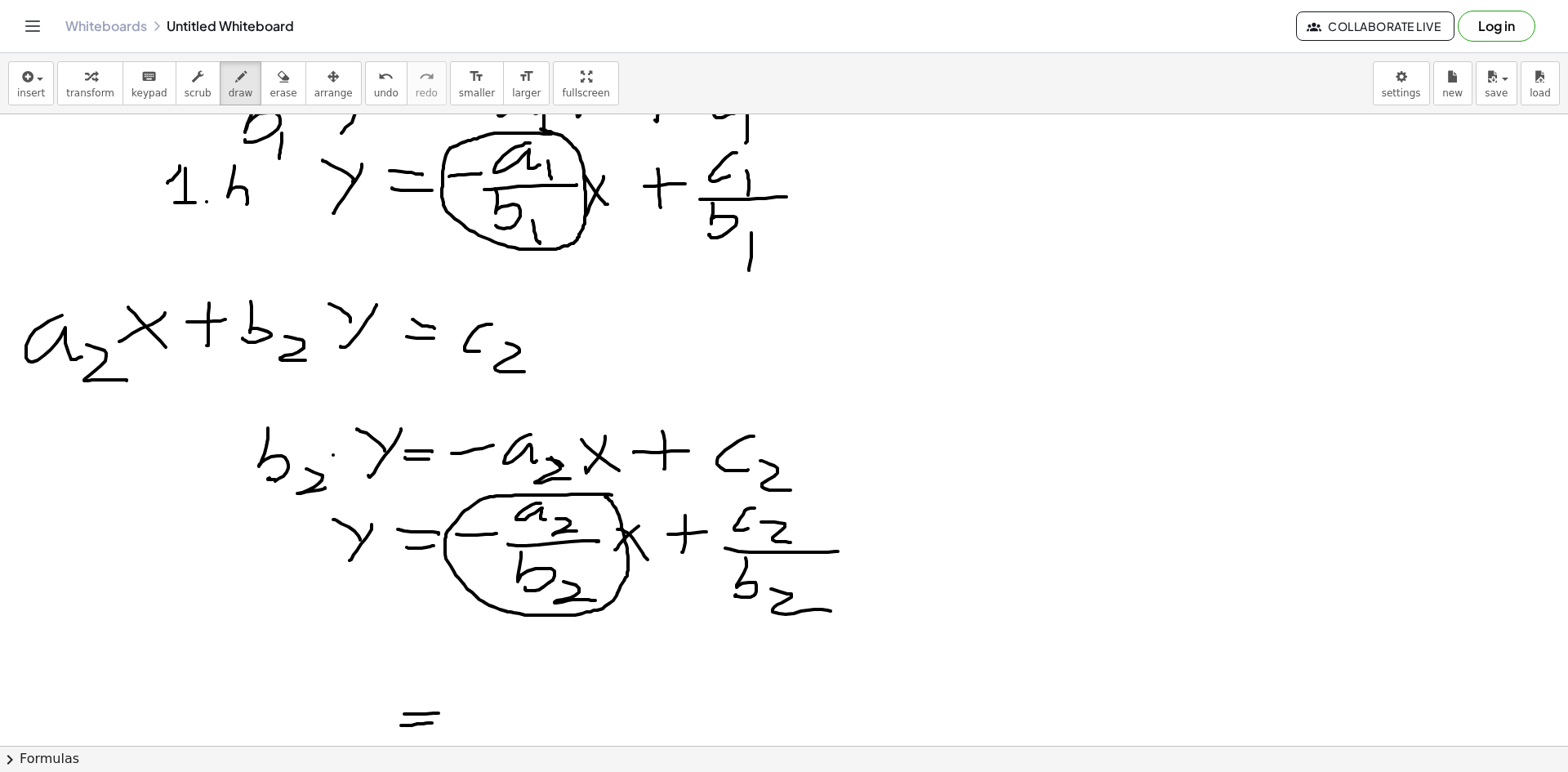
scroll to position [653, 0]
click at [97, 696] on div at bounding box center [784, 407] width 1568 height 1894
click at [109, 684] on div at bounding box center [784, 407] width 1568 height 1894
click at [143, 688] on div at bounding box center [784, 407] width 1568 height 1894
click at [173, 694] on div at bounding box center [784, 407] width 1568 height 1894
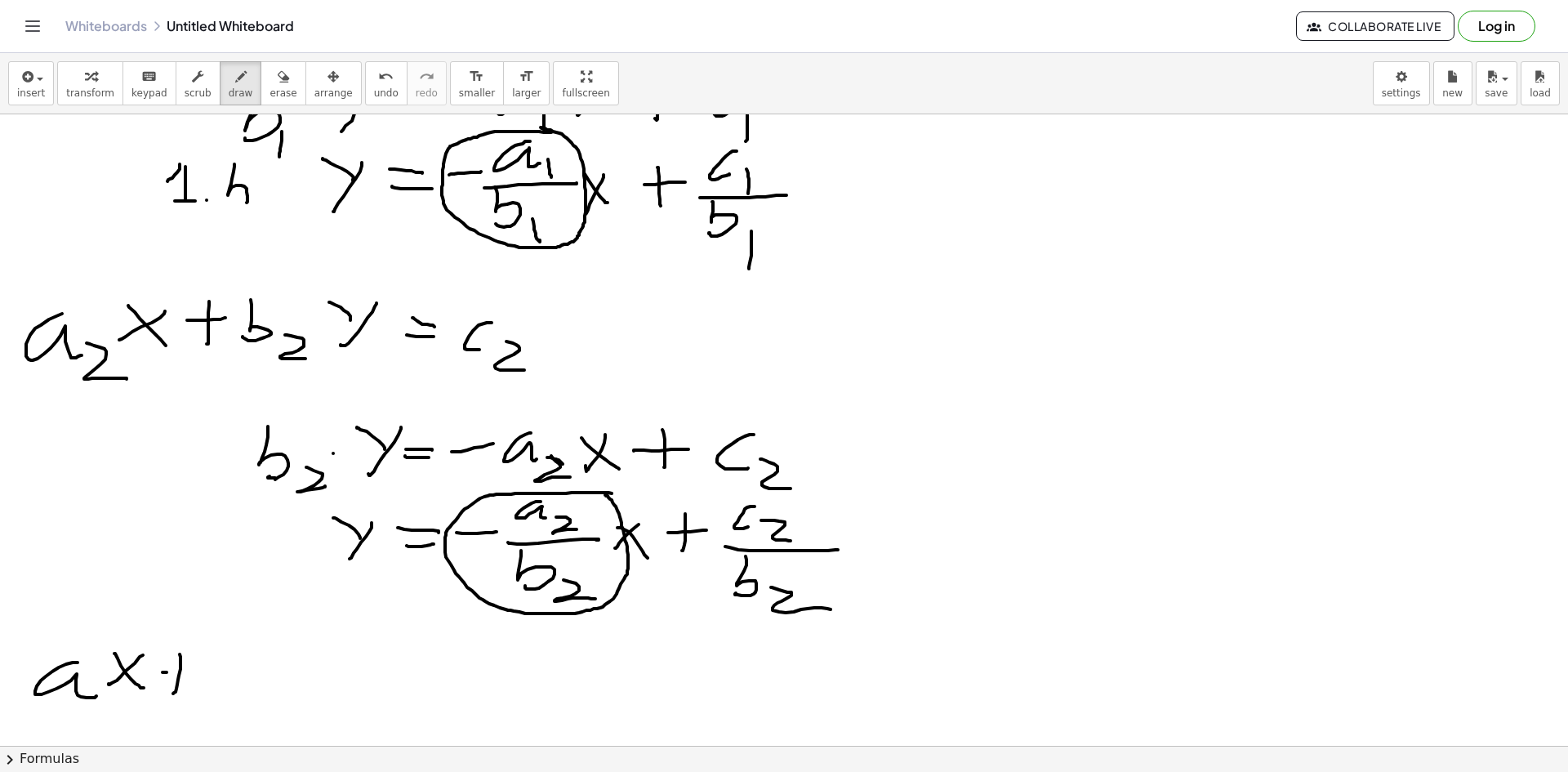
click at [199, 670] on div at bounding box center [784, 407] width 1568 height 1894
click at [203, 693] on div at bounding box center [784, 407] width 1568 height 1894
click at [240, 696] on div at bounding box center [784, 407] width 1568 height 1894
click at [269, 695] on div at bounding box center [784, 407] width 1568 height 1894
click at [315, 666] on div at bounding box center [784, 407] width 1568 height 1894
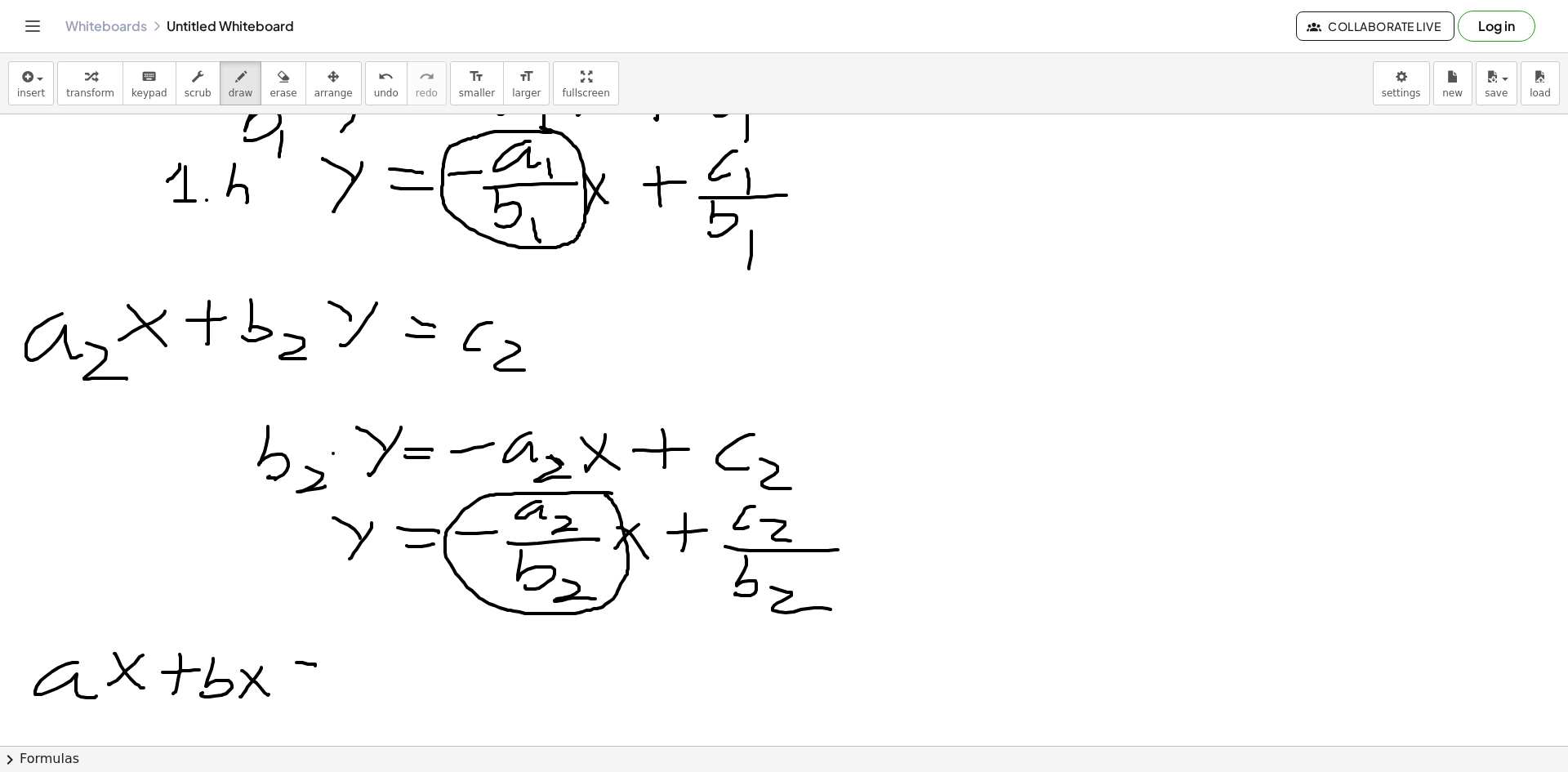
click at [316, 687] on div at bounding box center [784, 407] width 1568 height 1894
click at [357, 696] on div at bounding box center [784, 407] width 1568 height 1894
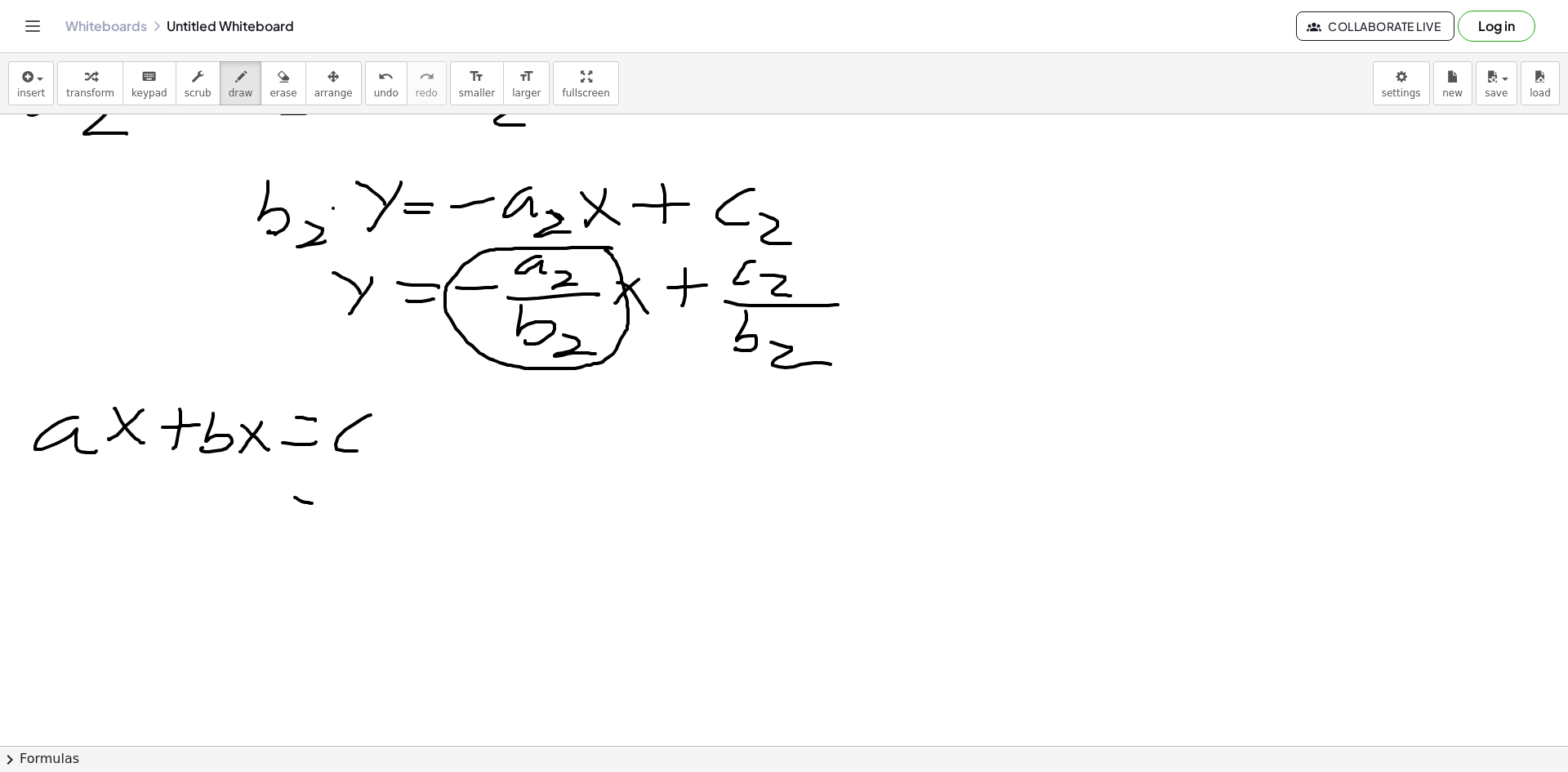
click at [312, 503] on div at bounding box center [784, 163] width 1568 height 1894
click at [319, 518] on div at bounding box center [784, 163] width 1568 height 1894
click at [254, 436] on div at bounding box center [784, 163] width 1568 height 1894
click at [312, 432] on div at bounding box center [784, 163] width 1568 height 1894
click at [321, 442] on div at bounding box center [784, 163] width 1568 height 1894
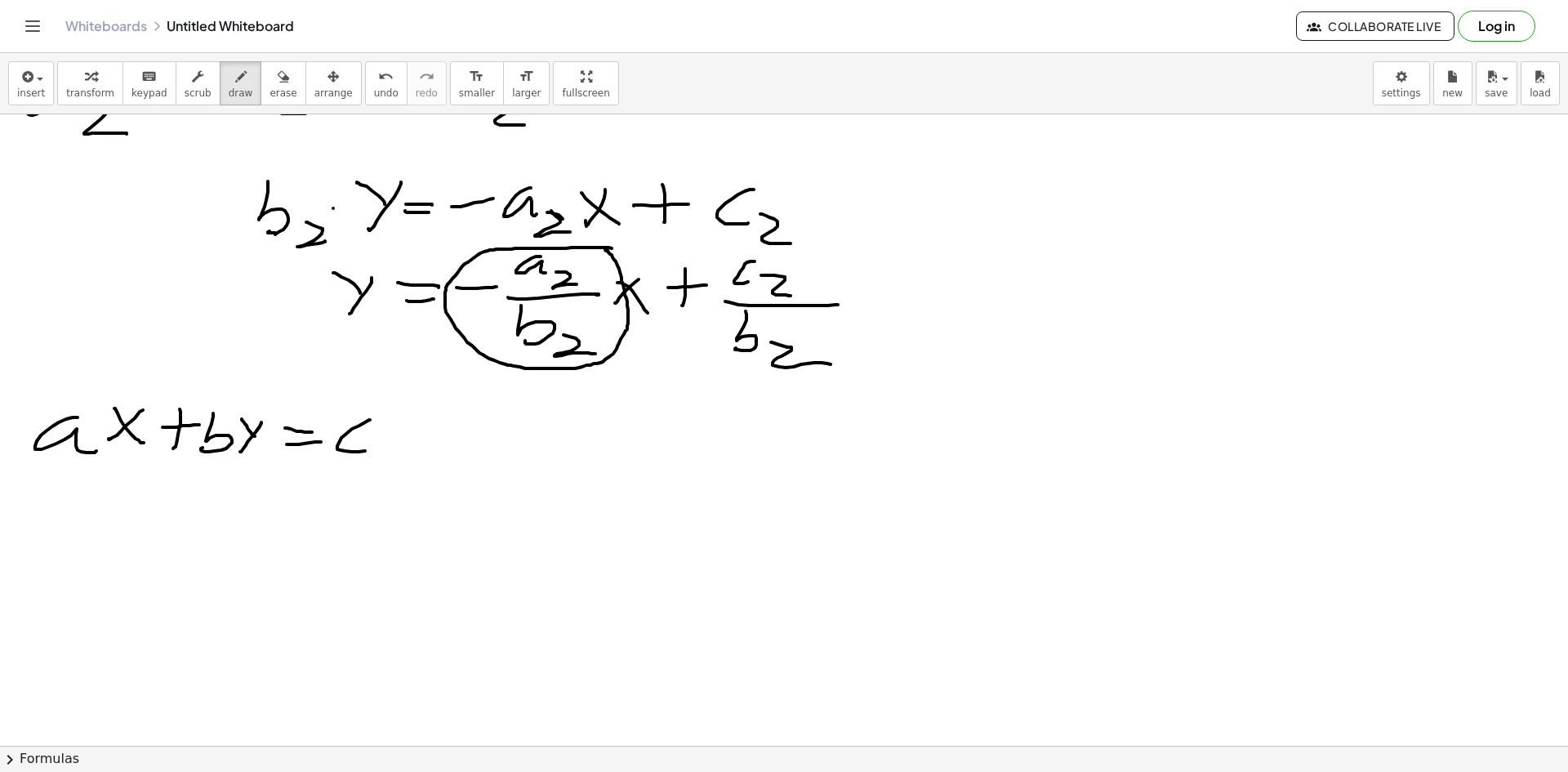
click at [374, 450] on div at bounding box center [784, 163] width 1568 height 1894
click at [319, 509] on div at bounding box center [784, 163] width 1568 height 1894
click at [326, 515] on div at bounding box center [784, 163] width 1568 height 1894
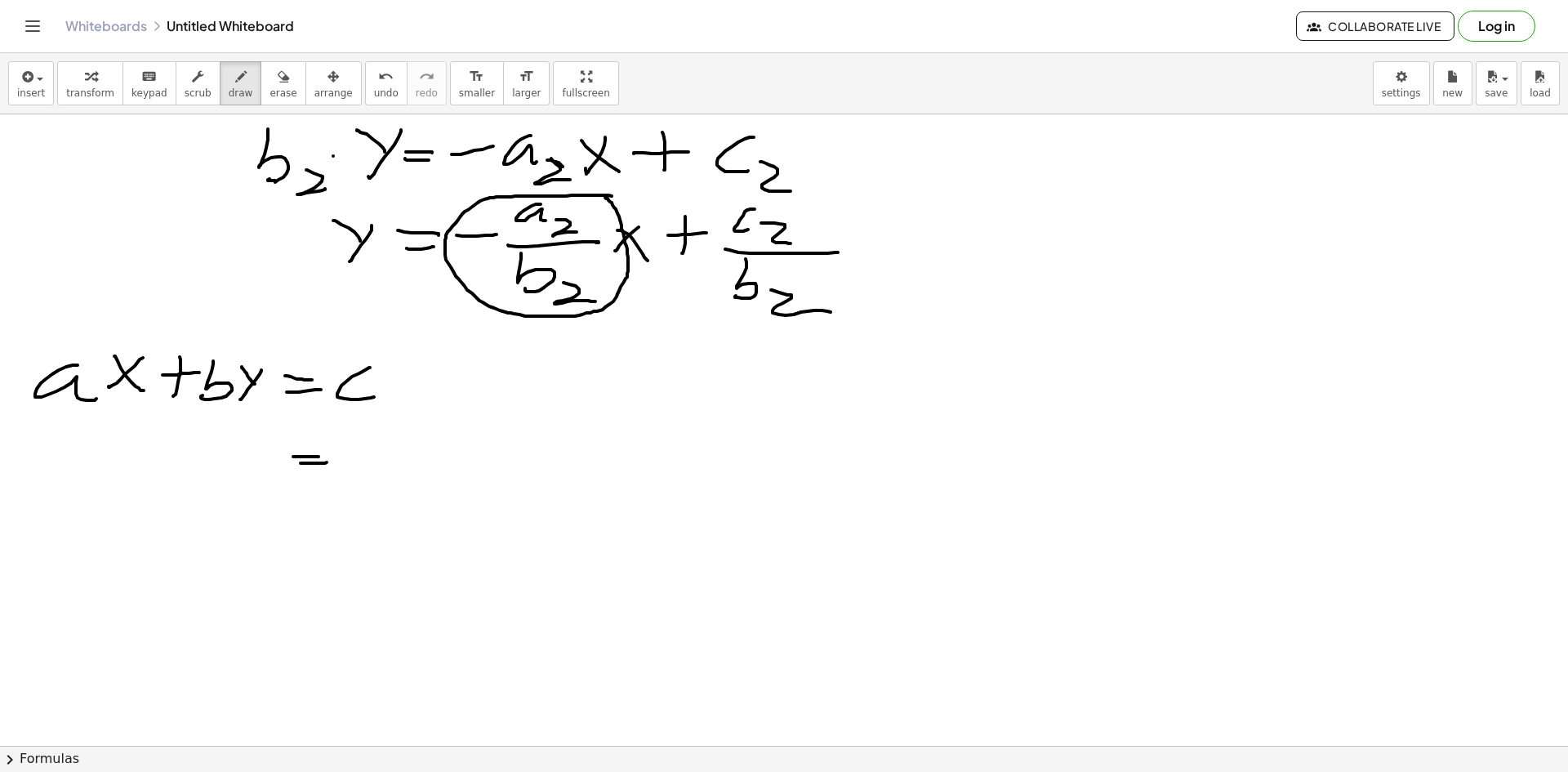
scroll to position [981, 0]
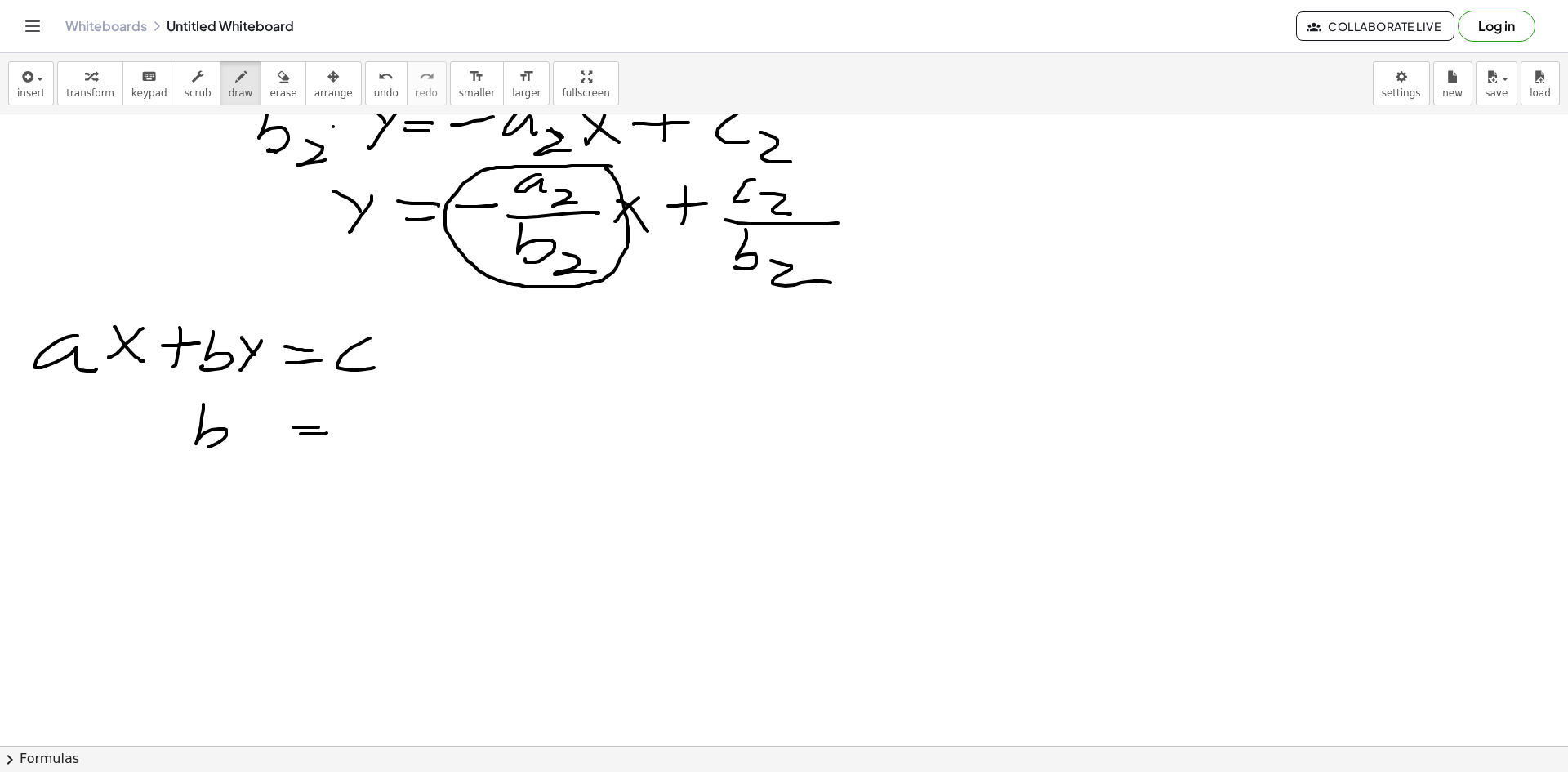
click at [203, 444] on div at bounding box center [784, 81] width 1568 height 1894
click at [241, 426] on div at bounding box center [784, 81] width 1568 height 1894
click at [254, 443] on div at bounding box center [784, 81] width 1568 height 1894
click at [249, 413] on div at bounding box center [784, 81] width 1568 height 1894
click at [367, 422] on div at bounding box center [784, 81] width 1568 height 1894
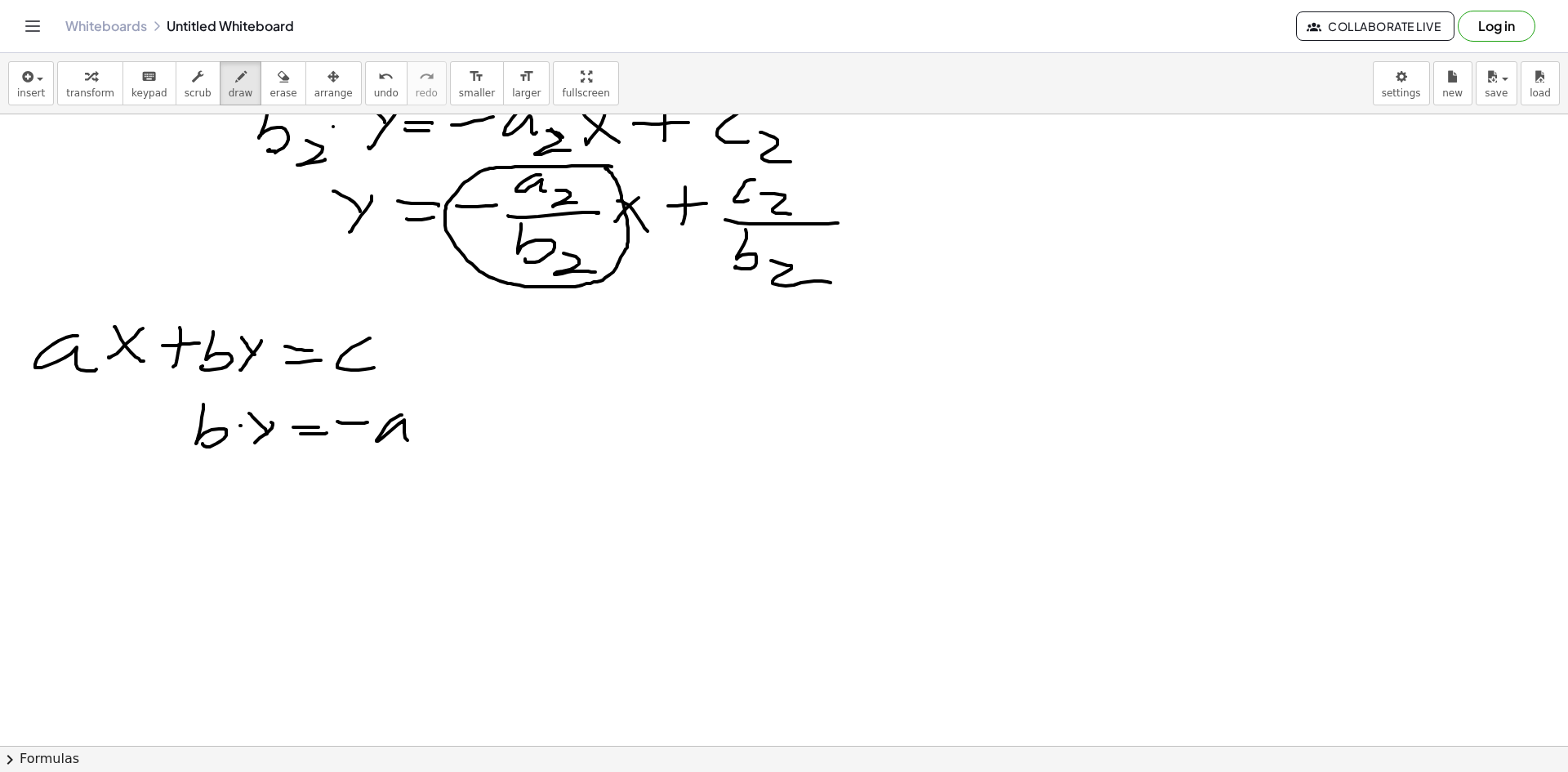
click at [410, 439] on div at bounding box center [784, 81] width 1568 height 1894
click at [425, 446] on div at bounding box center [784, 81] width 1568 height 1894
click at [449, 445] on div at bounding box center [784, 81] width 1568 height 1894
click at [474, 447] on div at bounding box center [784, 81] width 1568 height 1894
click at [490, 428] on div at bounding box center [784, 81] width 1568 height 1894
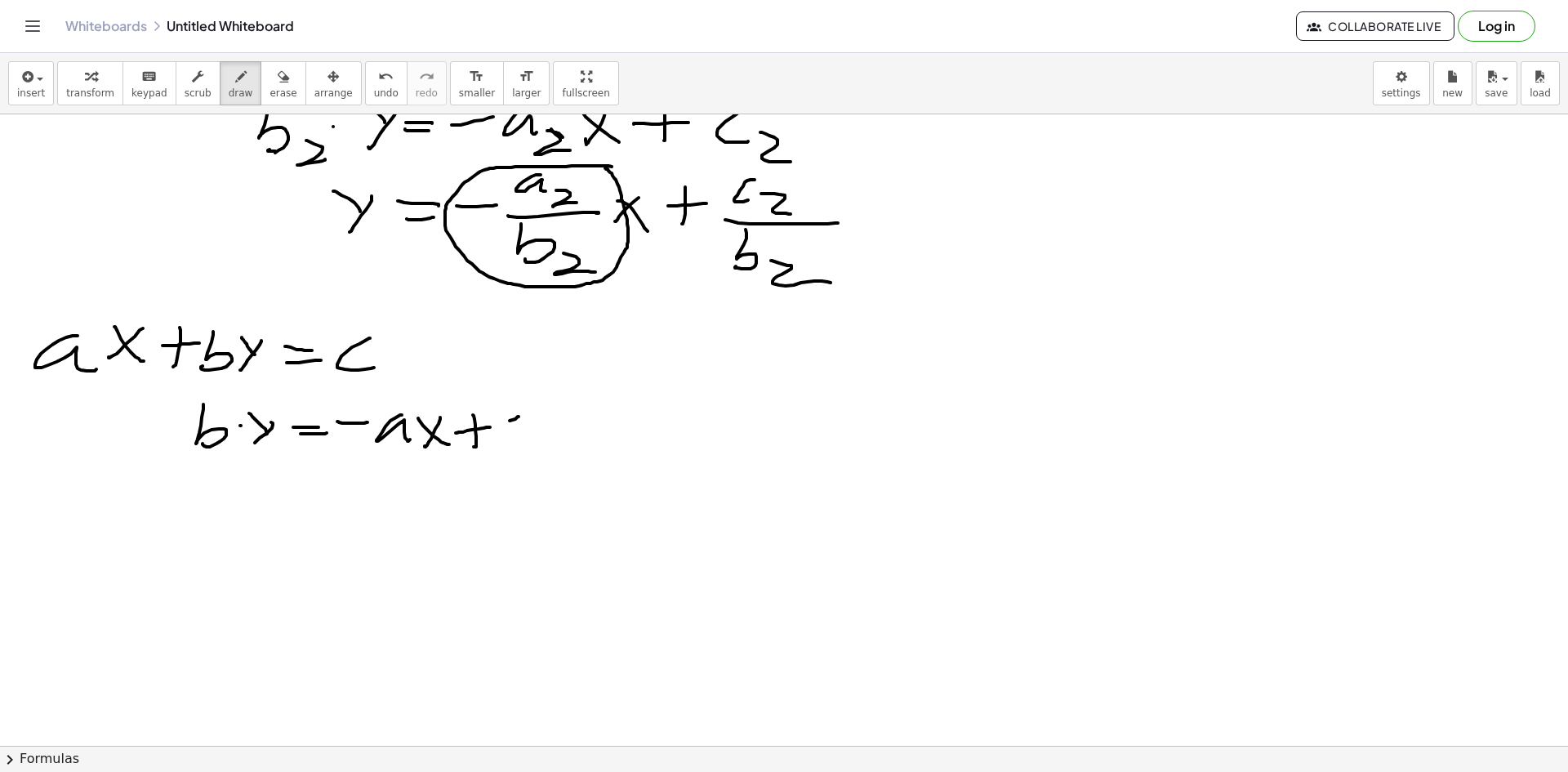
click at [516, 448] on div at bounding box center [784, 81] width 1568 height 1894
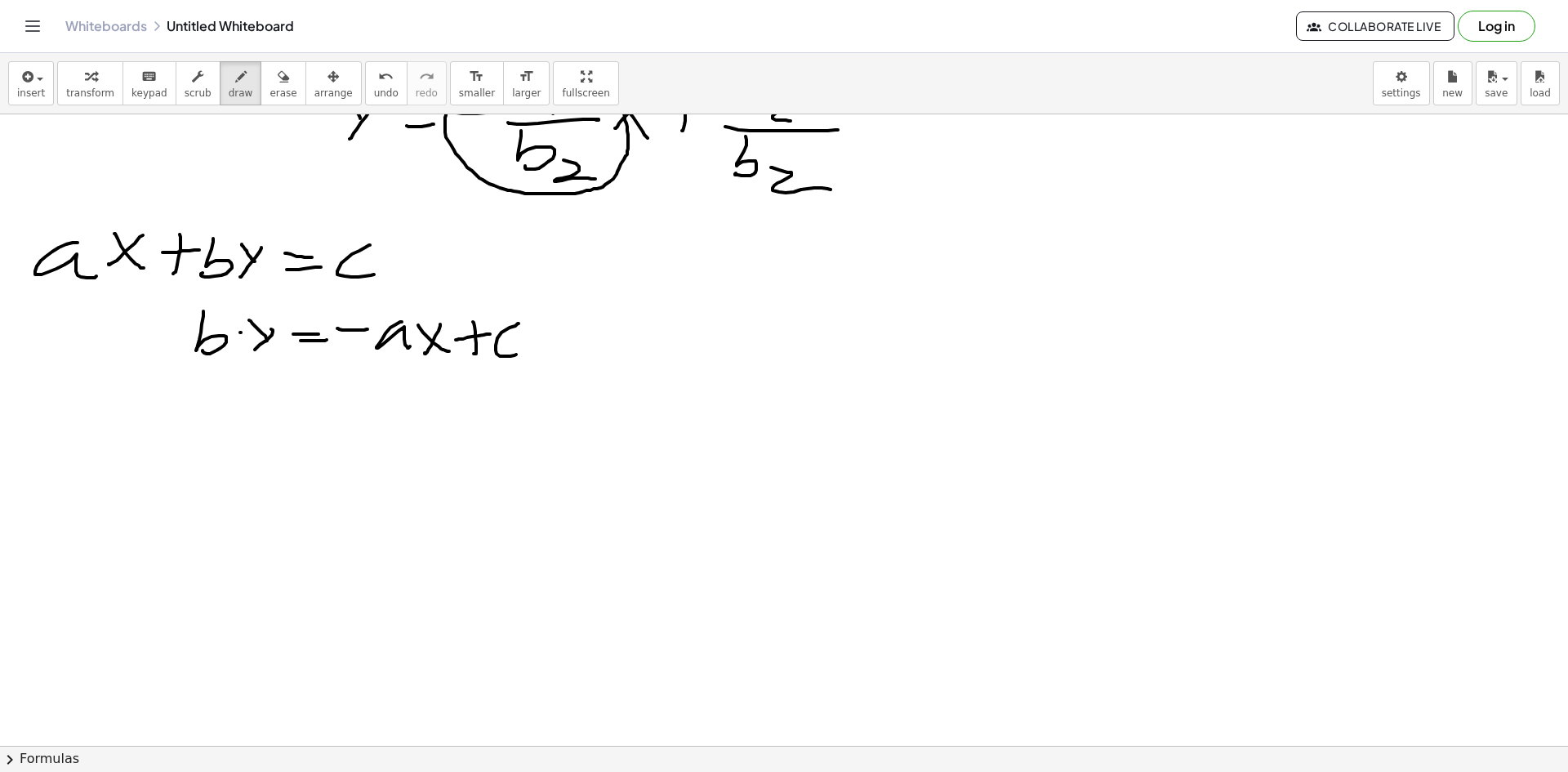
scroll to position [1225, 0]
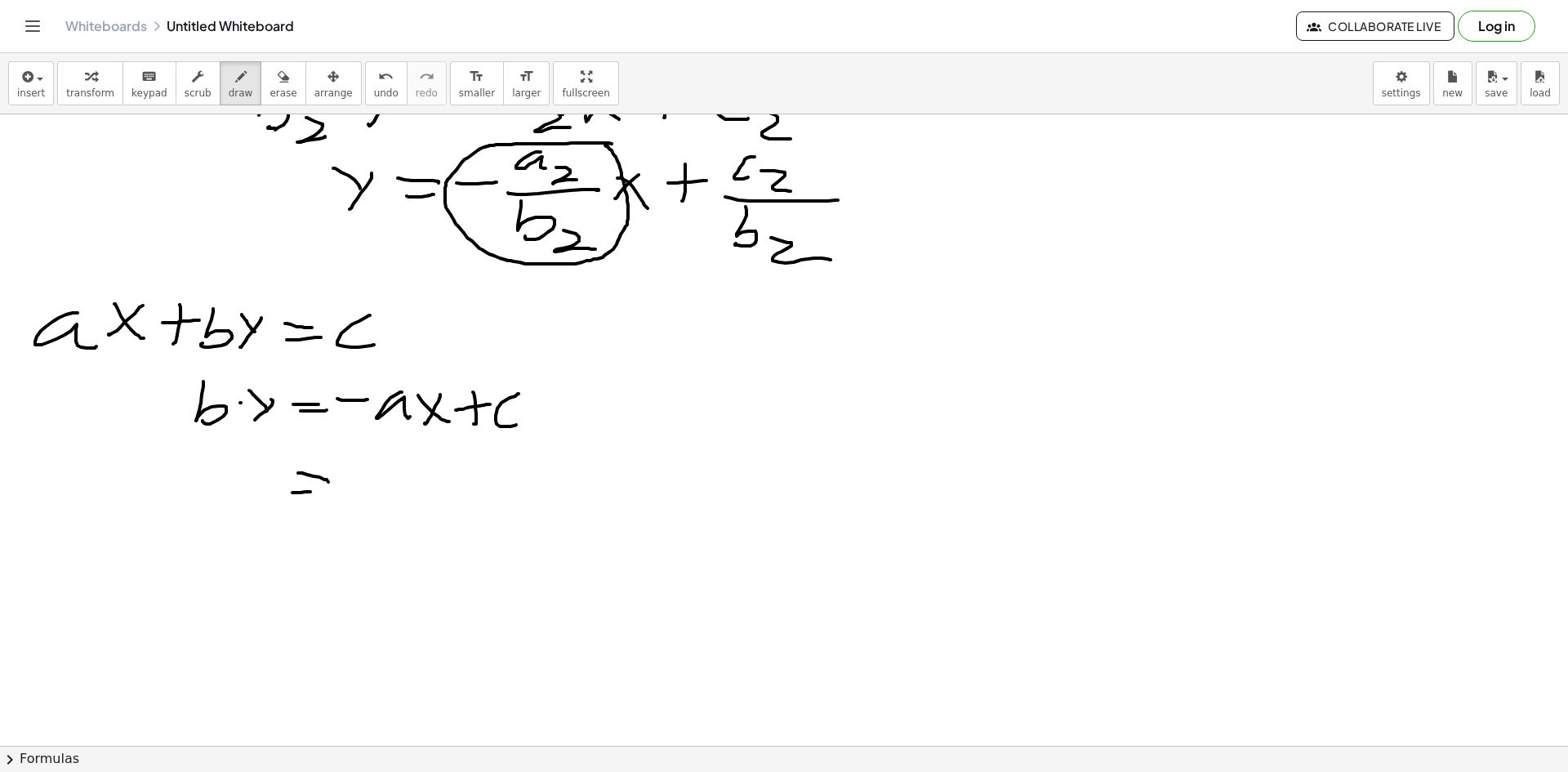
scroll to position [981, 0]
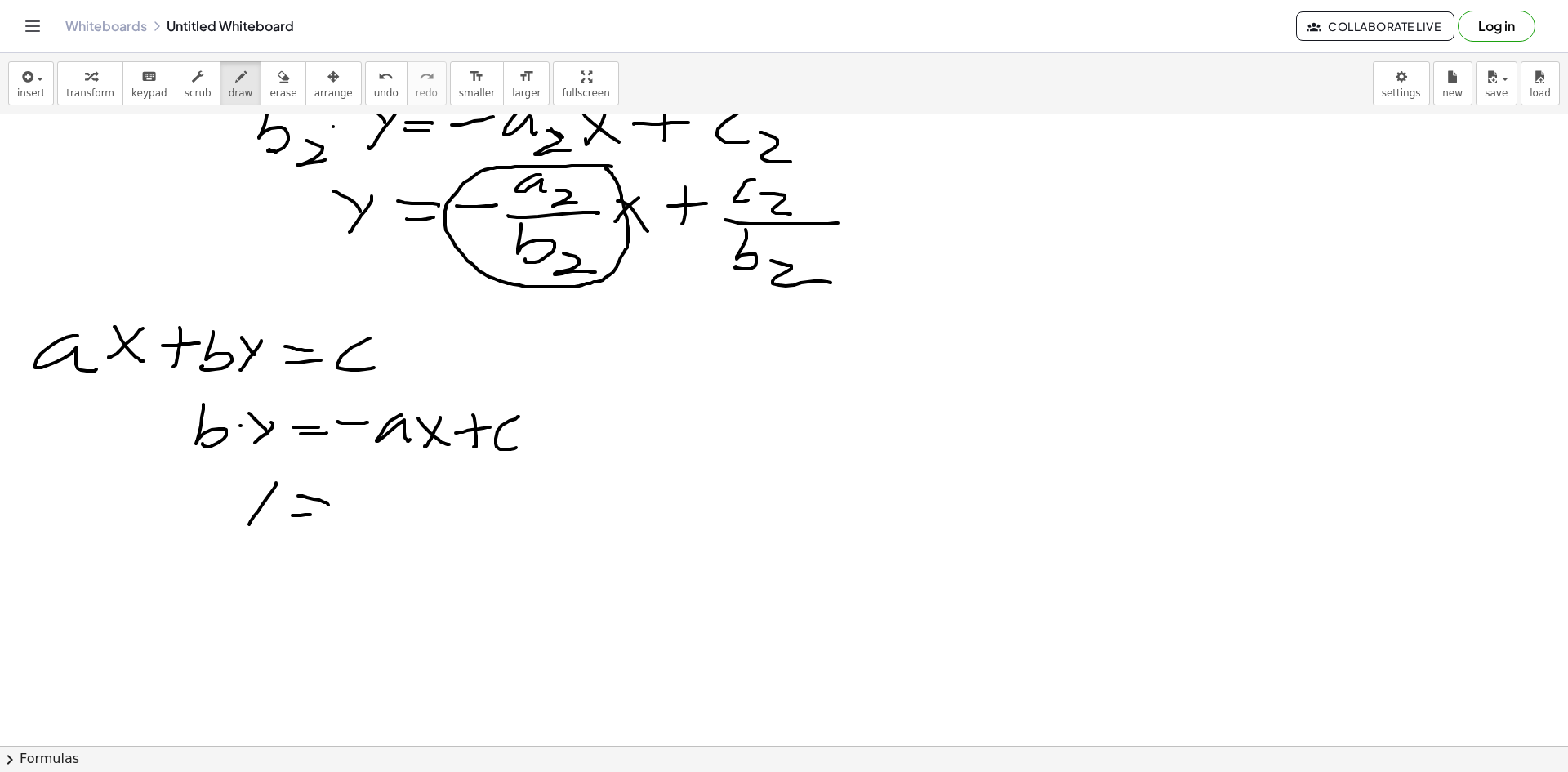
click at [248, 525] on div at bounding box center [784, 81] width 1568 height 1894
click at [242, 478] on div at bounding box center [784, 81] width 1568 height 1894
click at [369, 508] on div at bounding box center [784, 81] width 1568 height 1894
click at [413, 496] on div at bounding box center [784, 81] width 1568 height 1894
click at [418, 508] on div at bounding box center [784, 81] width 1568 height 1894
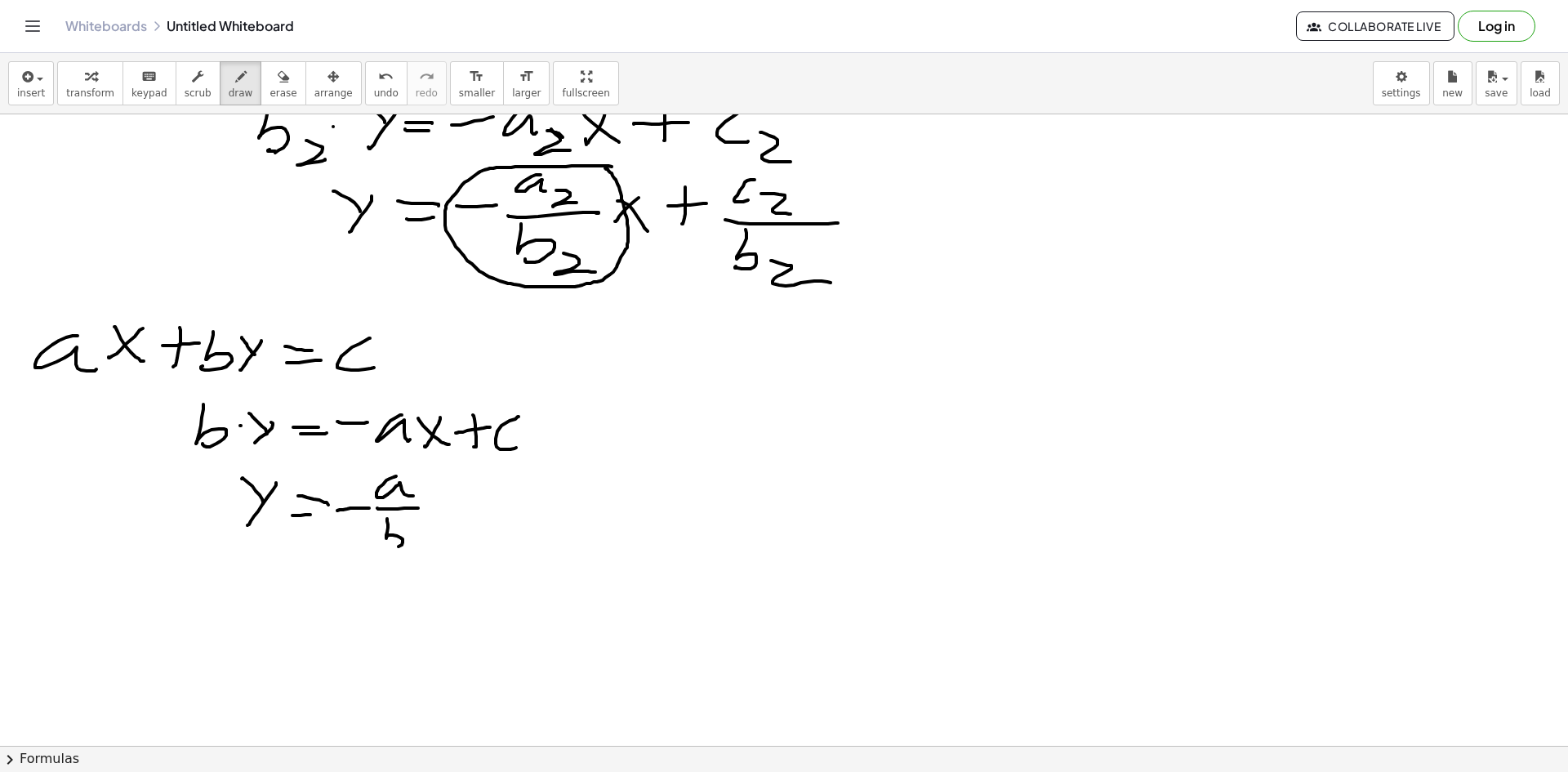
click at [385, 545] on div at bounding box center [784, 81] width 1568 height 1894
click at [426, 532] on div at bounding box center [784, 81] width 1568 height 1894
click at [448, 524] on div at bounding box center [784, 81] width 1568 height 1894
click at [477, 523] on div at bounding box center [784, 81] width 1568 height 1894
click at [505, 506] on div at bounding box center [784, 81] width 1568 height 1894
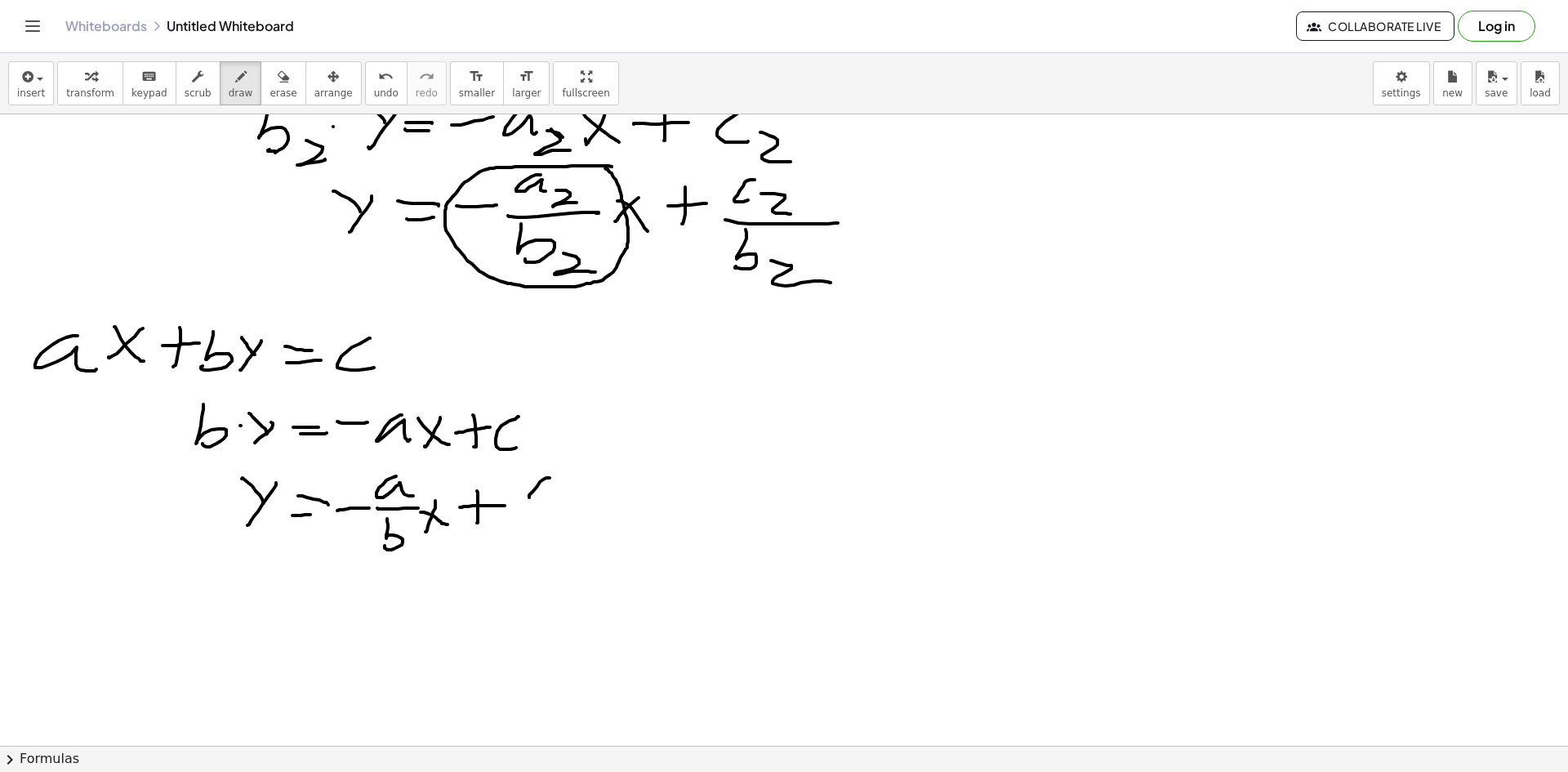
click at [534, 497] on div at bounding box center [784, 81] width 1568 height 1894
click at [566, 509] on div at bounding box center [784, 81] width 1568 height 1894
click at [516, 534] on div at bounding box center [784, 81] width 1568 height 1894
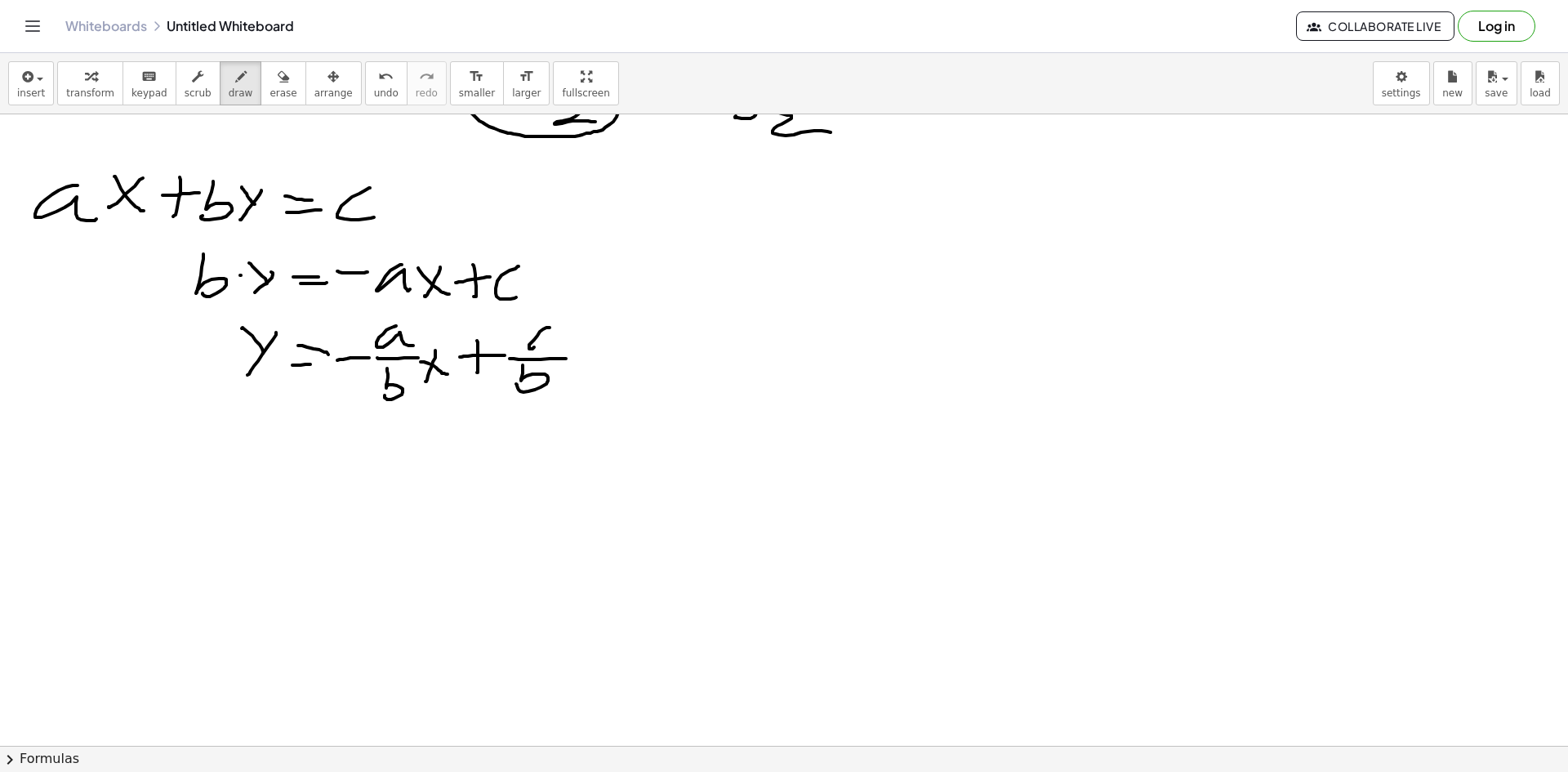
scroll to position [1144, 0]
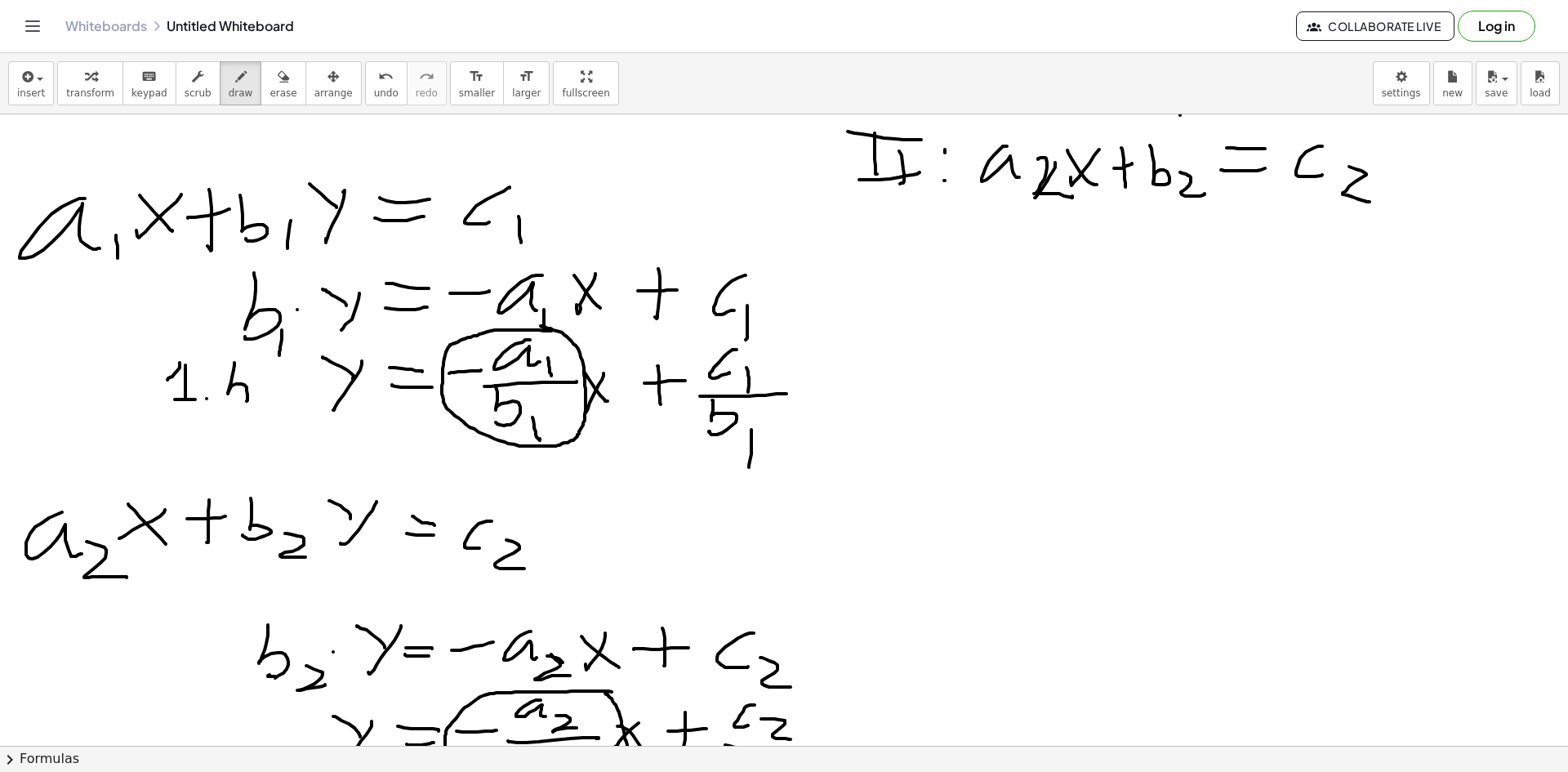
scroll to position [1099, 0]
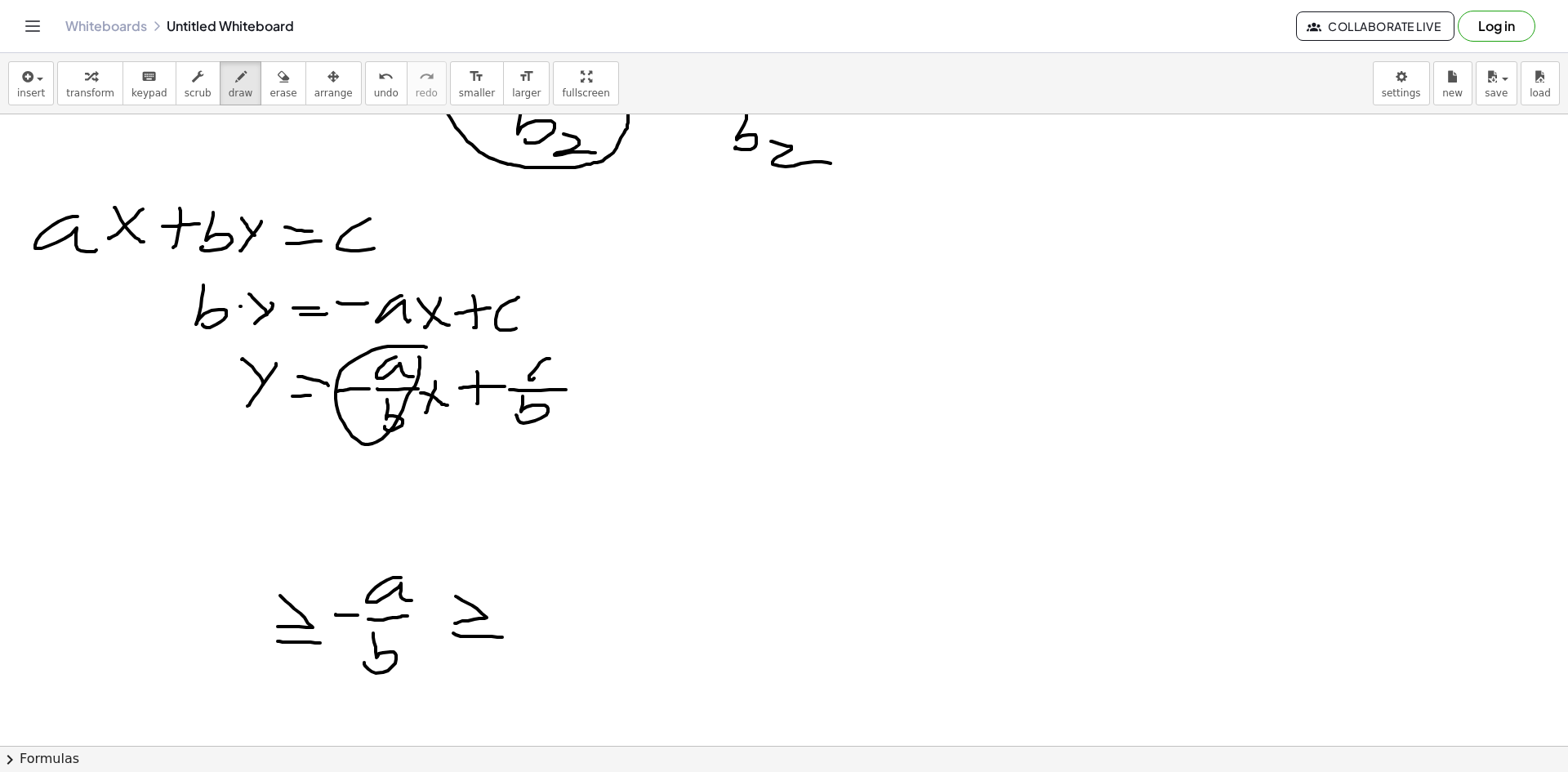
click at [136, 629] on div at bounding box center [784, 278] width 1568 height 2526
click at [204, 613] on div at bounding box center [784, 278] width 1568 height 2526
click at [216, 630] on div at bounding box center [784, 278] width 1568 height 2526
click at [238, 631] on div at bounding box center [784, 278] width 1568 height 2526
click at [168, 680] on div at bounding box center [784, 278] width 1568 height 2526
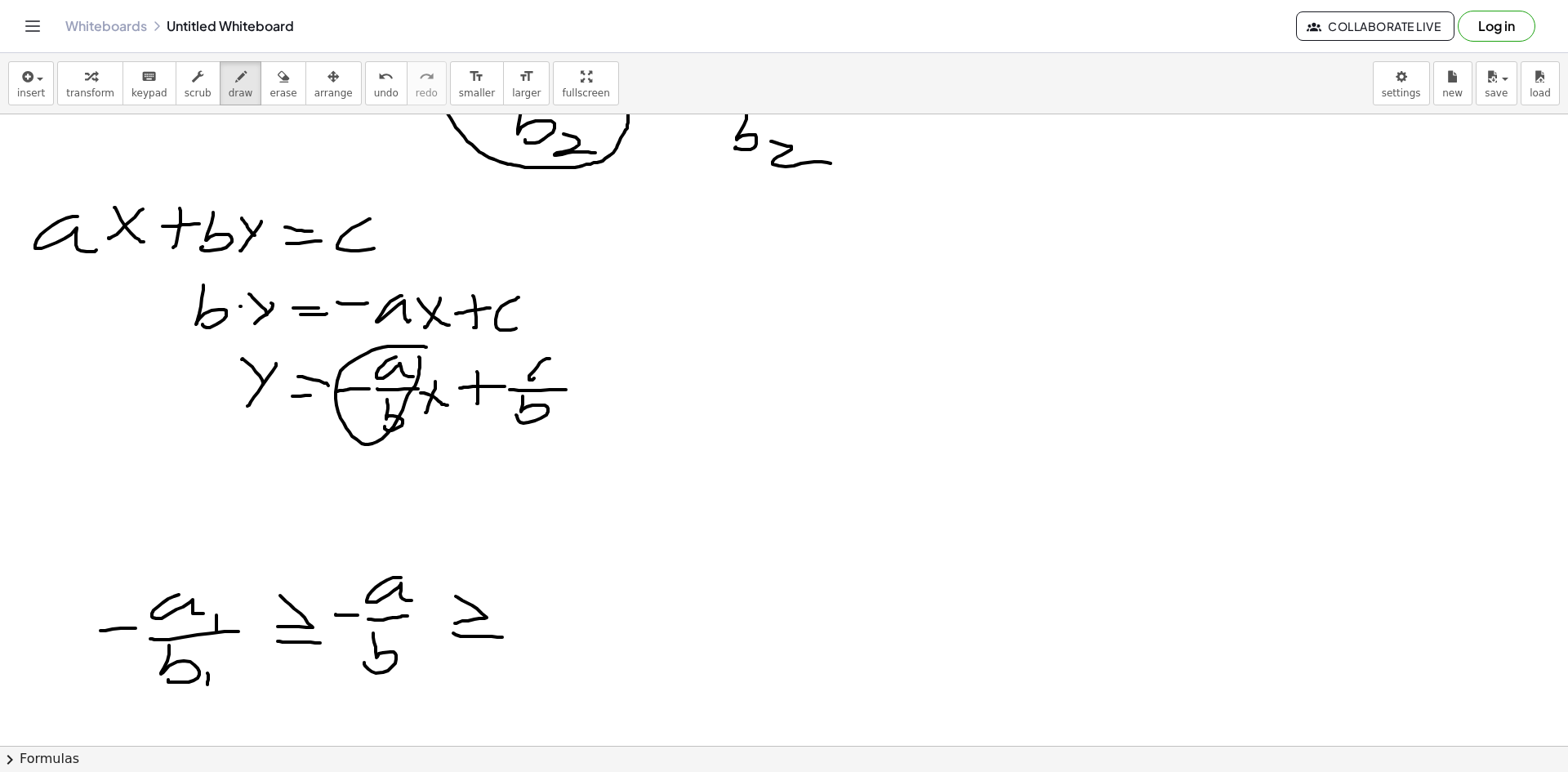
click at [208, 686] on div at bounding box center [784, 278] width 1568 height 2526
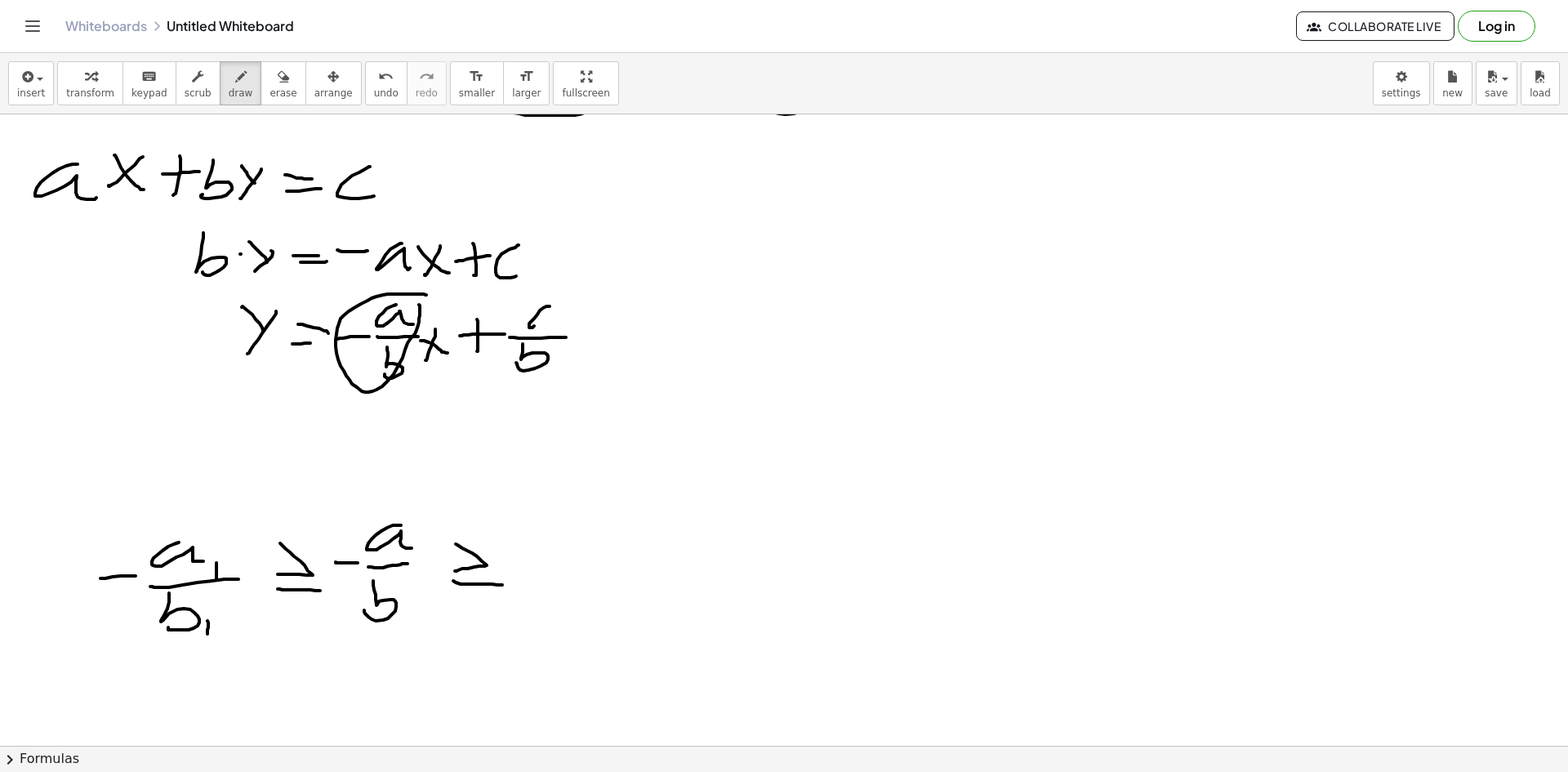
scroll to position [1181, 0]
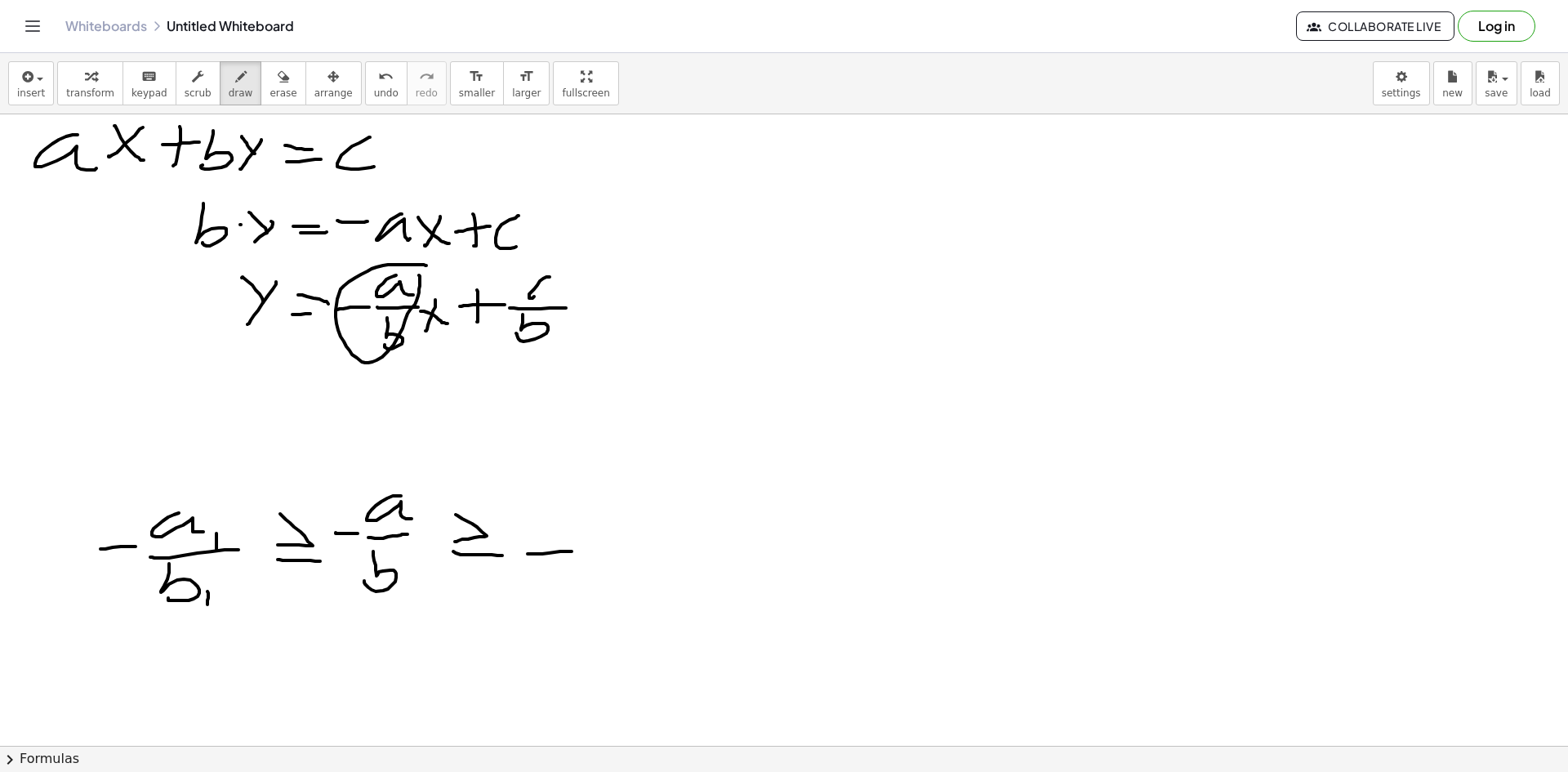
click at [572, 551] on div at bounding box center [784, 196] width 1568 height 2526
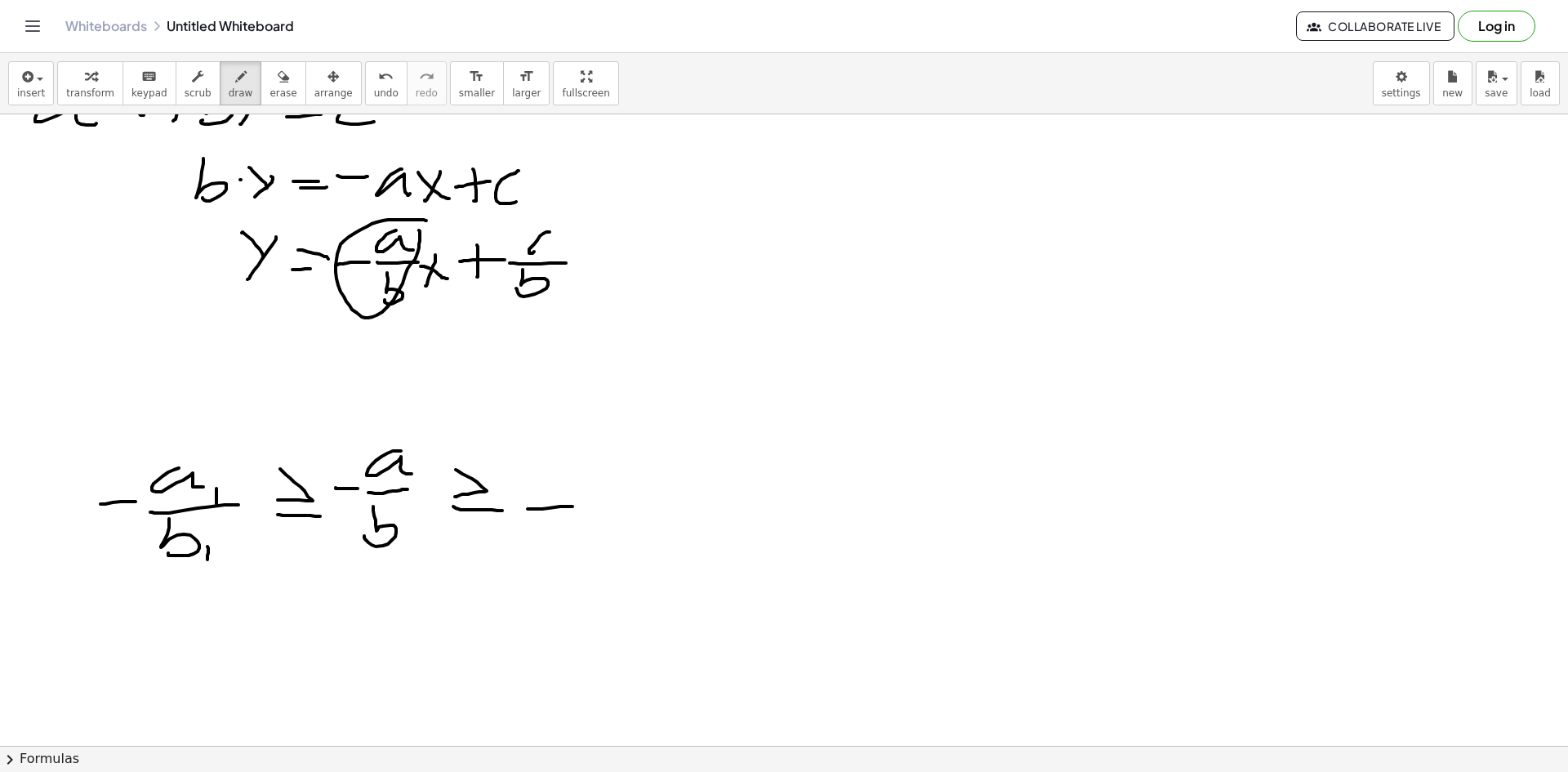
scroll to position [1263, 0]
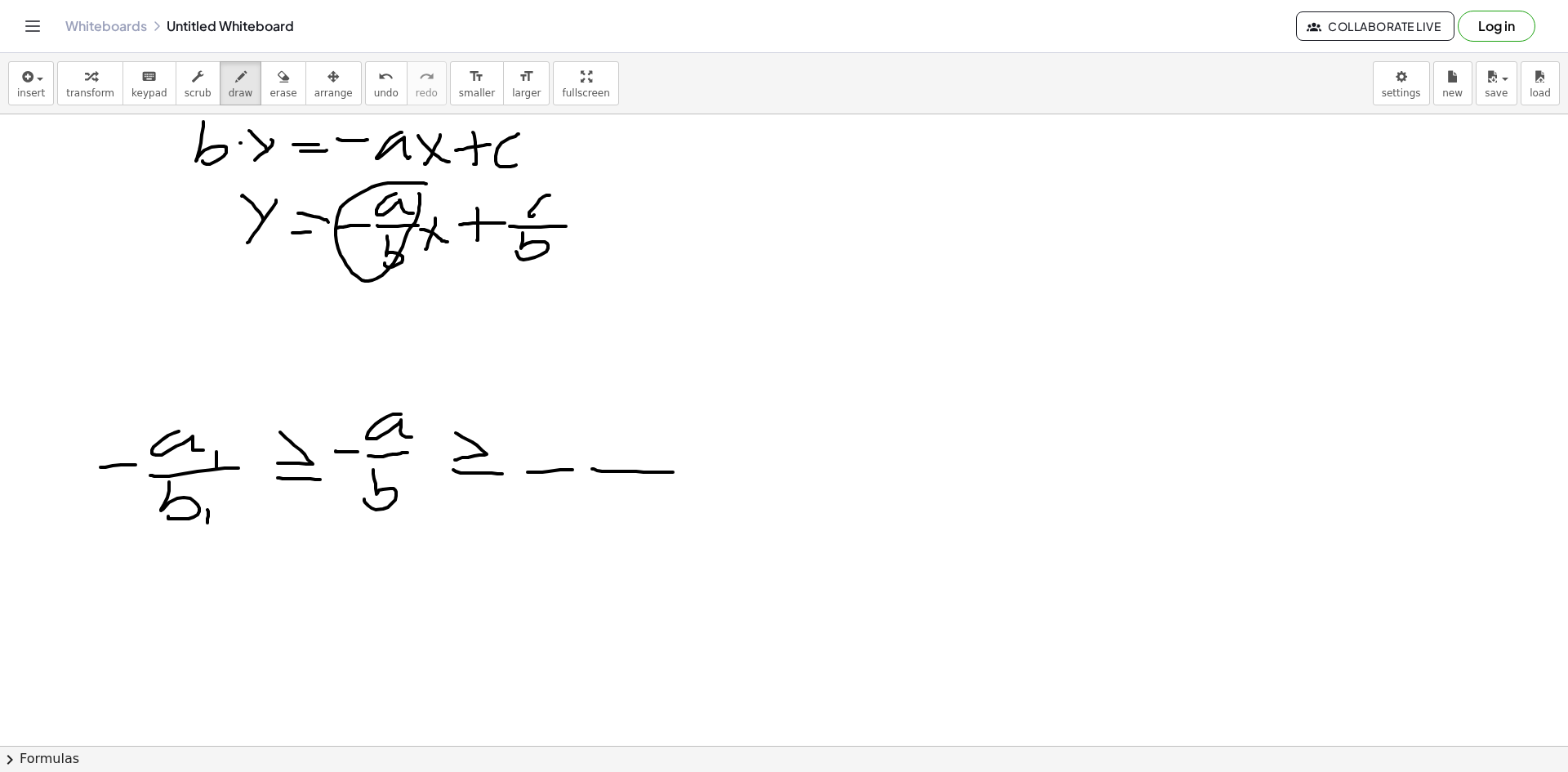
click at [676, 473] on div at bounding box center [784, 115] width 1568 height 2526
click at [639, 455] on div at bounding box center [784, 115] width 1568 height 2526
click at [683, 468] on div at bounding box center [784, 115] width 1568 height 2526
click at [610, 528] on div at bounding box center [784, 115] width 1568 height 2526
click at [669, 541] on div at bounding box center [784, 115] width 1568 height 2526
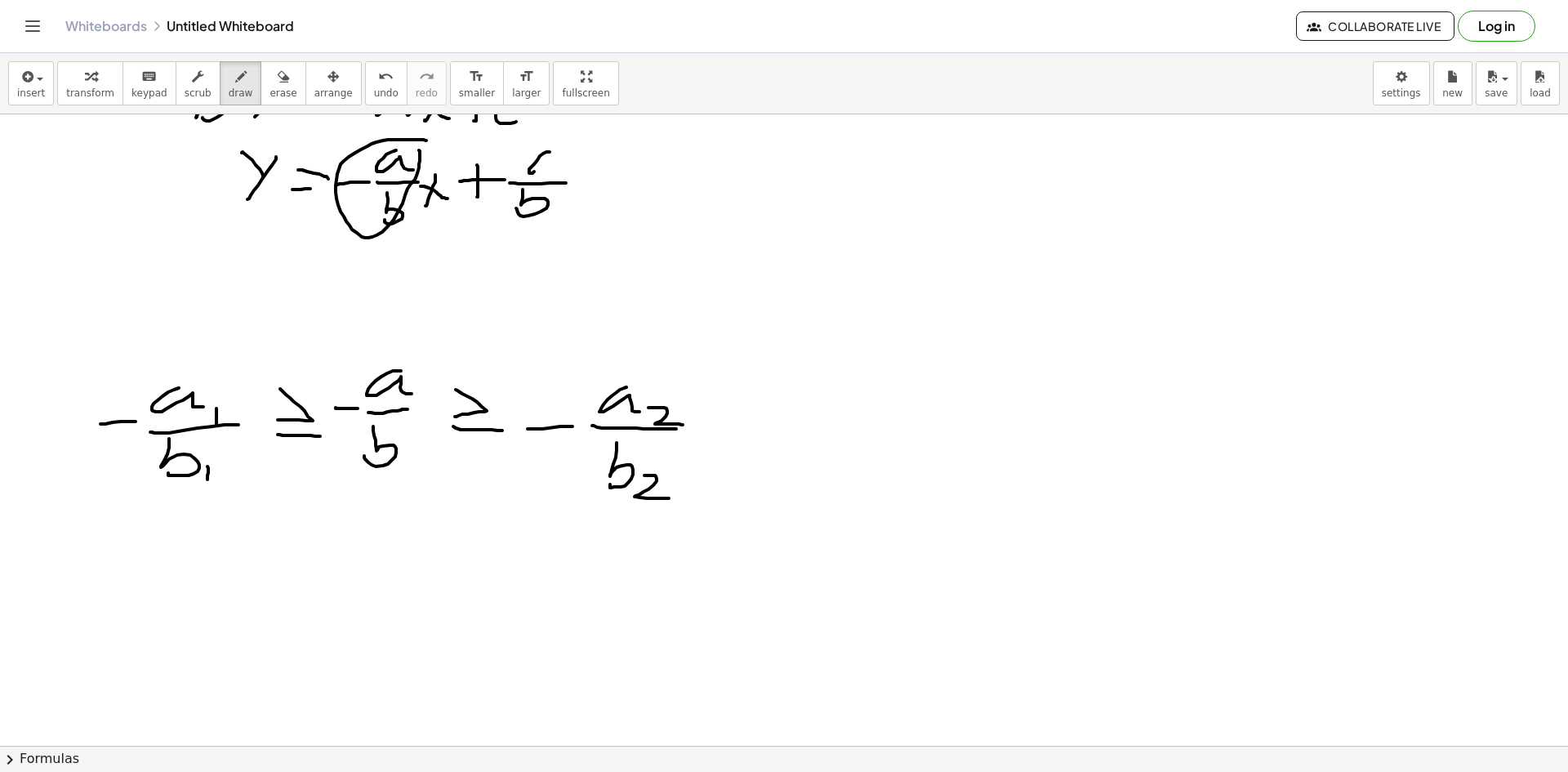
scroll to position [1426, 0]
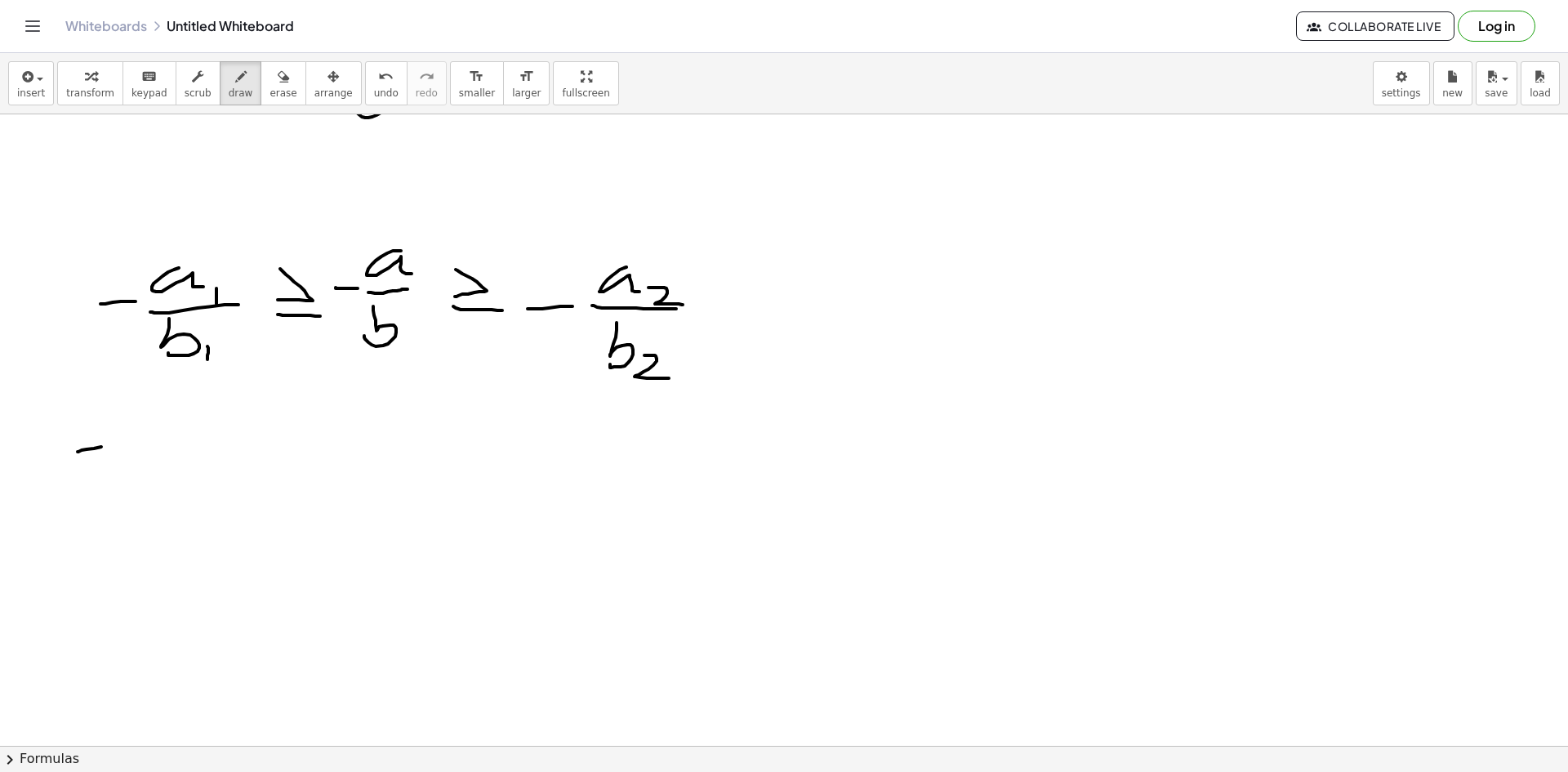
drag, startPoint x: 94, startPoint y: 449, endPoint x: 122, endPoint y: 448, distance: 28.0
drag, startPoint x: 152, startPoint y: 435, endPoint x: 171, endPoint y: 462, distance: 33.0
drag, startPoint x: 184, startPoint y: 454, endPoint x: 187, endPoint y: 474, distance: 20.2
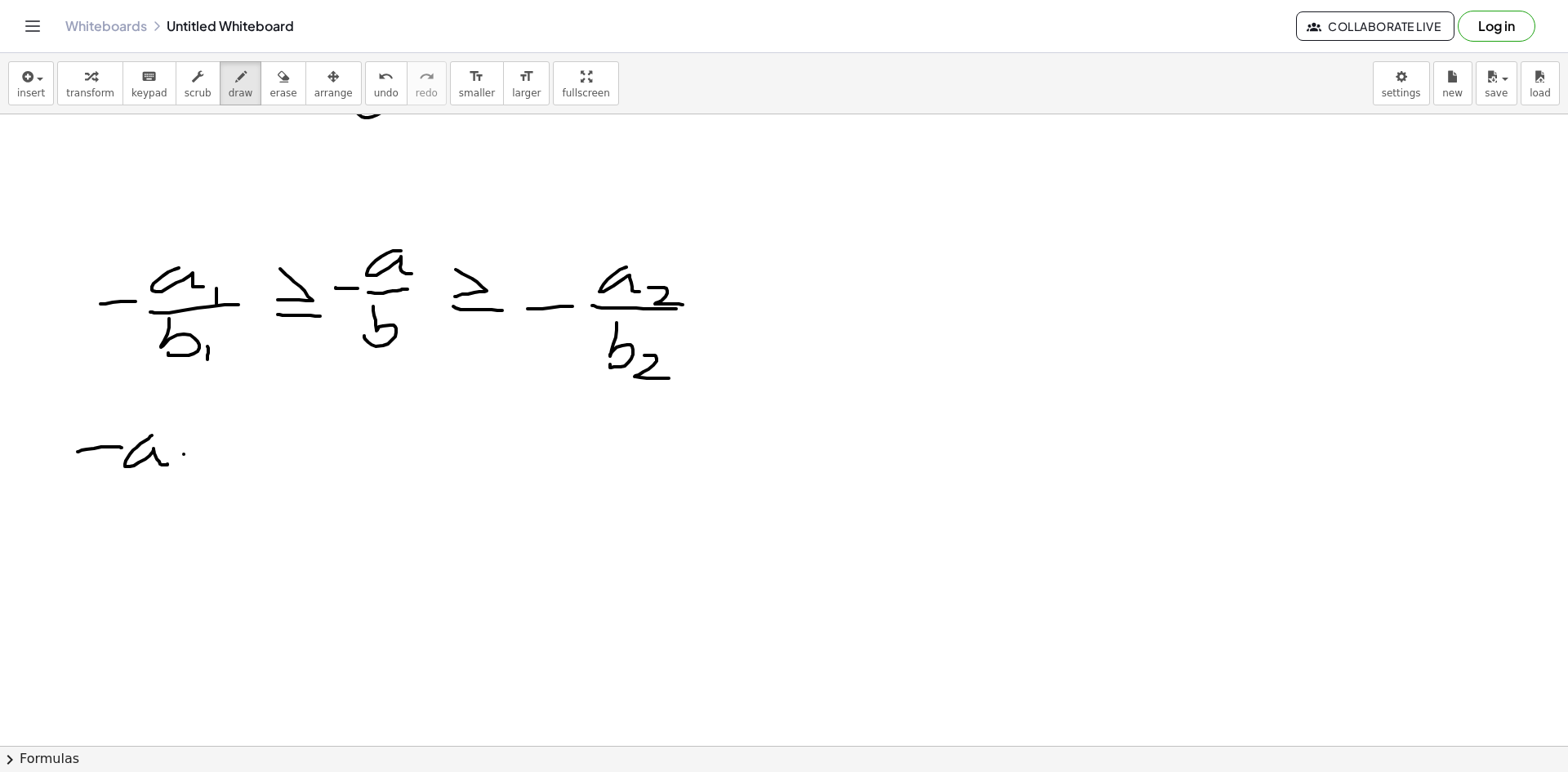
drag, startPoint x: 114, startPoint y: 481, endPoint x: 218, endPoint y: 483, distance: 104.0
drag, startPoint x: 152, startPoint y: 494, endPoint x: 165, endPoint y: 531, distance: 39.2
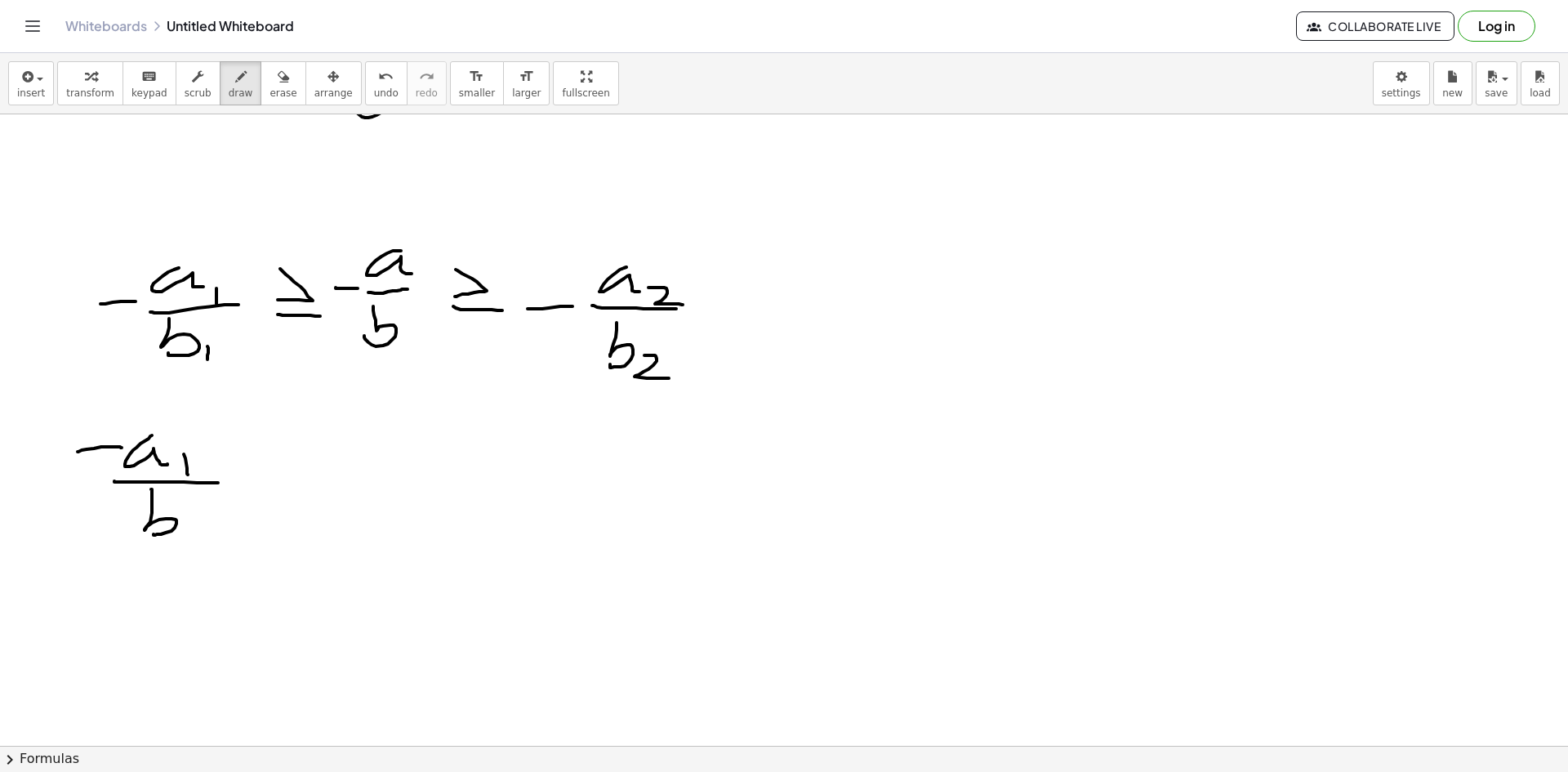
drag, startPoint x: 191, startPoint y: 540, endPoint x: 197, endPoint y: 532, distance: 10.0
drag, startPoint x: 258, startPoint y: 458, endPoint x: 257, endPoint y: 495, distance: 37.0
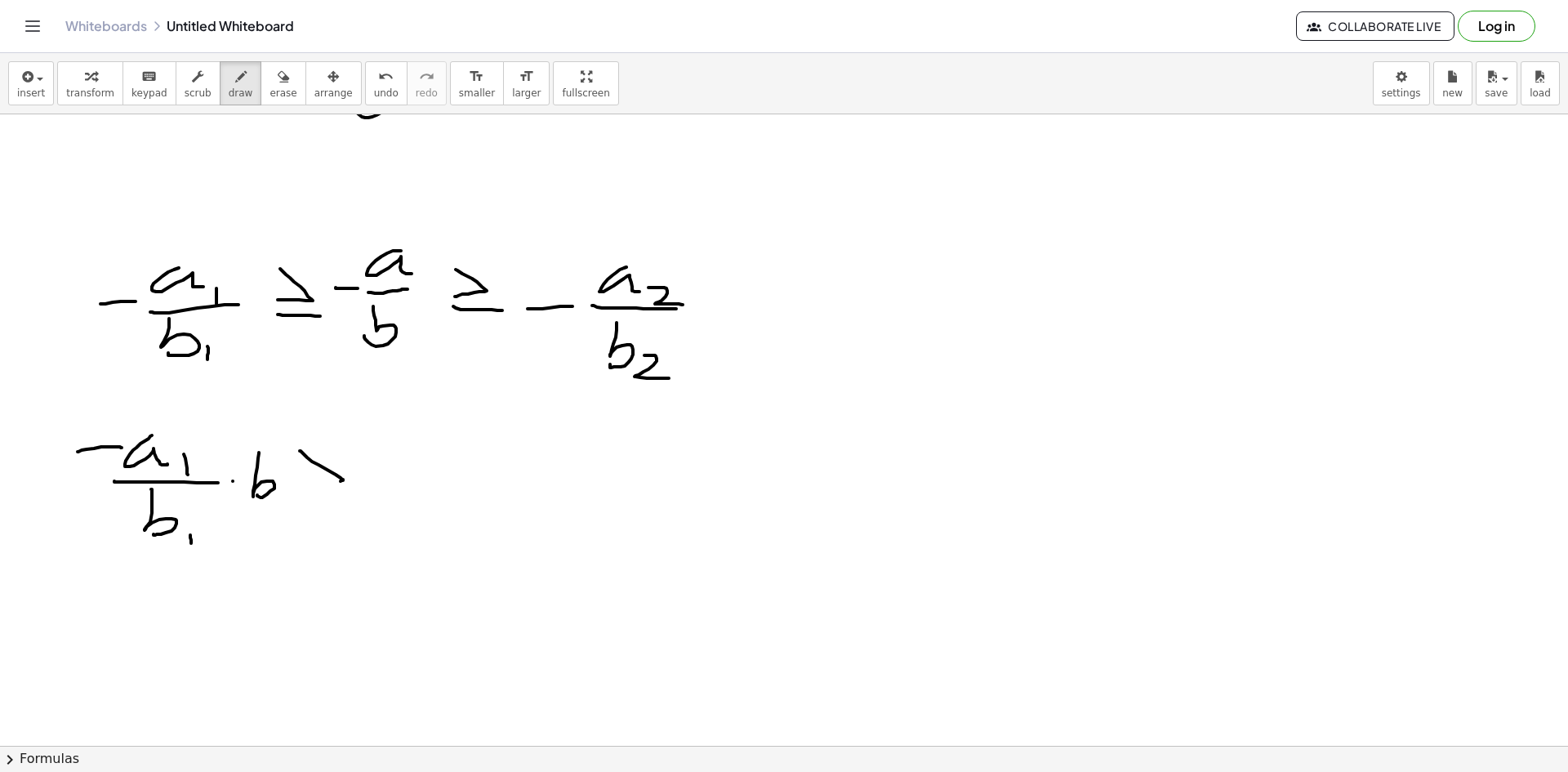
drag, startPoint x: 299, startPoint y: 451, endPoint x: 296, endPoint y: 483, distance: 32.1
drag, startPoint x: 364, startPoint y: 491, endPoint x: 392, endPoint y: 490, distance: 28.0
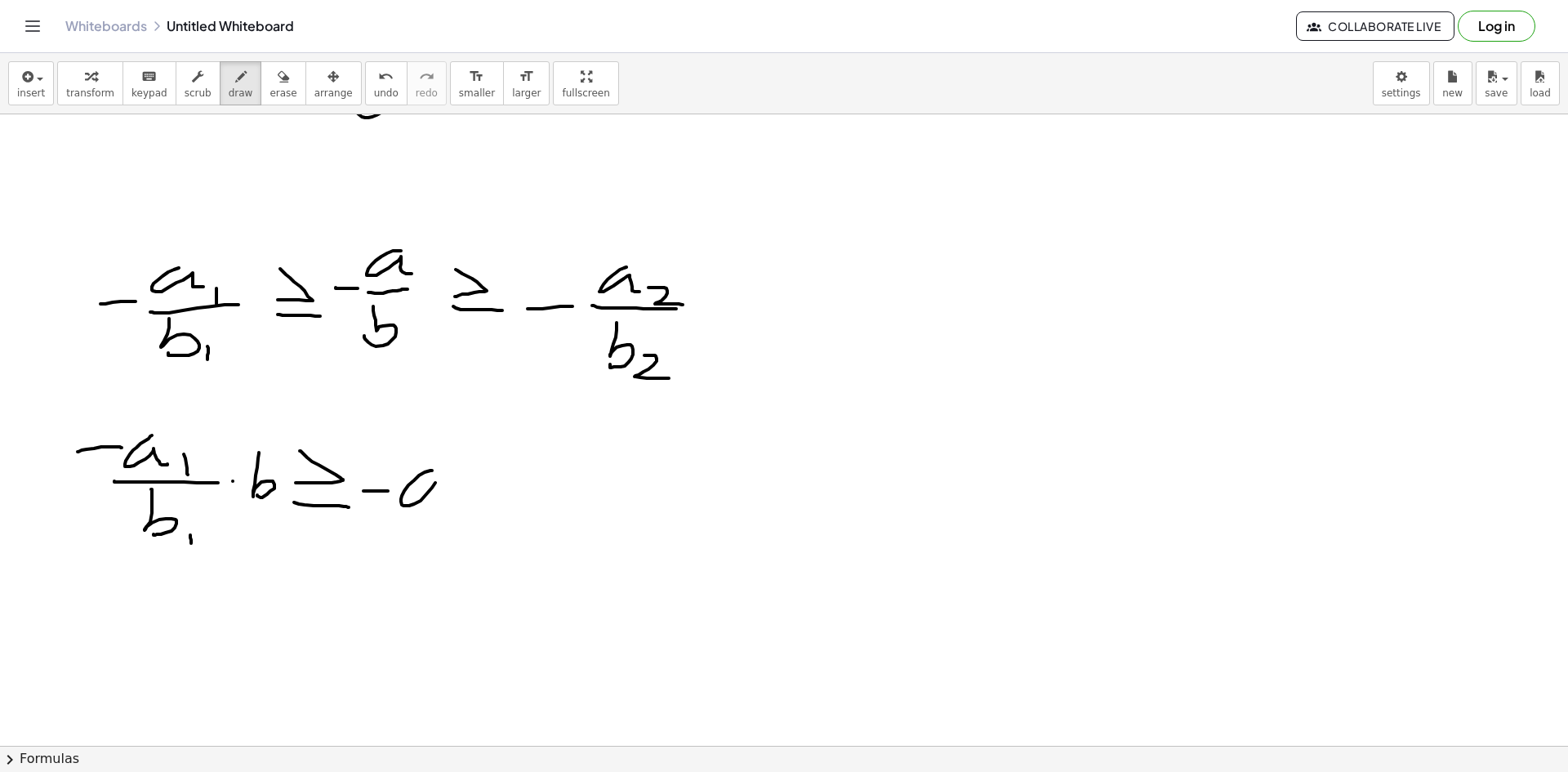
drag, startPoint x: 432, startPoint y: 471, endPoint x: 449, endPoint y: 506, distance: 38.9
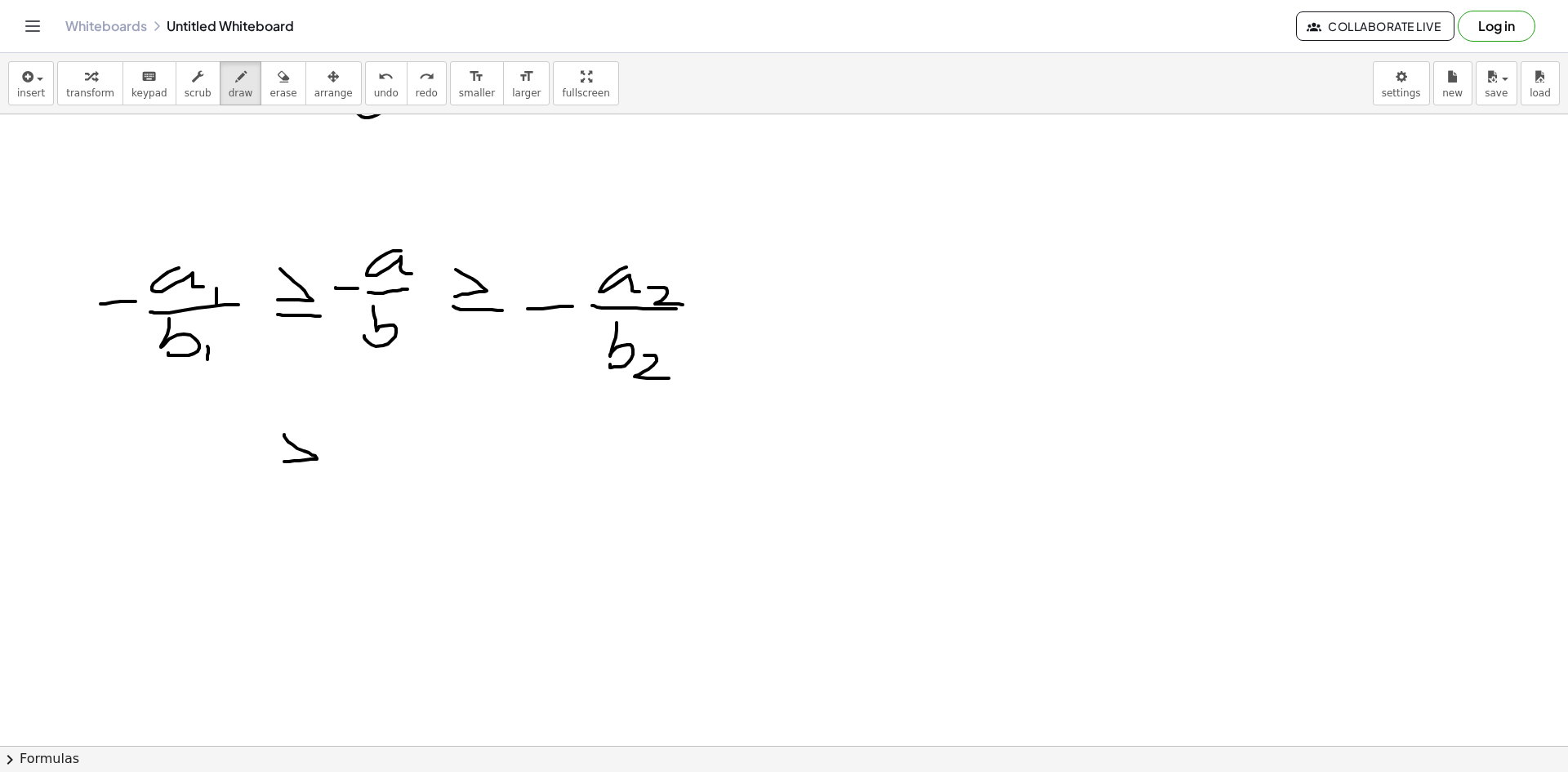
drag, startPoint x: 286, startPoint y: 439, endPoint x: 273, endPoint y: 473, distance: 36.4
drag, startPoint x: 283, startPoint y: 474, endPoint x: 326, endPoint y: 474, distance: 43.0
drag, startPoint x: 160, startPoint y: 438, endPoint x: 193, endPoint y: 458, distance: 38.6
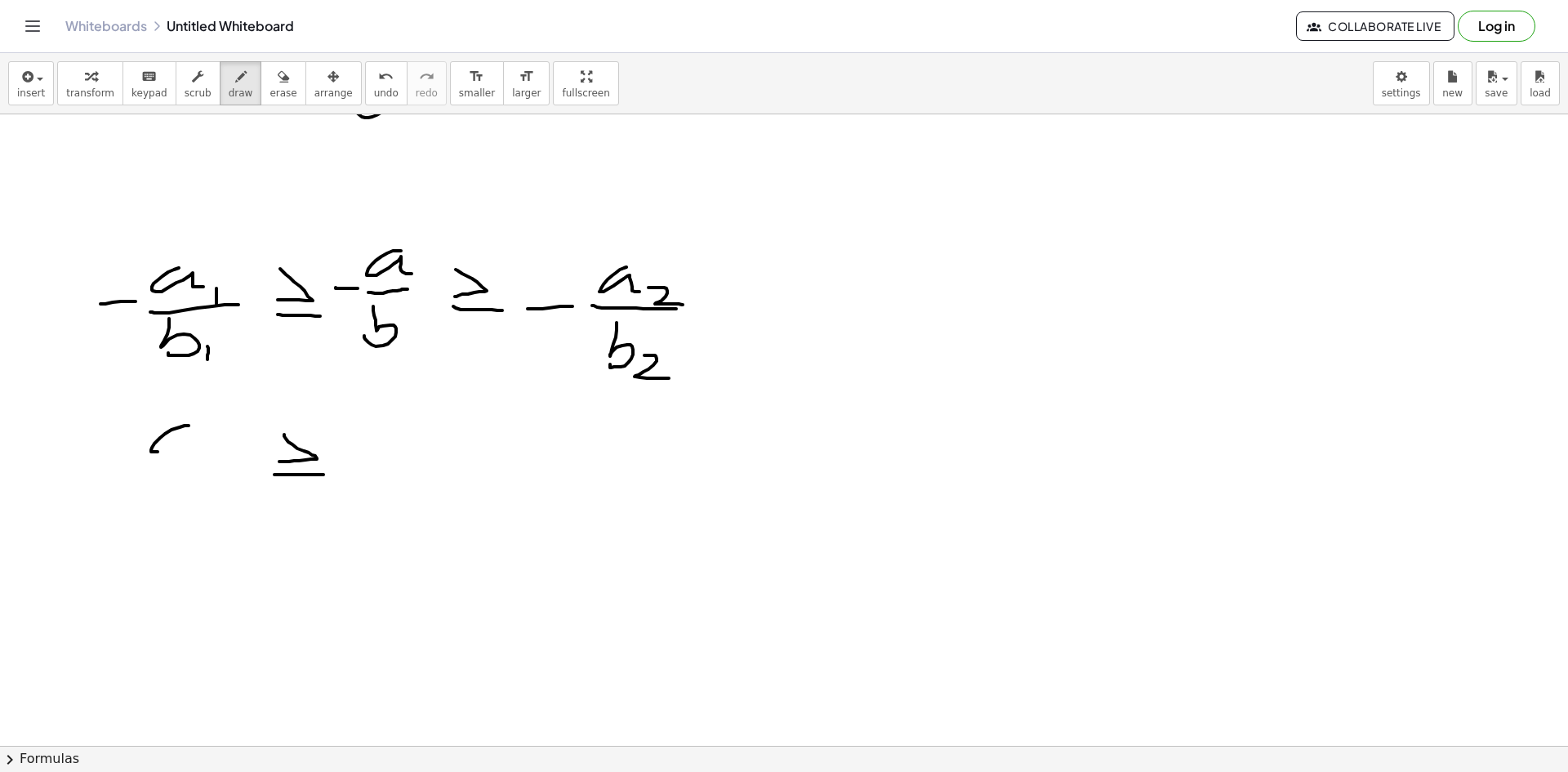
drag, startPoint x: 214, startPoint y: 460, endPoint x: 209, endPoint y: 474, distance: 14.9
drag, startPoint x: 130, startPoint y: 476, endPoint x: 180, endPoint y: 480, distance: 50.2
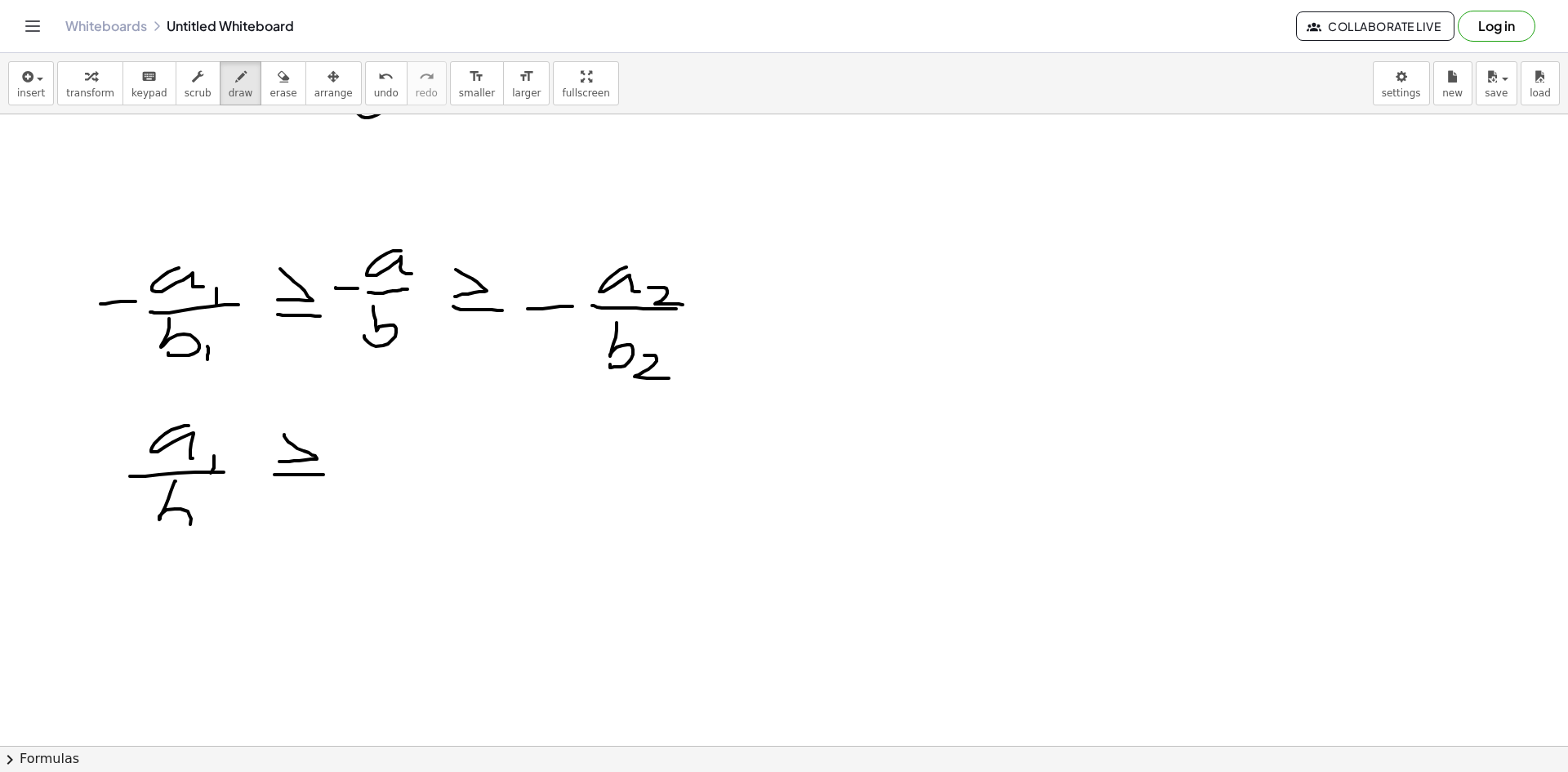
drag, startPoint x: 170, startPoint y: 492, endPoint x: 166, endPoint y: 529, distance: 37.2
drag, startPoint x: 197, startPoint y: 534, endPoint x: 197, endPoint y: 553, distance: 19.0
drag, startPoint x: 378, startPoint y: 430, endPoint x: 377, endPoint y: 465, distance: 35.0
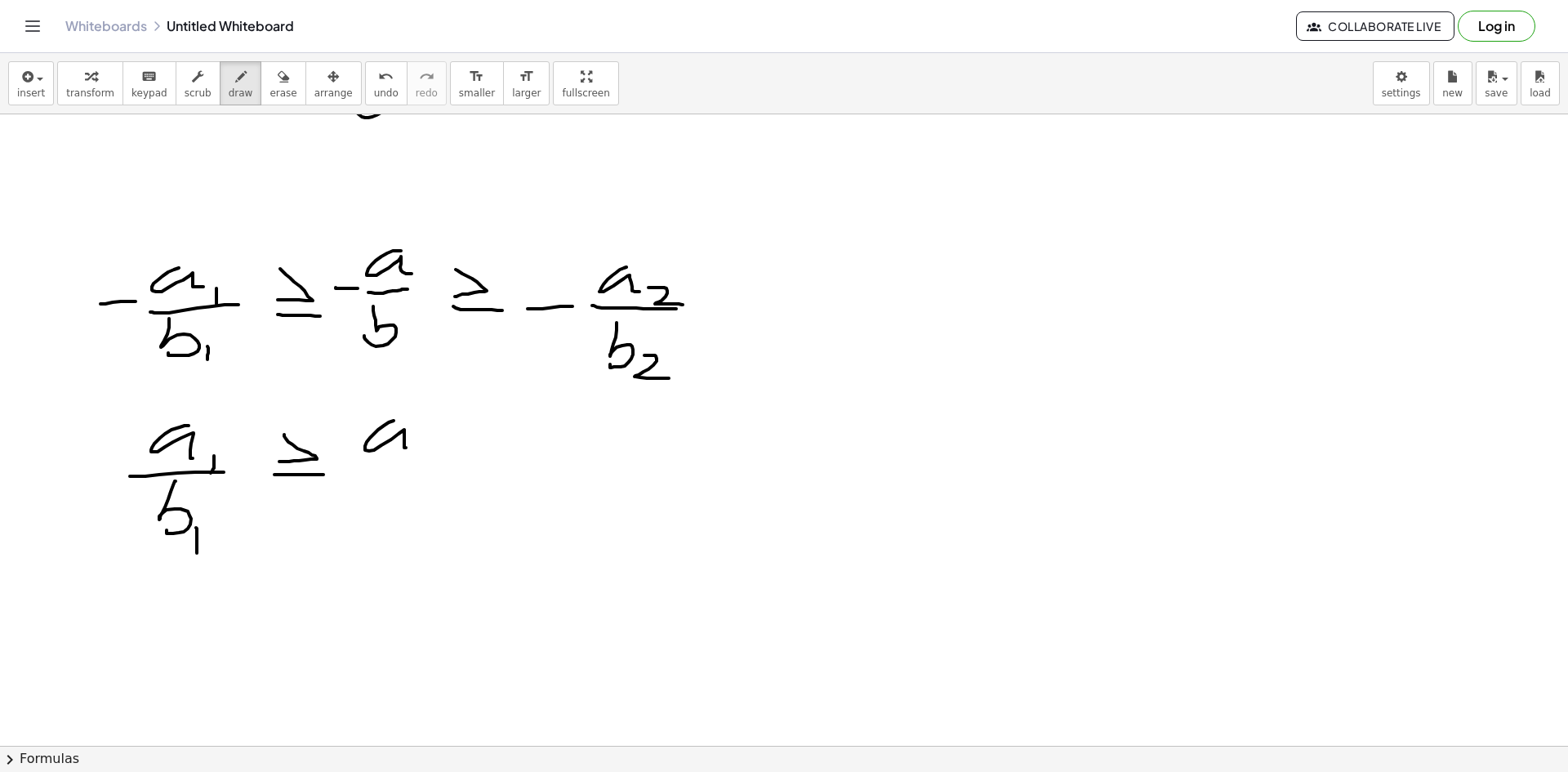
drag, startPoint x: 371, startPoint y: 472, endPoint x: 398, endPoint y: 480, distance: 28.2
drag, startPoint x: 457, startPoint y: 429, endPoint x: 463, endPoint y: 464, distance: 35.5
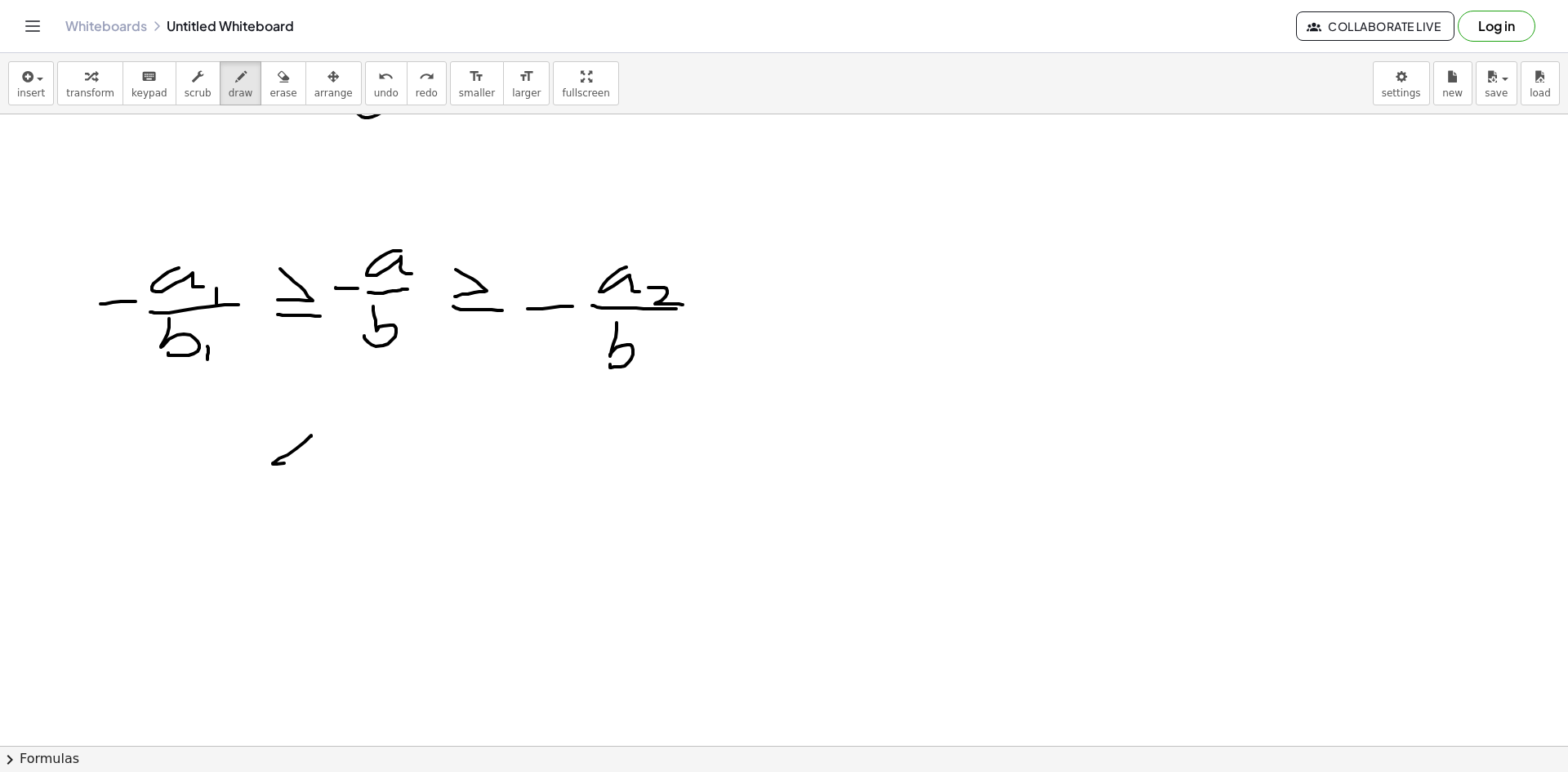
drag, startPoint x: 311, startPoint y: 435, endPoint x: 320, endPoint y: 462, distance: 28.5
drag, startPoint x: 274, startPoint y: 476, endPoint x: 374, endPoint y: 471, distance: 100.1
drag, startPoint x: 662, startPoint y: 366, endPoint x: 643, endPoint y: 380, distance: 23.6
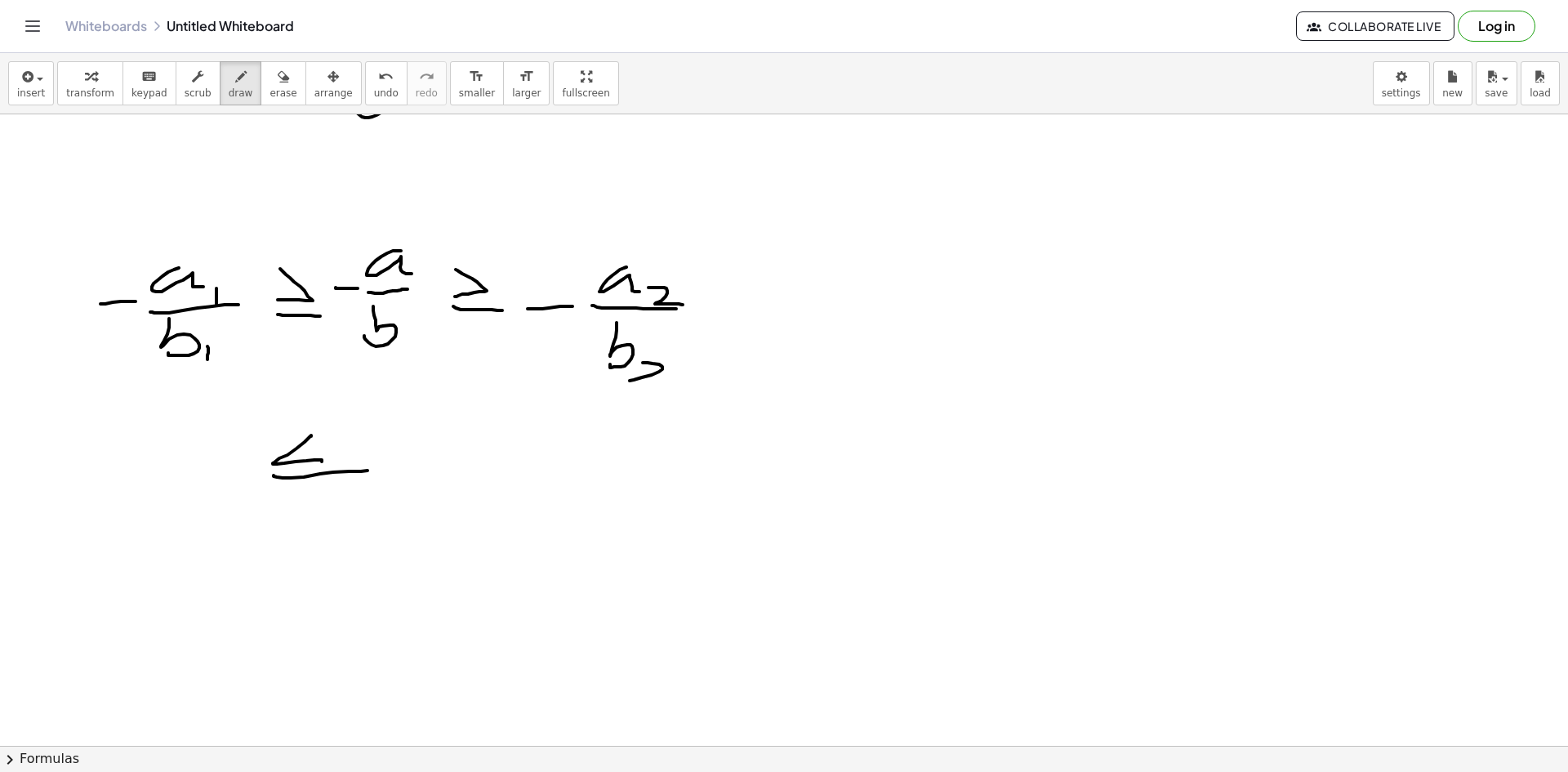
drag, startPoint x: 634, startPoint y: 376, endPoint x: 662, endPoint y: 381, distance: 28.4
drag, startPoint x: 159, startPoint y: 419, endPoint x: 184, endPoint y: 444, distance: 35.4
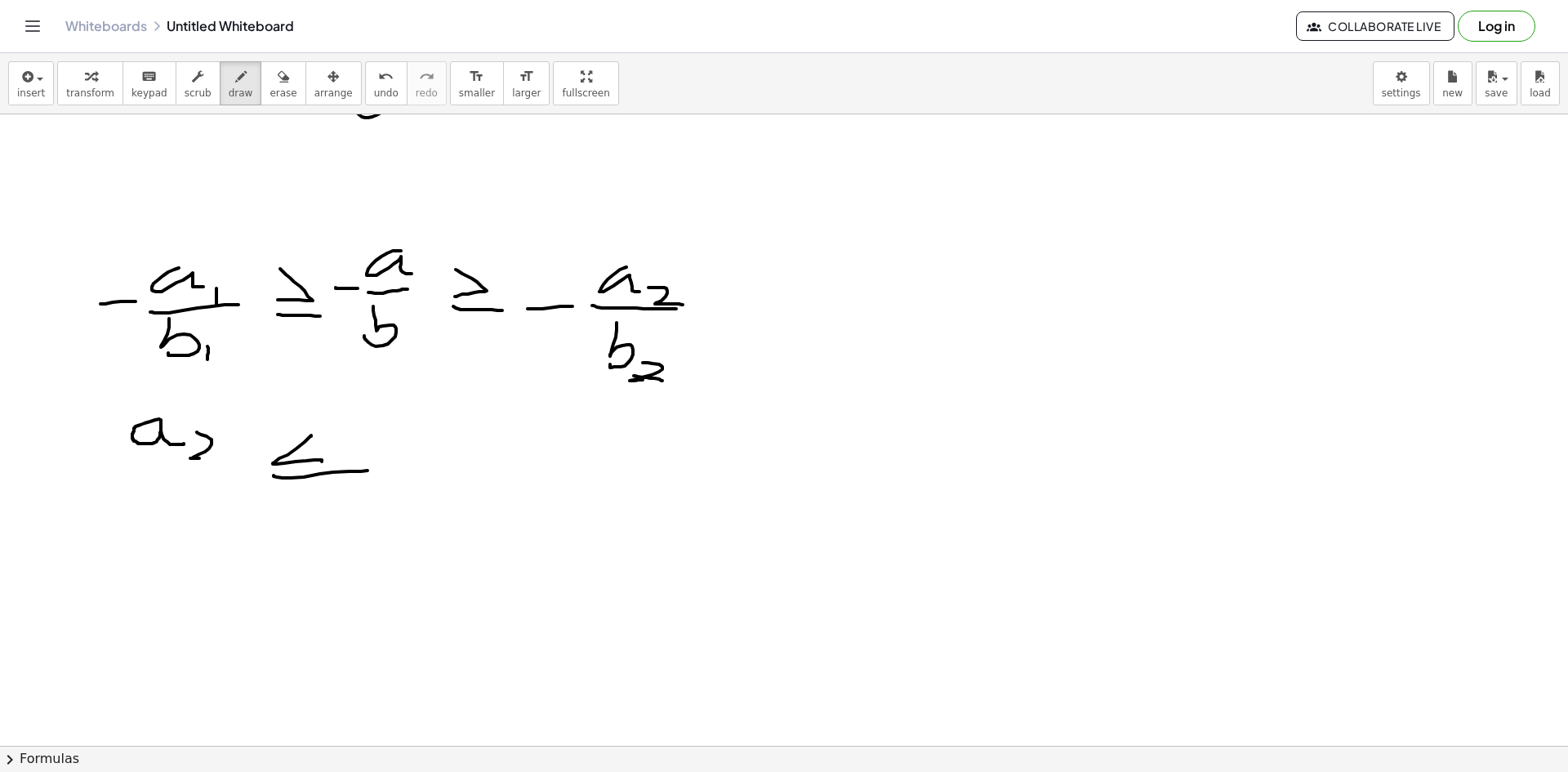
drag, startPoint x: 209, startPoint y: 439, endPoint x: 231, endPoint y: 458, distance: 29.1
drag, startPoint x: 112, startPoint y: 475, endPoint x: 232, endPoint y: 474, distance: 120.0
drag, startPoint x: 140, startPoint y: 486, endPoint x: 145, endPoint y: 519, distance: 33.4
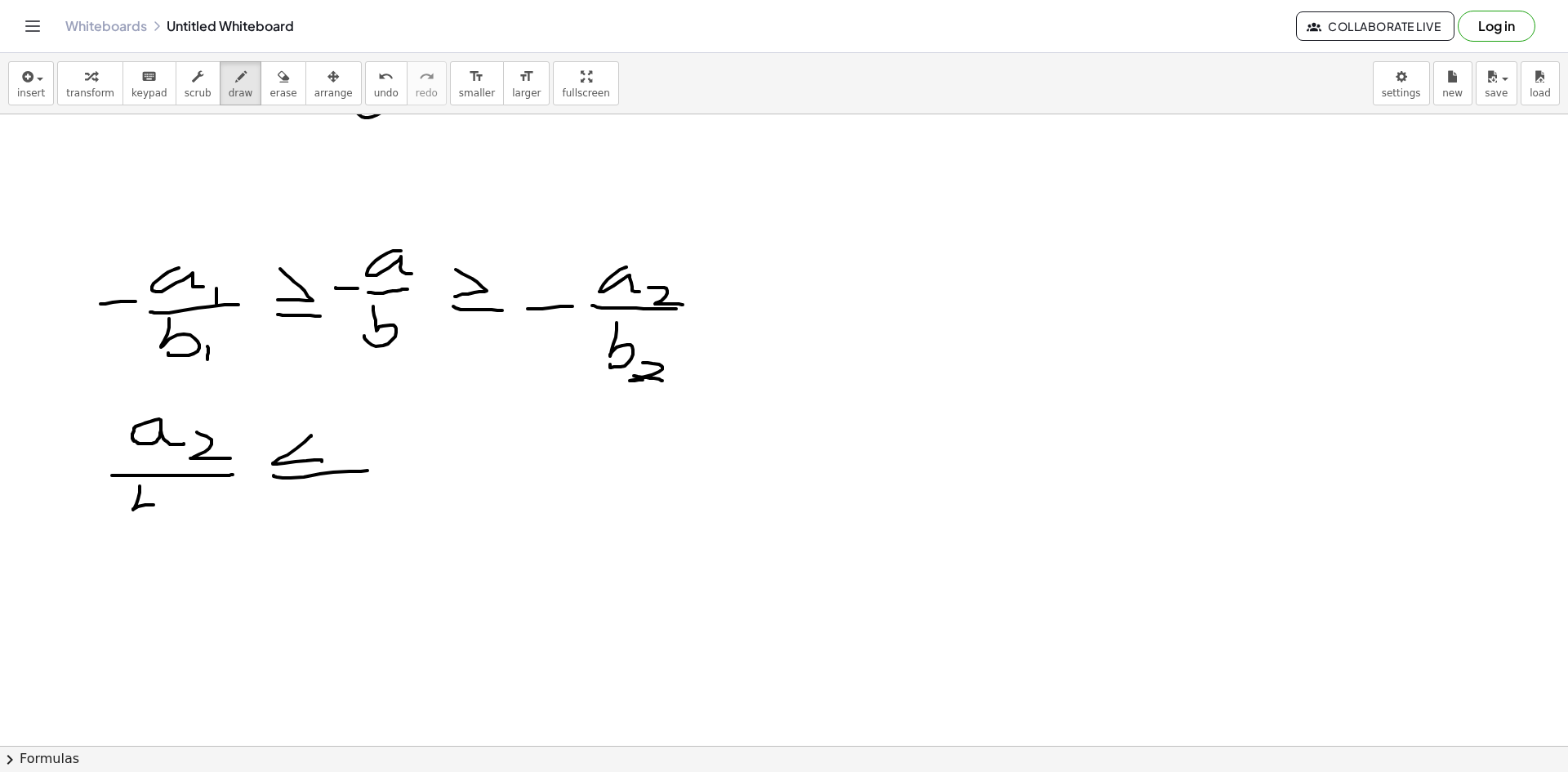
drag, startPoint x: 192, startPoint y: 517, endPoint x: 304, endPoint y: 504, distance: 112.8
drag, startPoint x: 416, startPoint y: 423, endPoint x: 431, endPoint y: 443, distance: 25.0
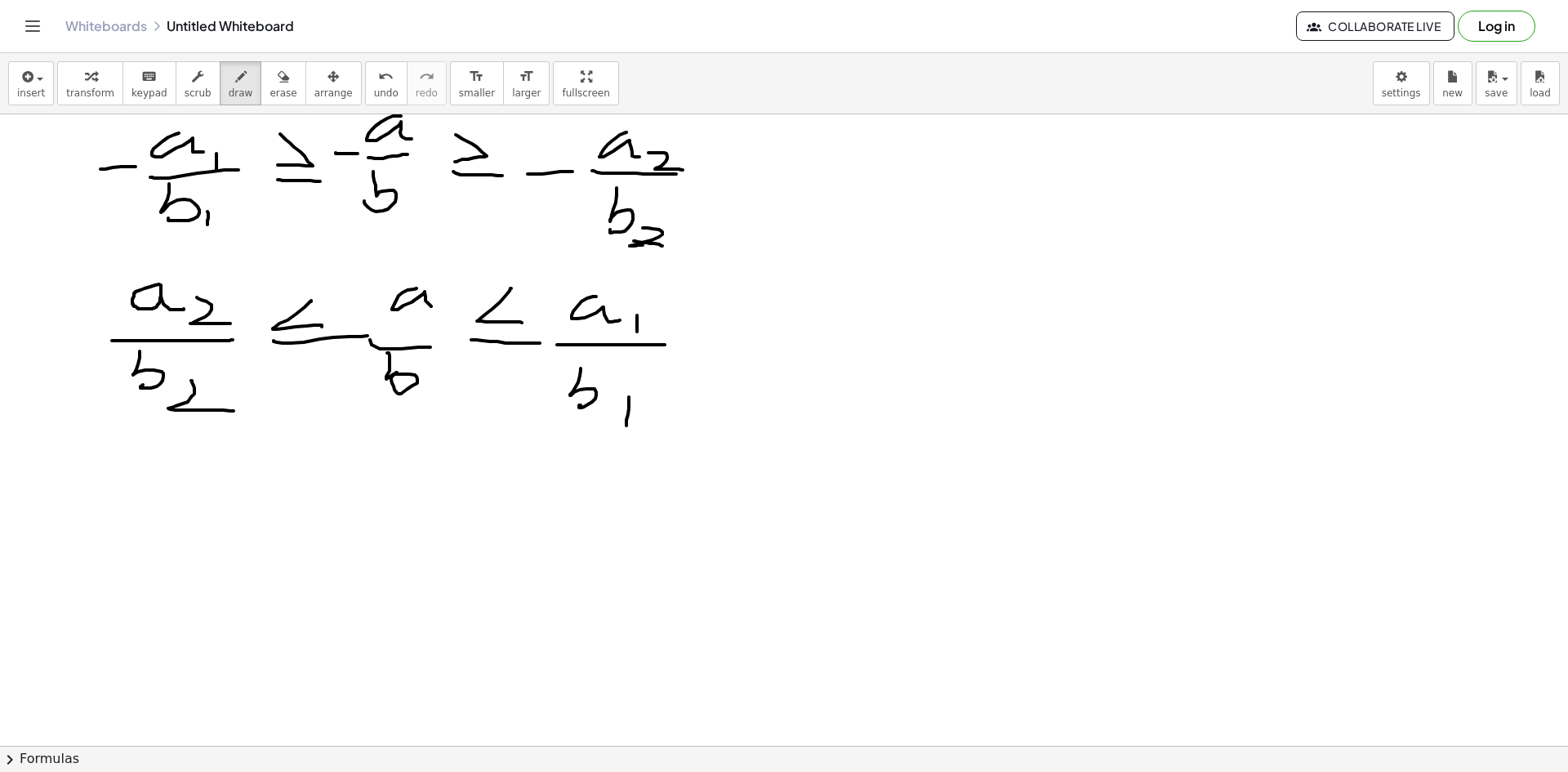
scroll to position [1590, 0]
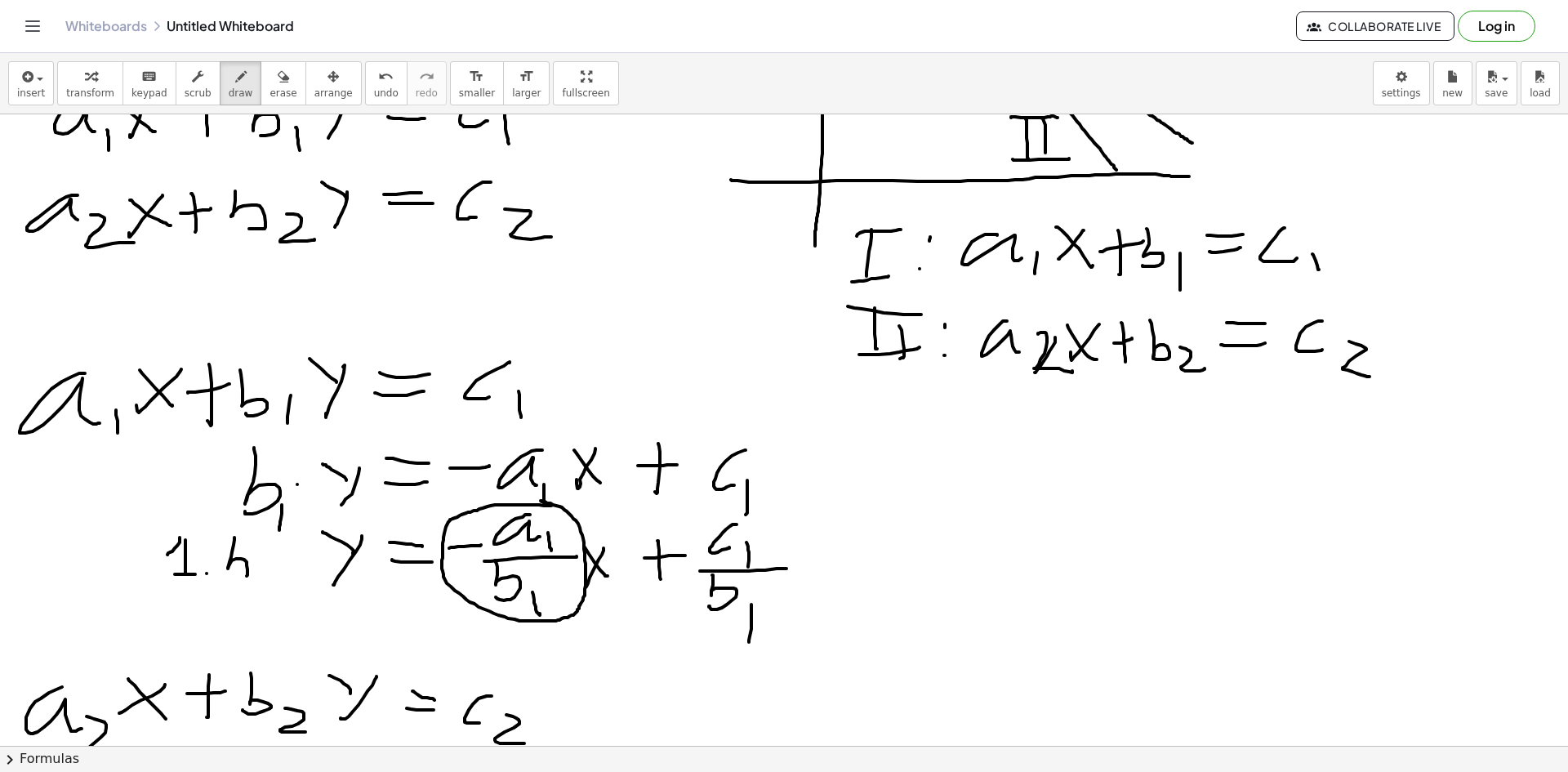
scroll to position [0, 0]
